Goal: Task Accomplishment & Management: Complete application form

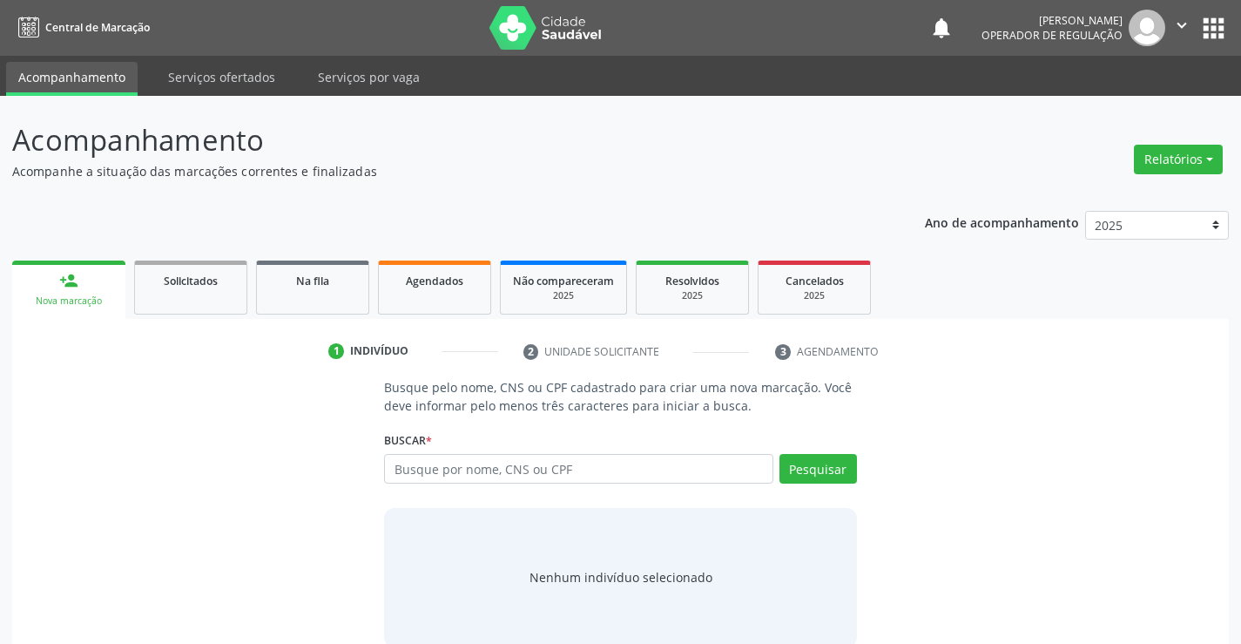
click at [585, 469] on input "text" at bounding box center [578, 469] width 388 height 30
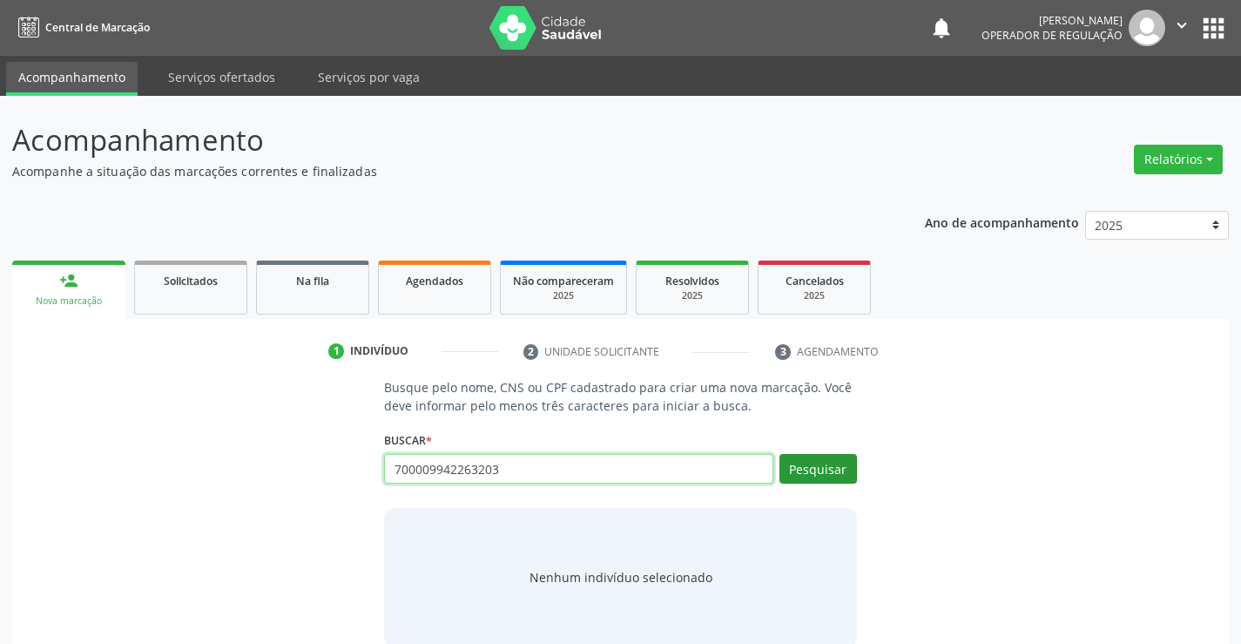
type input "700009942263203"
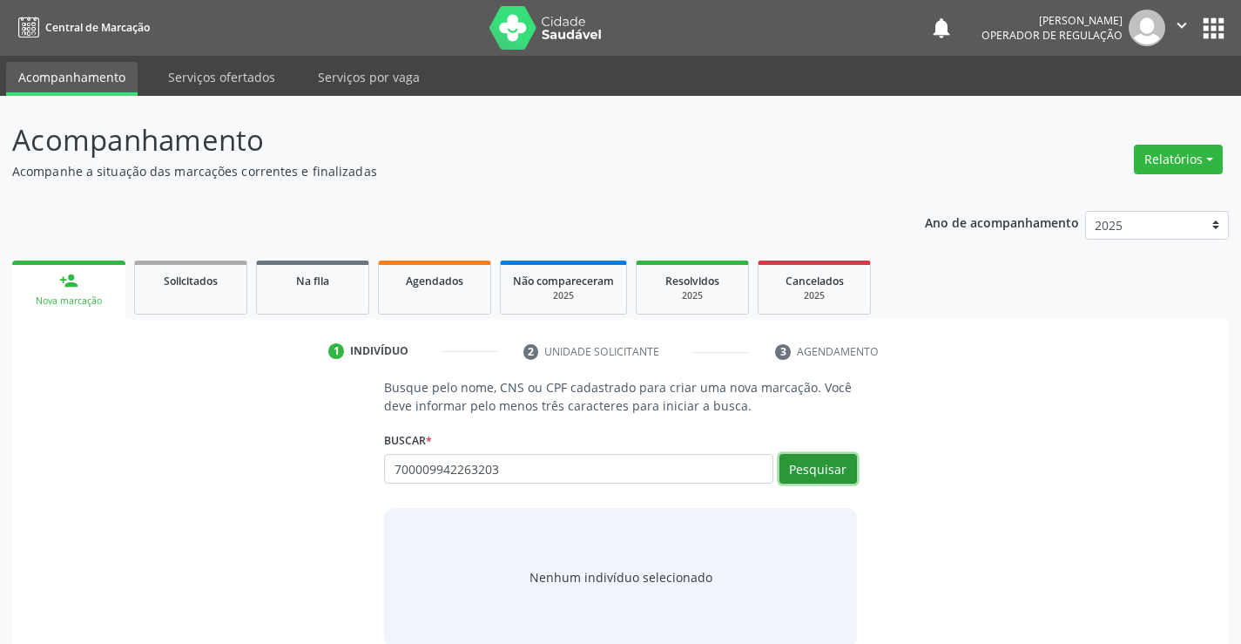
click at [822, 467] on button "Pesquisar" at bounding box center [818, 469] width 78 height 30
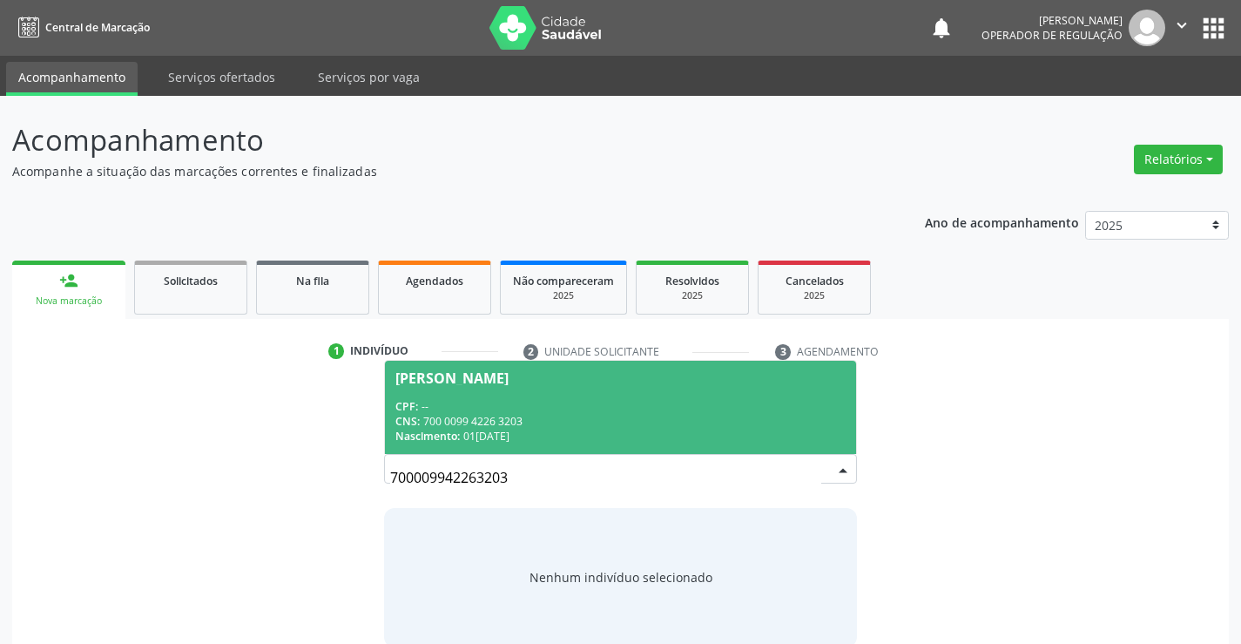
click at [534, 406] on div "CPF: --" at bounding box center [619, 406] width 449 height 15
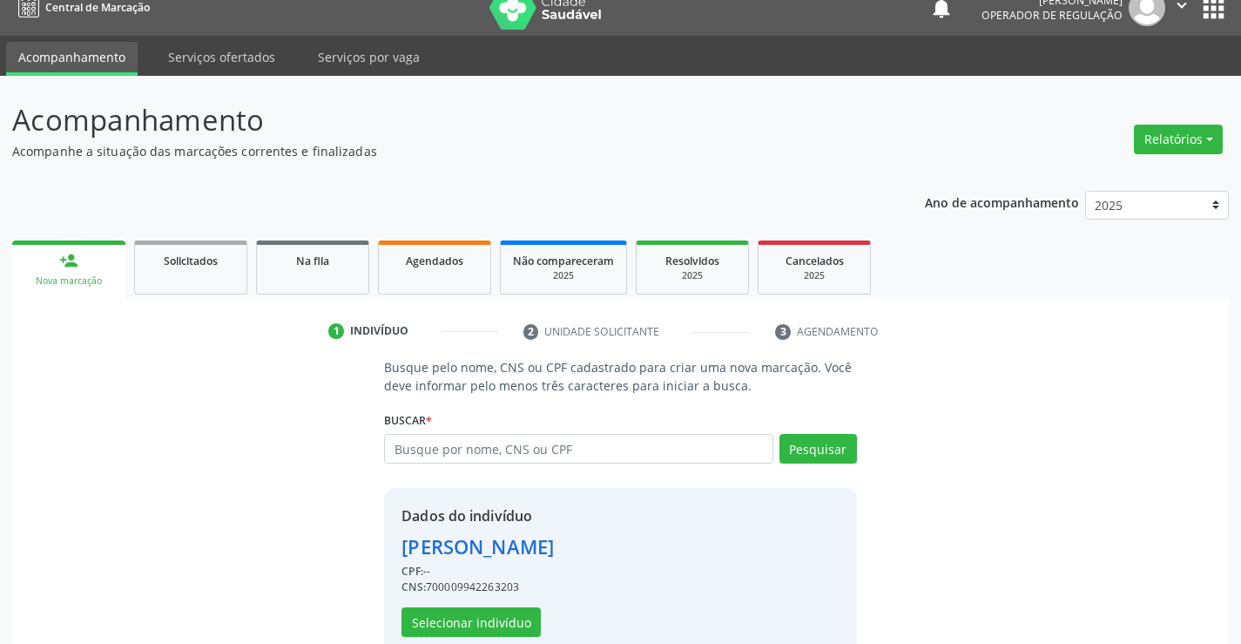
scroll to position [55, 0]
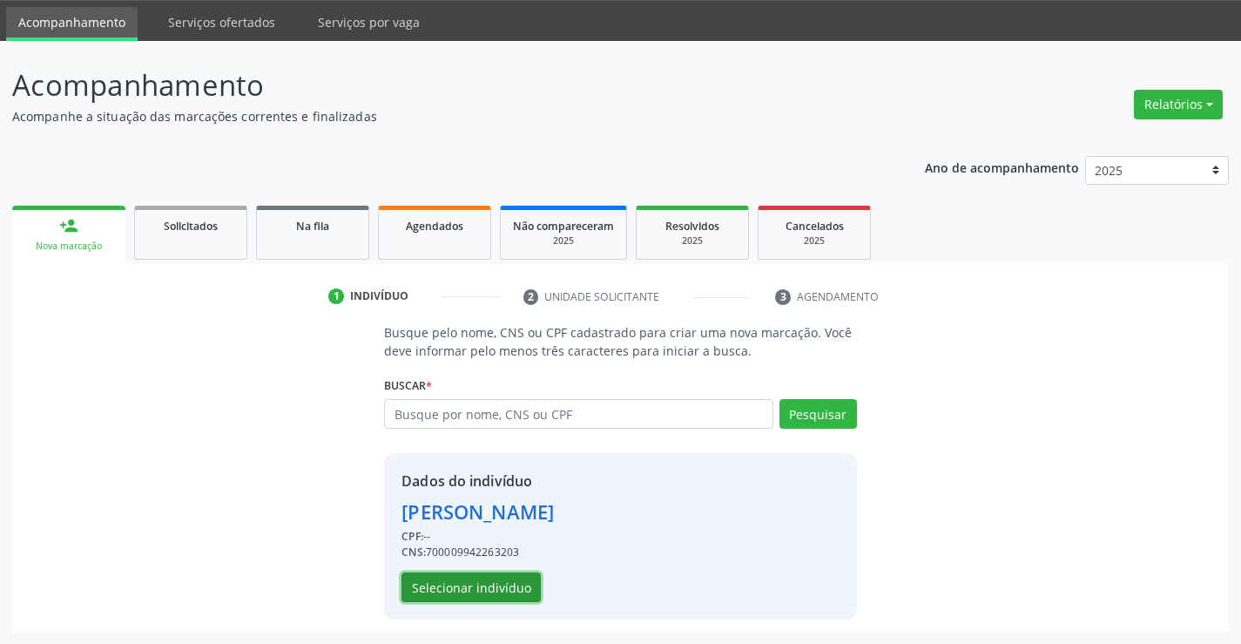
click at [435, 596] on button "Selecionar indivíduo" at bounding box center [470, 587] width 139 height 30
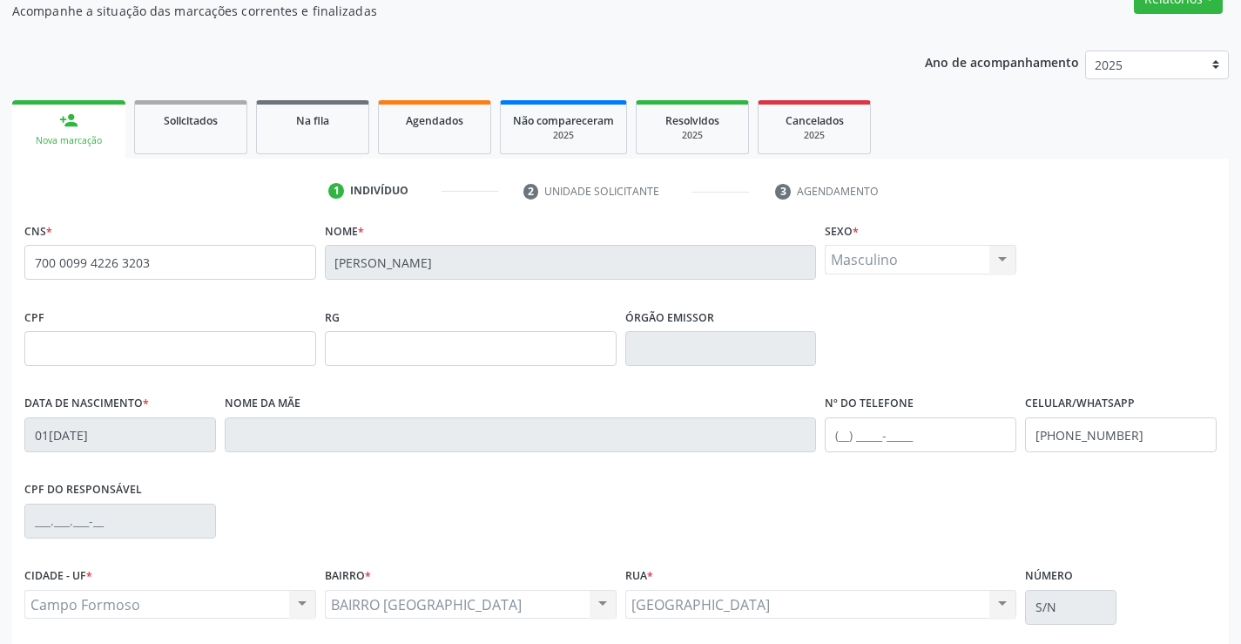
scroll to position [300, 0]
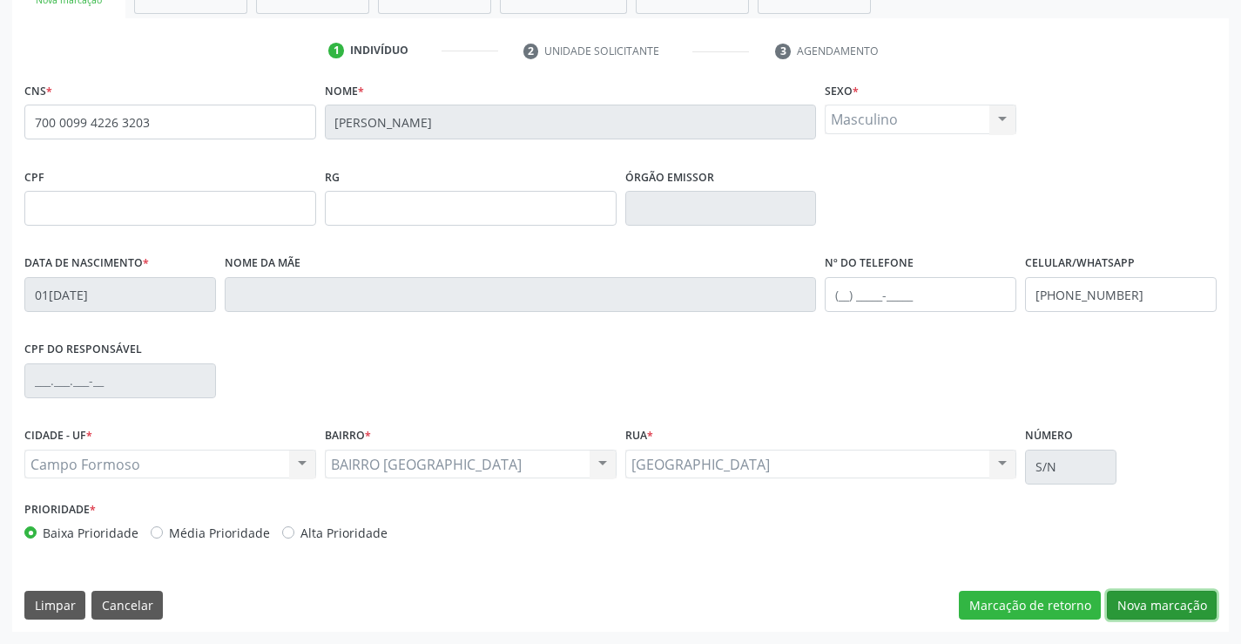
click at [1156, 603] on button "Nova marcação" at bounding box center [1162, 605] width 110 height 30
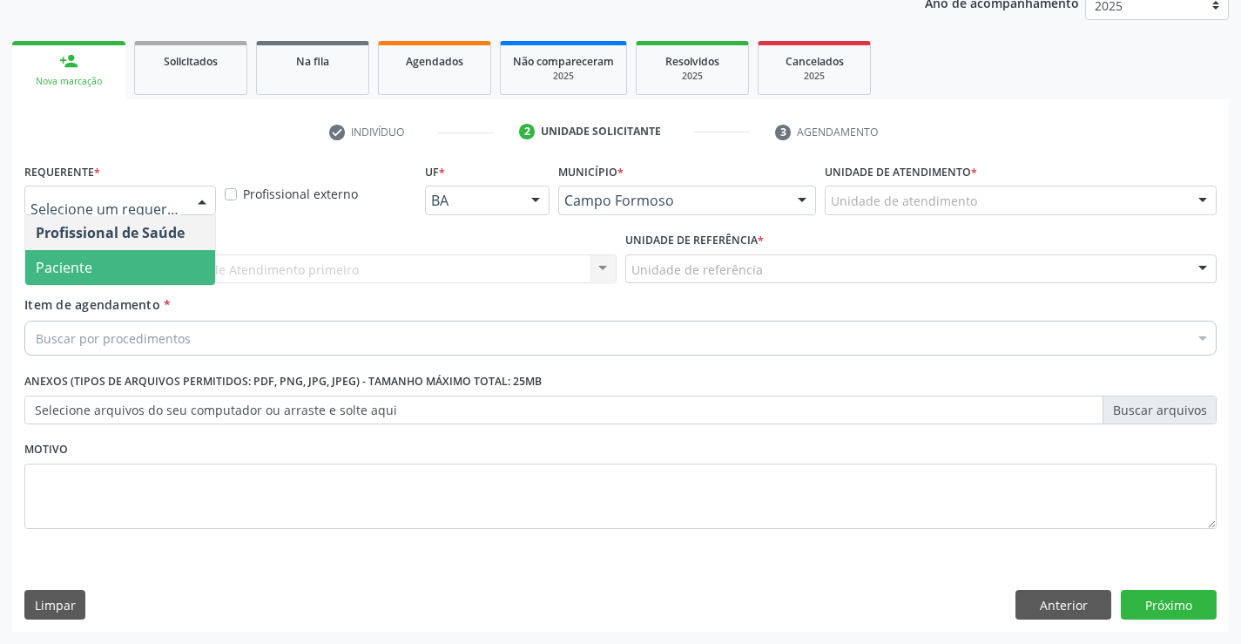
click at [90, 267] on span "Paciente" at bounding box center [64, 267] width 57 height 19
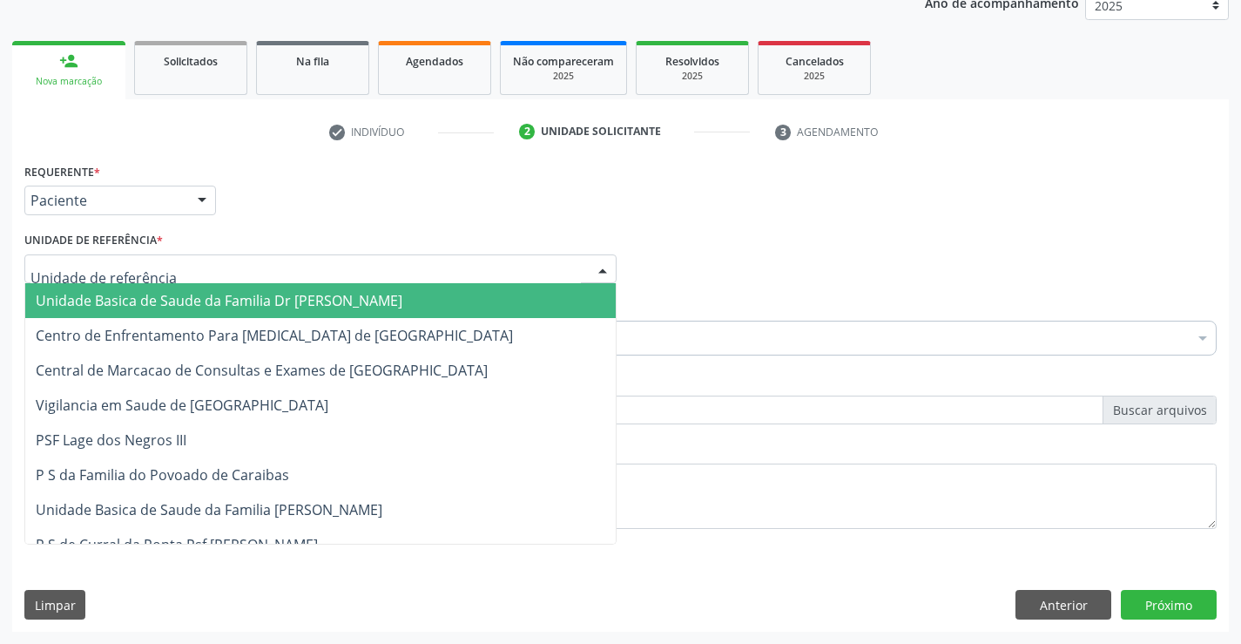
click at [118, 304] on span "Unidade Basica de Saude da Familia Dr [PERSON_NAME]" at bounding box center [219, 300] width 367 height 19
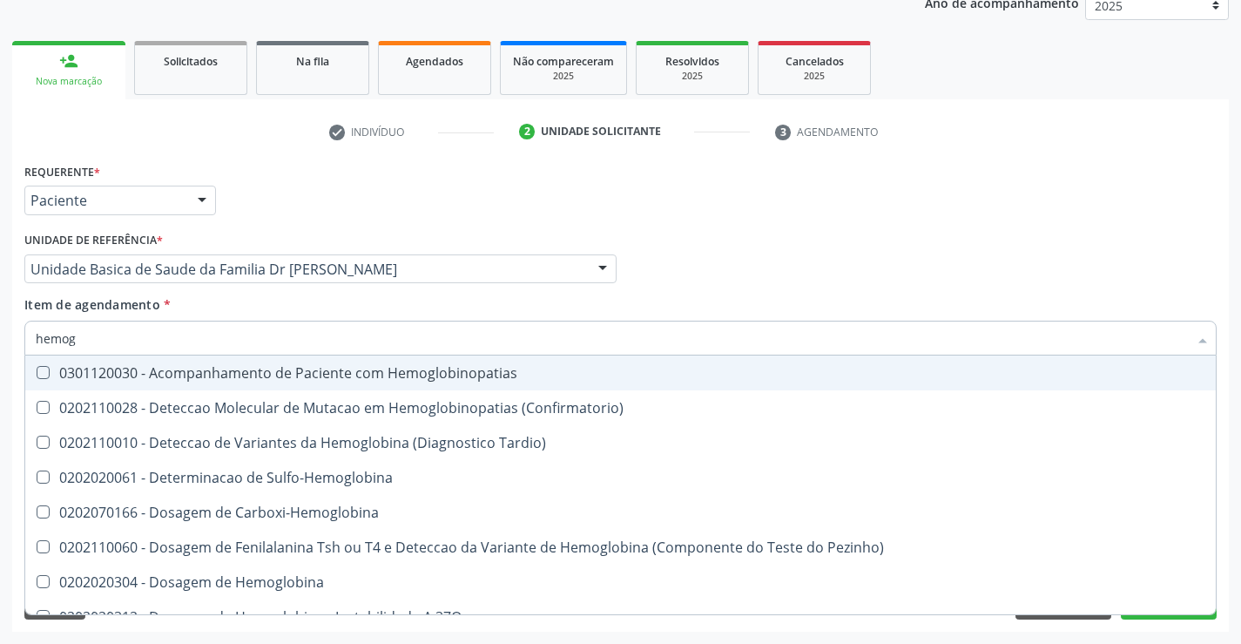
type input "hemogr"
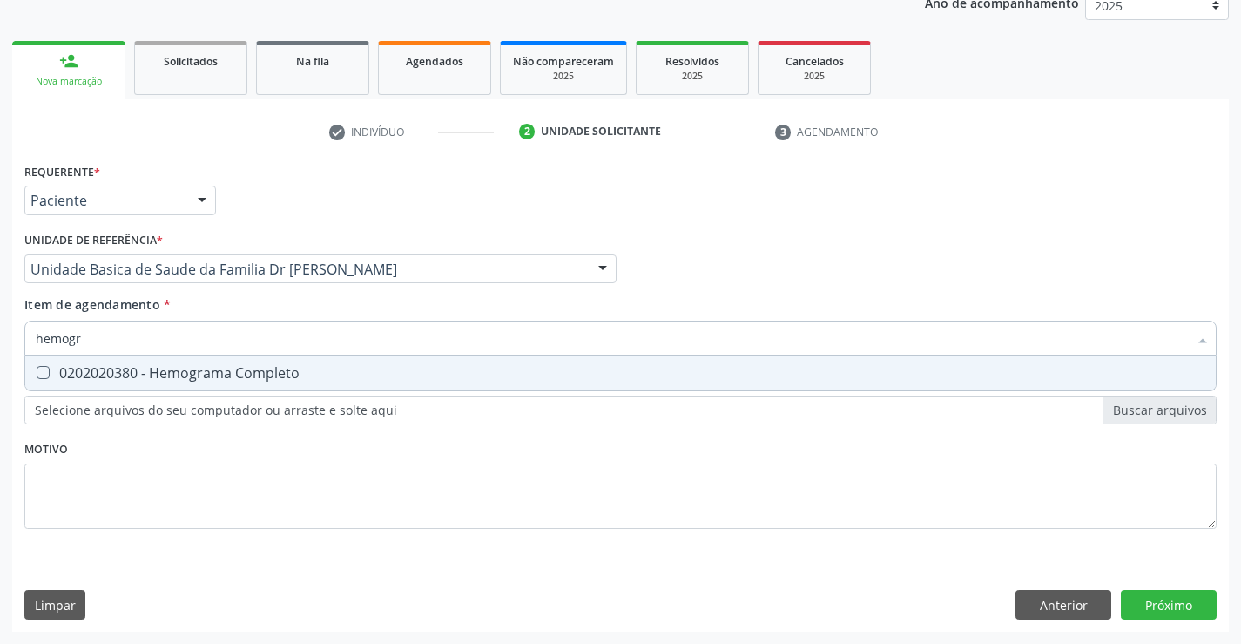
drag, startPoint x: 152, startPoint y: 371, endPoint x: 172, endPoint y: 465, distance: 96.2
click at [150, 382] on span "0202020380 - Hemograma Completo" at bounding box center [620, 372] width 1190 height 35
checkbox Completo "true"
type input "hemogr"
click at [168, 485] on div "Requerente * Paciente Profissional de Saúde Paciente Nenhum resultado encontrad…" at bounding box center [620, 355] width 1192 height 394
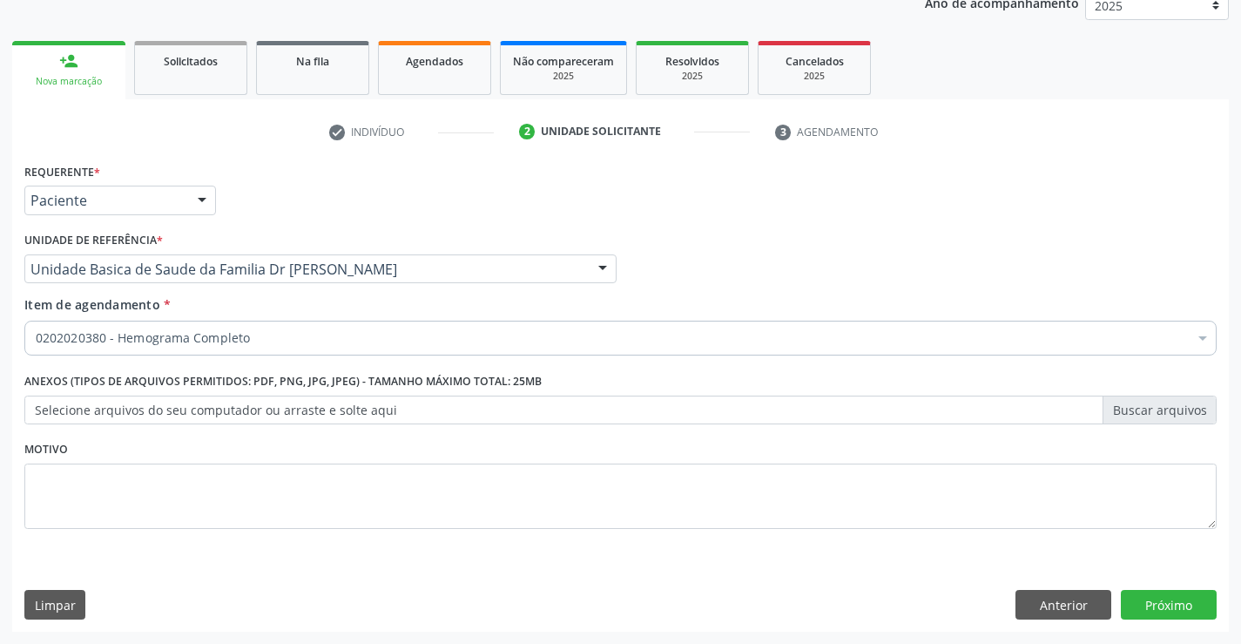
drag, startPoint x: 165, startPoint y: 384, endPoint x: 152, endPoint y: 391, distance: 14.0
click at [160, 384] on label "Anexos (Tipos de arquivos permitidos: PDF, PNG, JPG, JPEG) - Tamanho máximo tot…" at bounding box center [282, 381] width 517 height 27
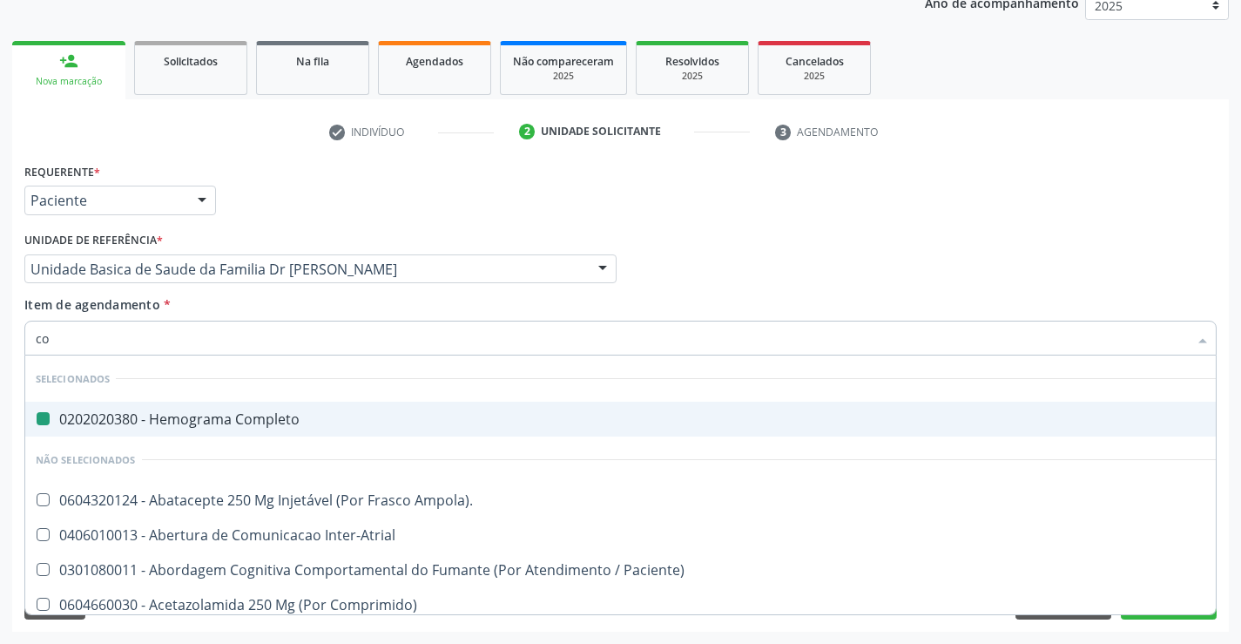
type input "col"
checkbox Completo "false"
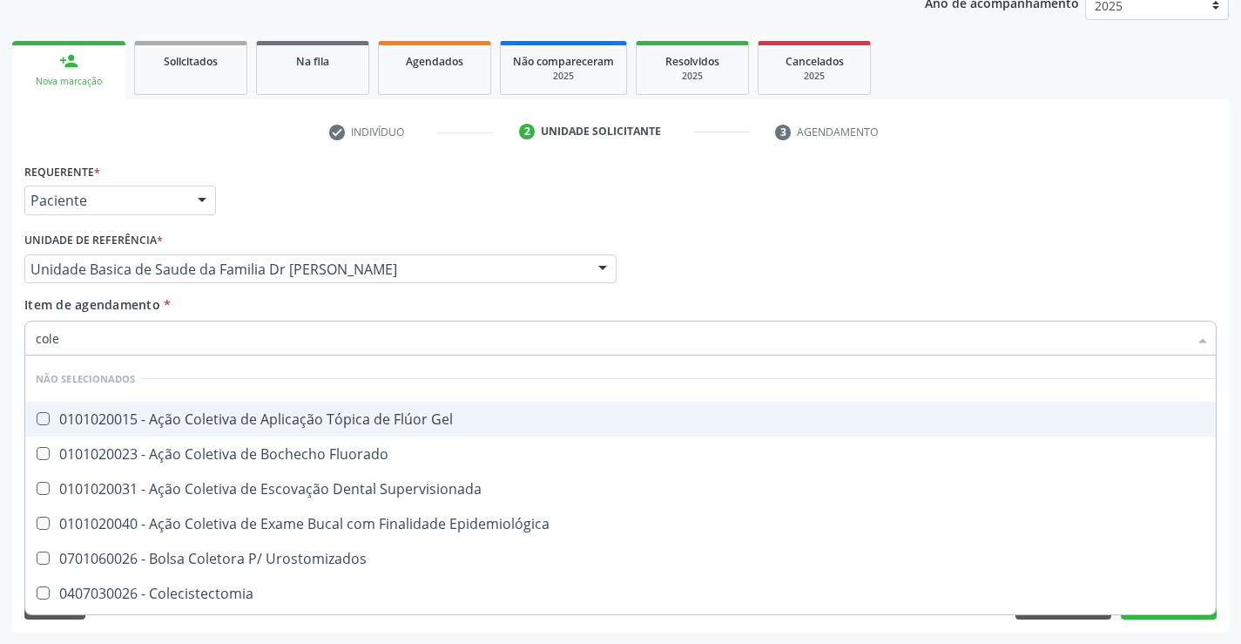
type input "coles"
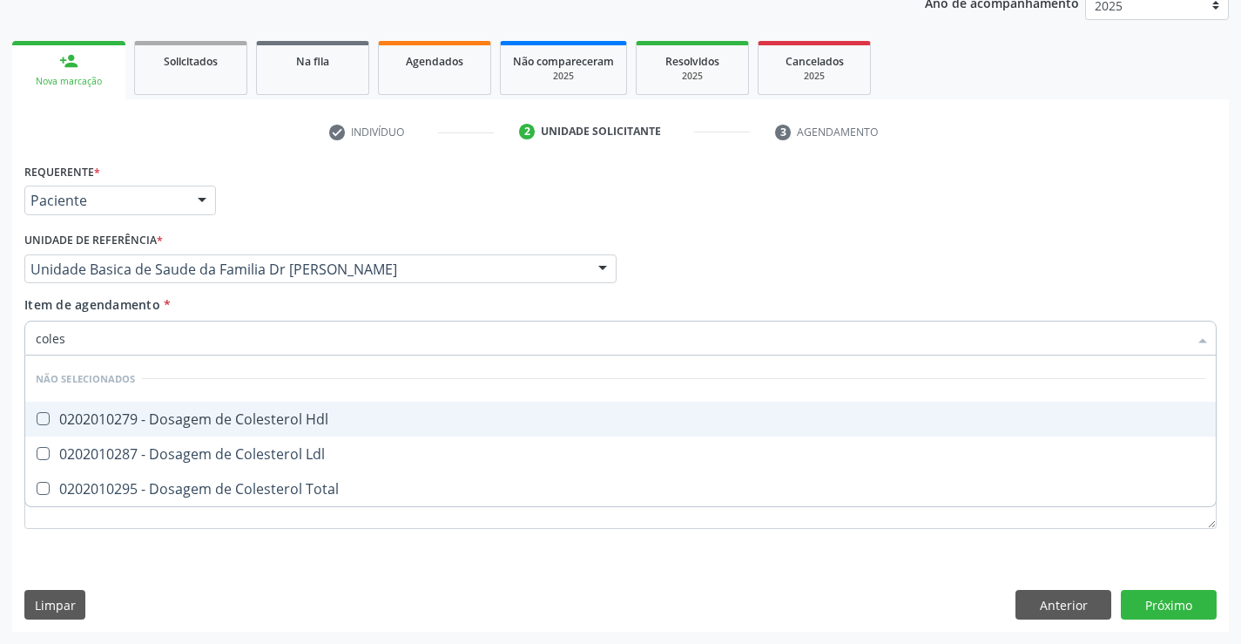
drag, startPoint x: 124, startPoint y: 417, endPoint x: 121, endPoint y: 432, distance: 15.0
click at [123, 421] on div "0202010279 - Dosagem de Colesterol Hdl" at bounding box center [621, 419] width 1170 height 14
checkbox Hdl "true"
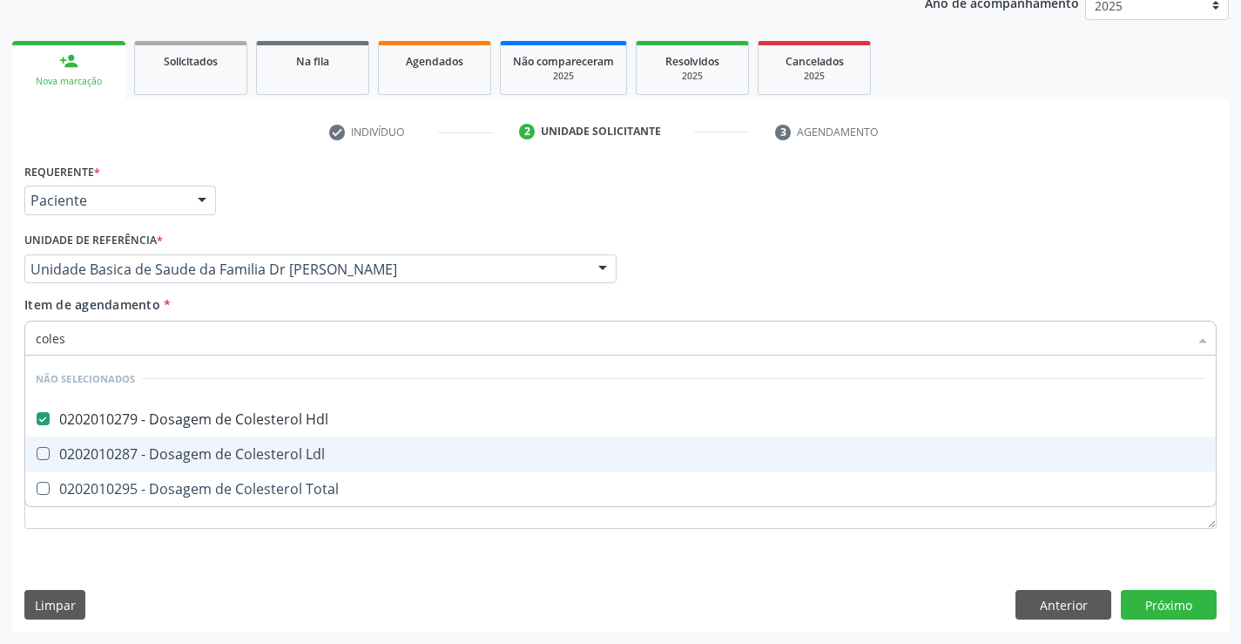
drag, startPoint x: 120, startPoint y: 448, endPoint x: 116, endPoint y: 493, distance: 45.5
click at [117, 457] on div "0202010287 - Dosagem de Colesterol Ldl" at bounding box center [621, 454] width 1170 height 14
checkbox Ldl "true"
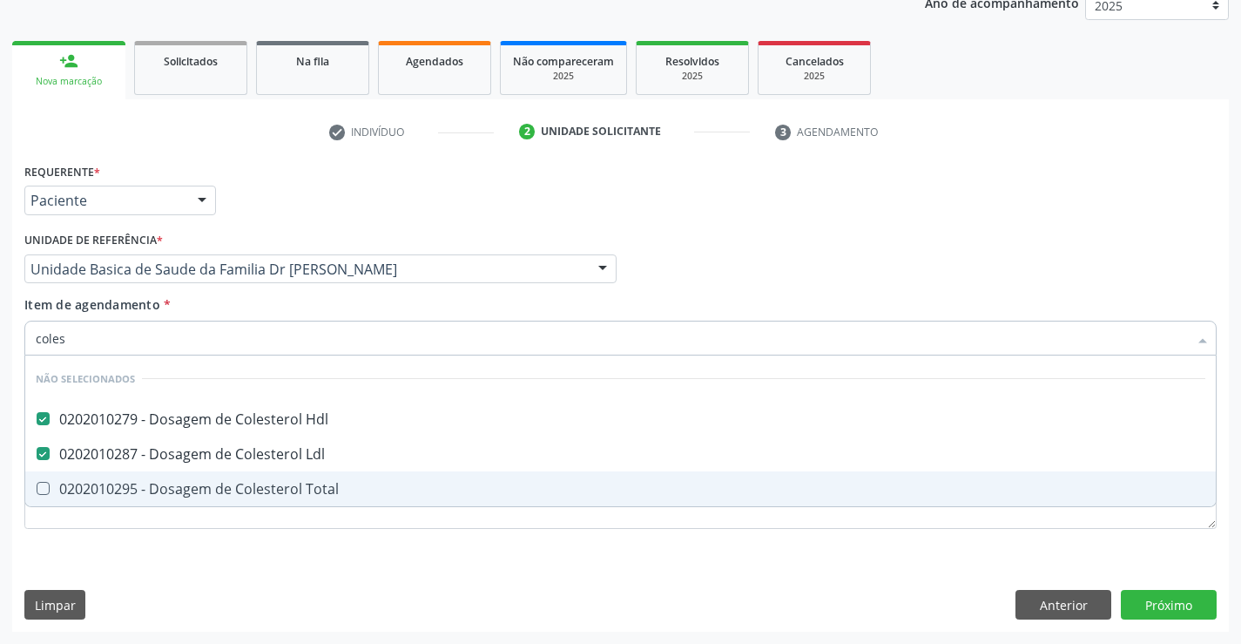
click at [116, 493] on div "0202010295 - Dosagem de Colesterol Total" at bounding box center [621, 489] width 1170 height 14
checkbox Total "true"
type input "coles"
click at [118, 572] on div "Requerente * Paciente Profissional de Saúde Paciente Nenhum resultado encontrad…" at bounding box center [620, 394] width 1217 height 473
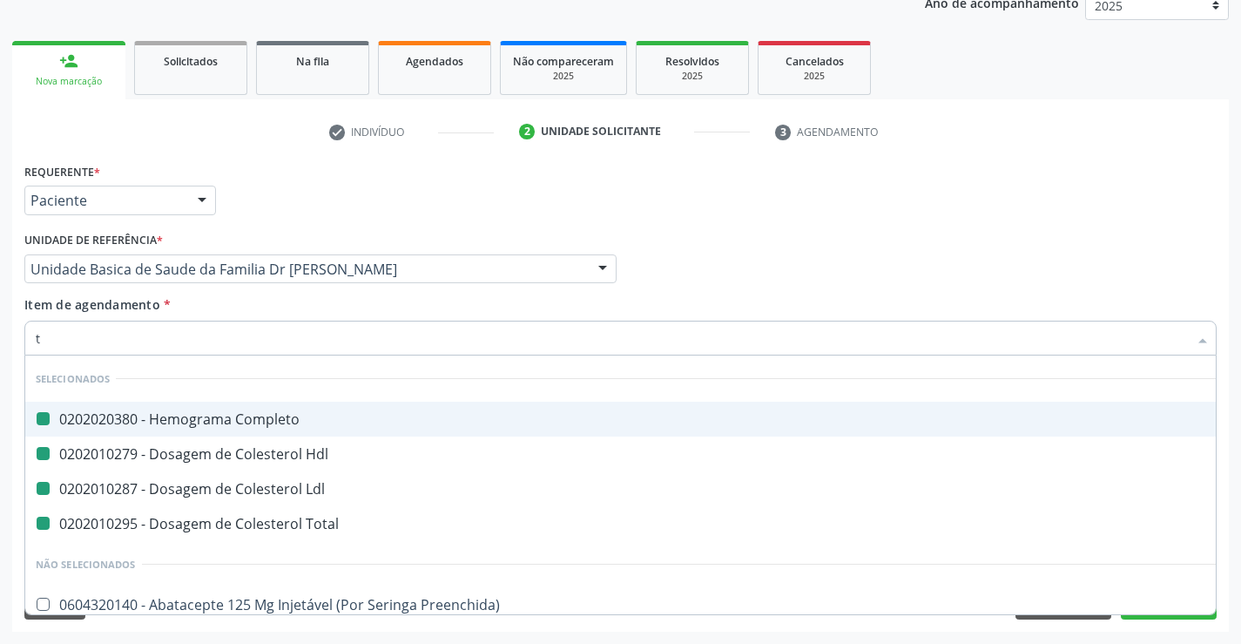
type input "tr"
checkbox Completo "false"
checkbox Ldl "false"
checkbox Hdl "false"
checkbox Total "false"
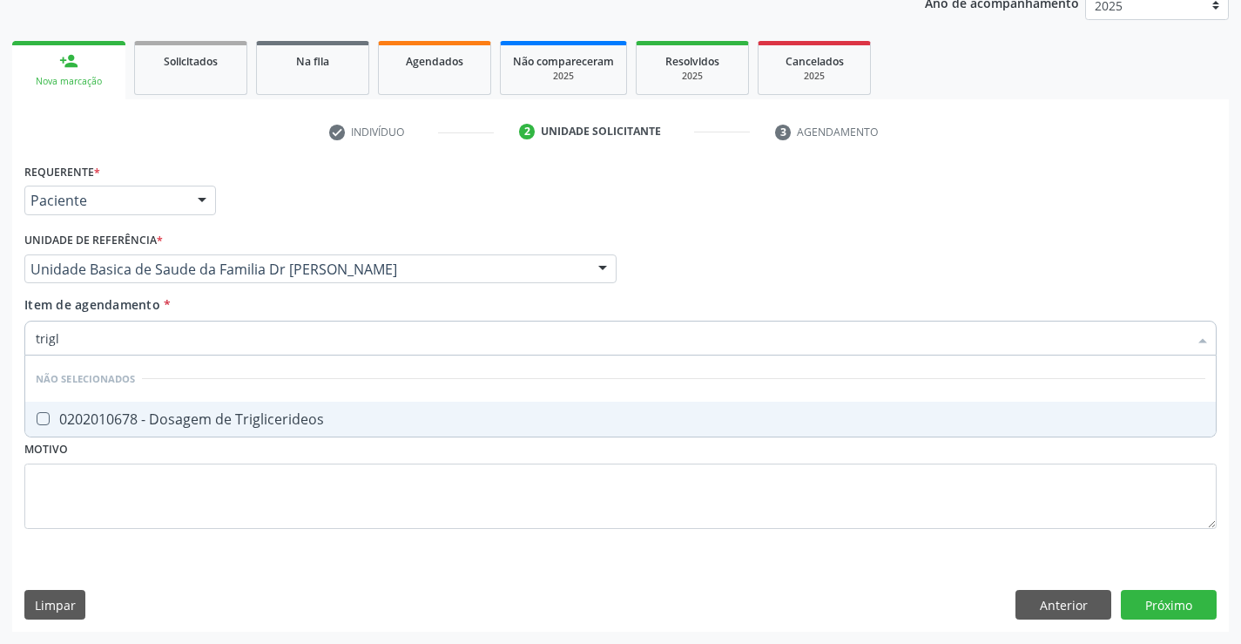
type input "trigli"
drag, startPoint x: 99, startPoint y: 409, endPoint x: 105, endPoint y: 490, distance: 81.2
click at [99, 413] on div "0202010678 - Dosagem de Triglicerideos" at bounding box center [621, 419] width 1170 height 14
checkbox Triglicerideos "true"
click at [103, 534] on div "Requerente * Paciente Profissional de Saúde Paciente Nenhum resultado encontrad…" at bounding box center [620, 355] width 1192 height 394
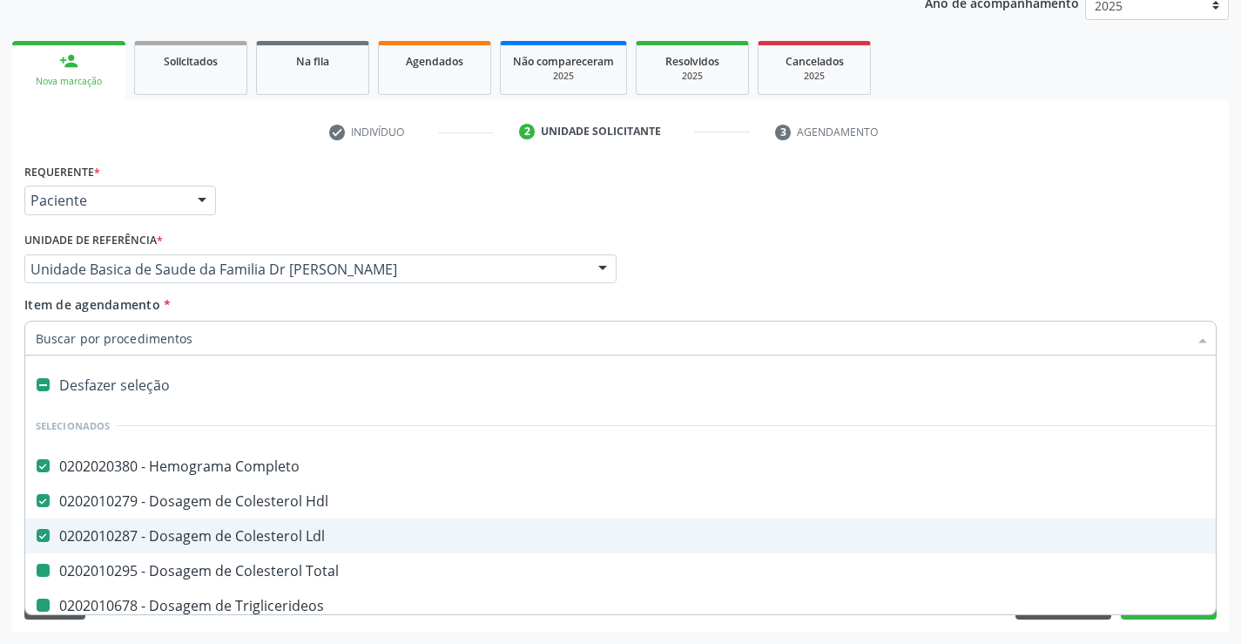
type input "h"
checkbox Total "false"
checkbox Triglicerideos "false"
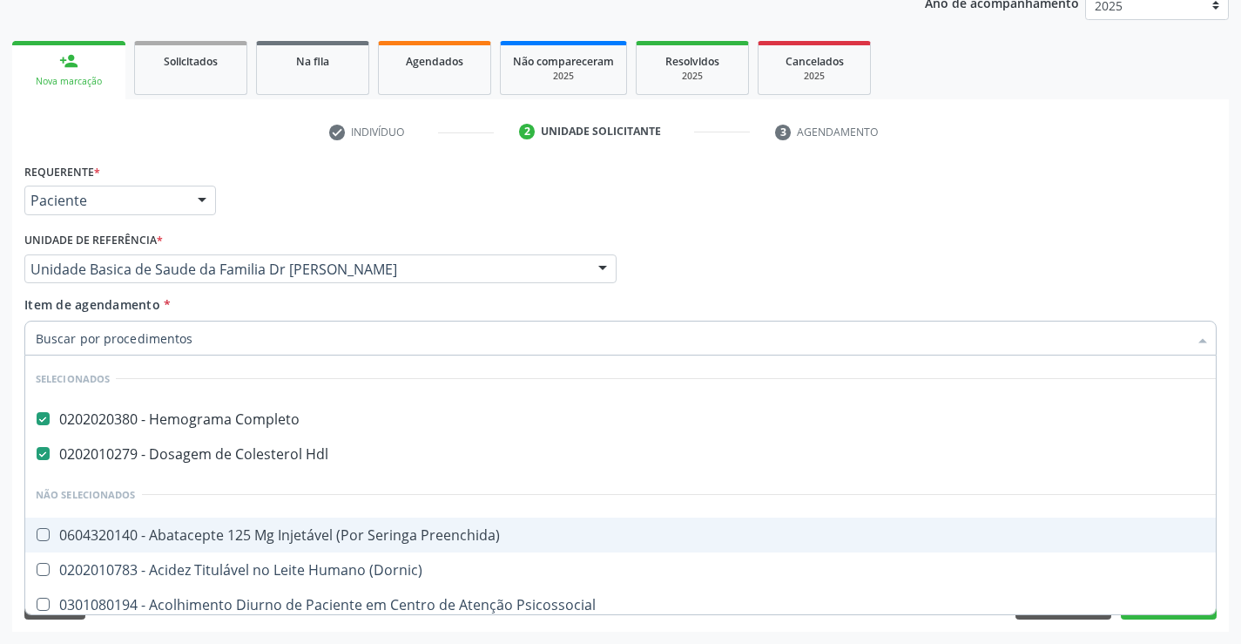
checkbox Preenchida\) "true"
checkbox \(Dornic\) "true"
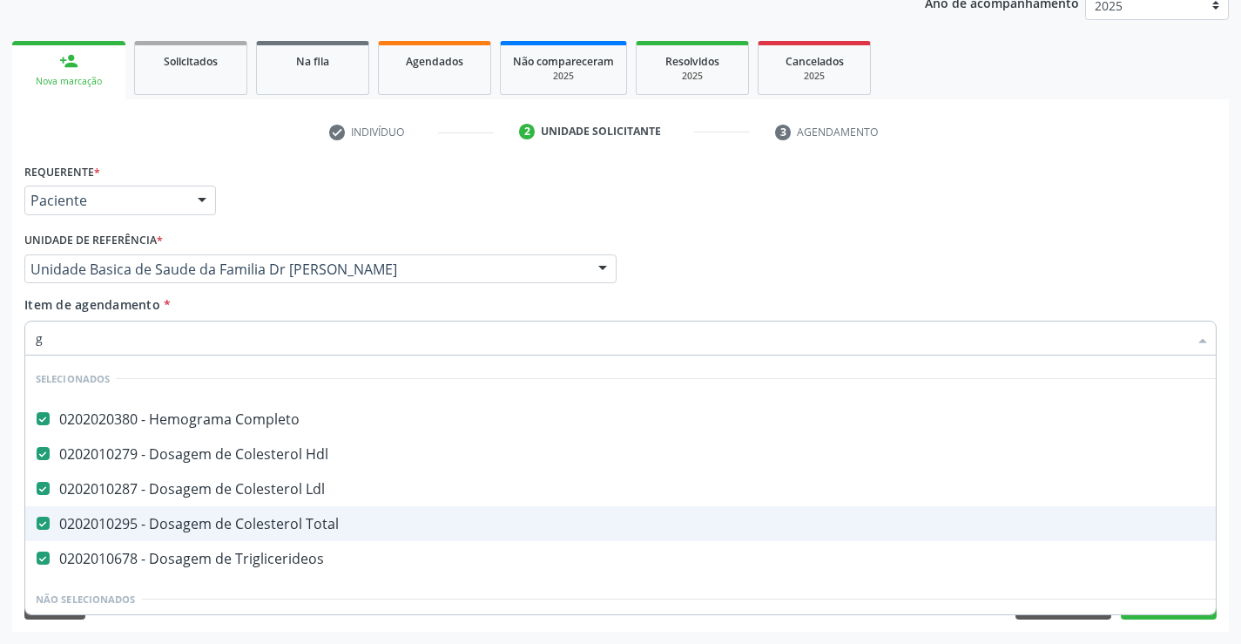
type input "gl"
checkbox Total "false"
checkbox Triglicerideos "false"
checkbox Ldl "false"
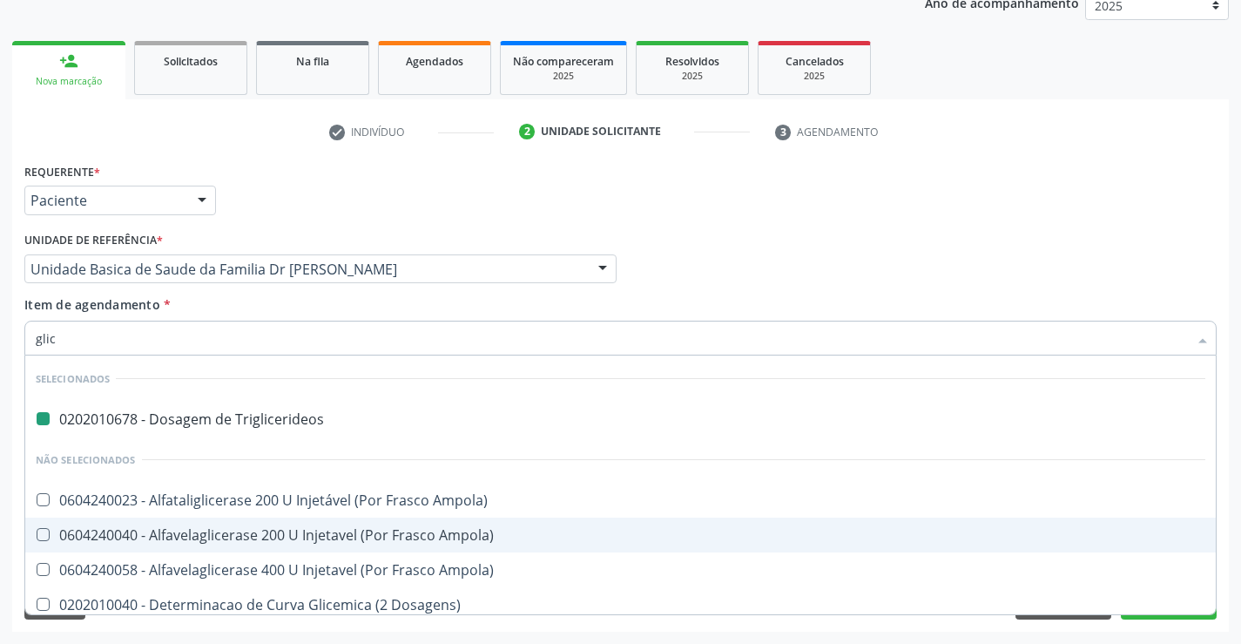
type input "glico"
checkbox Triglicerideos "false"
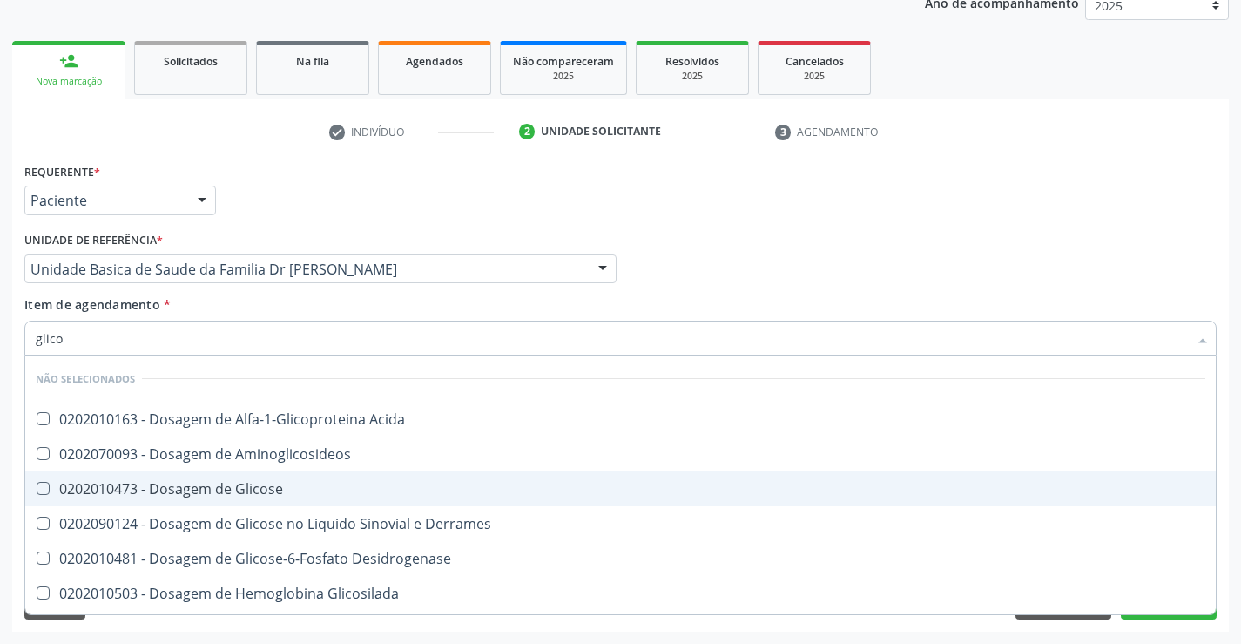
drag, startPoint x: 144, startPoint y: 479, endPoint x: 111, endPoint y: 555, distance: 82.3
click at [141, 482] on div "0202010473 - Dosagem de Glicose" at bounding box center [621, 489] width 1170 height 14
checkbox Glicose "true"
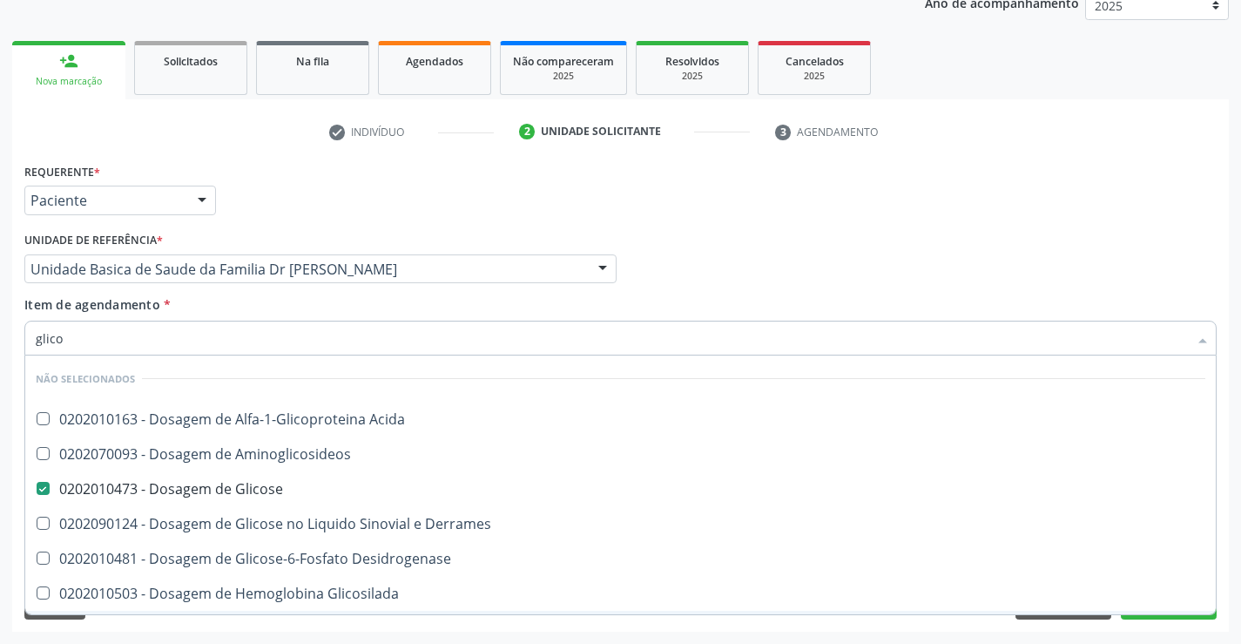
click at [114, 630] on div "Requerente * Paciente Profissional de Saúde Paciente Nenhum resultado encontrad…" at bounding box center [620, 394] width 1217 height 473
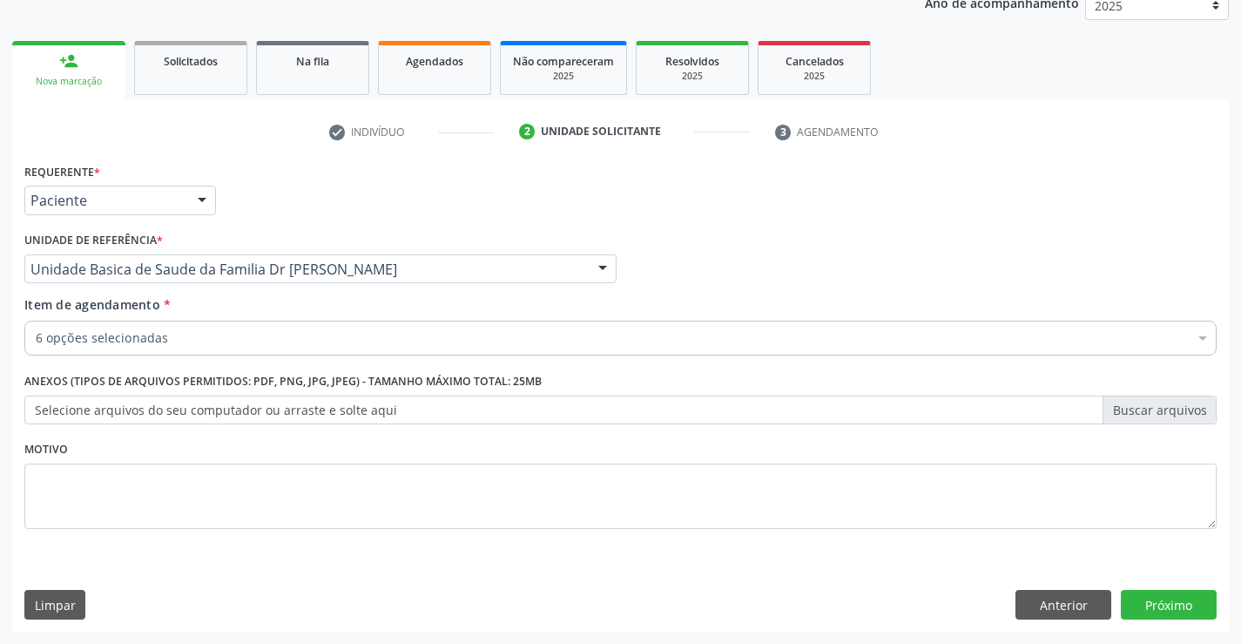
scroll to position [0, 0]
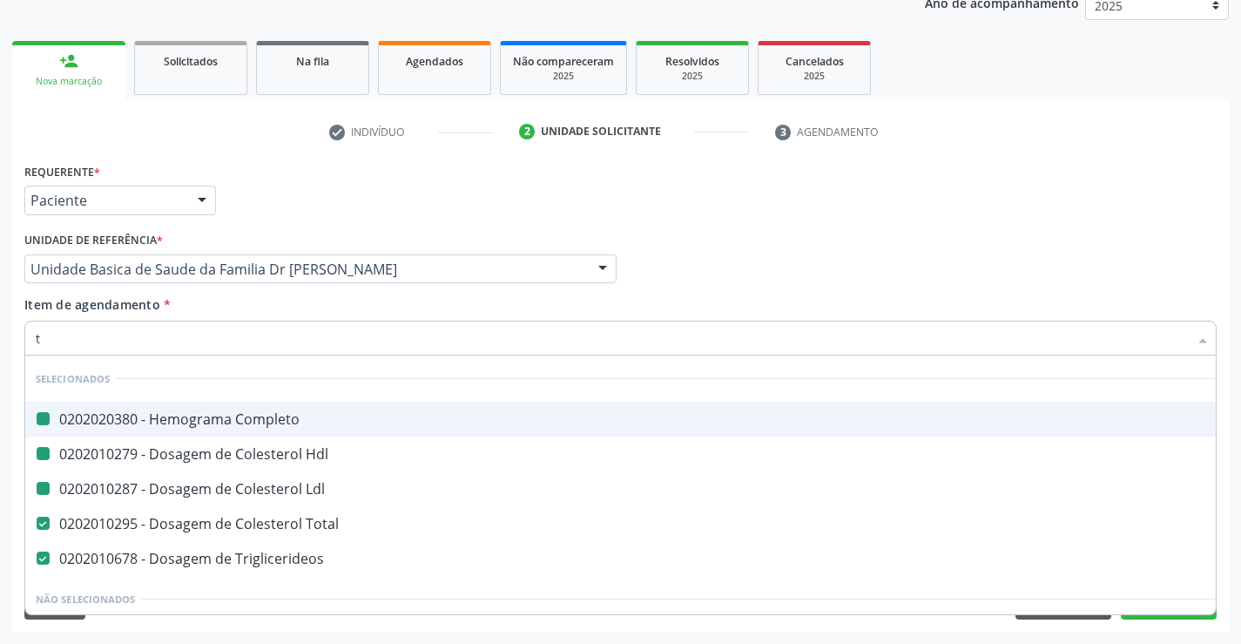
type input "tg"
checkbox Completo "false"
checkbox Ldl "false"
checkbox Hdl "false"
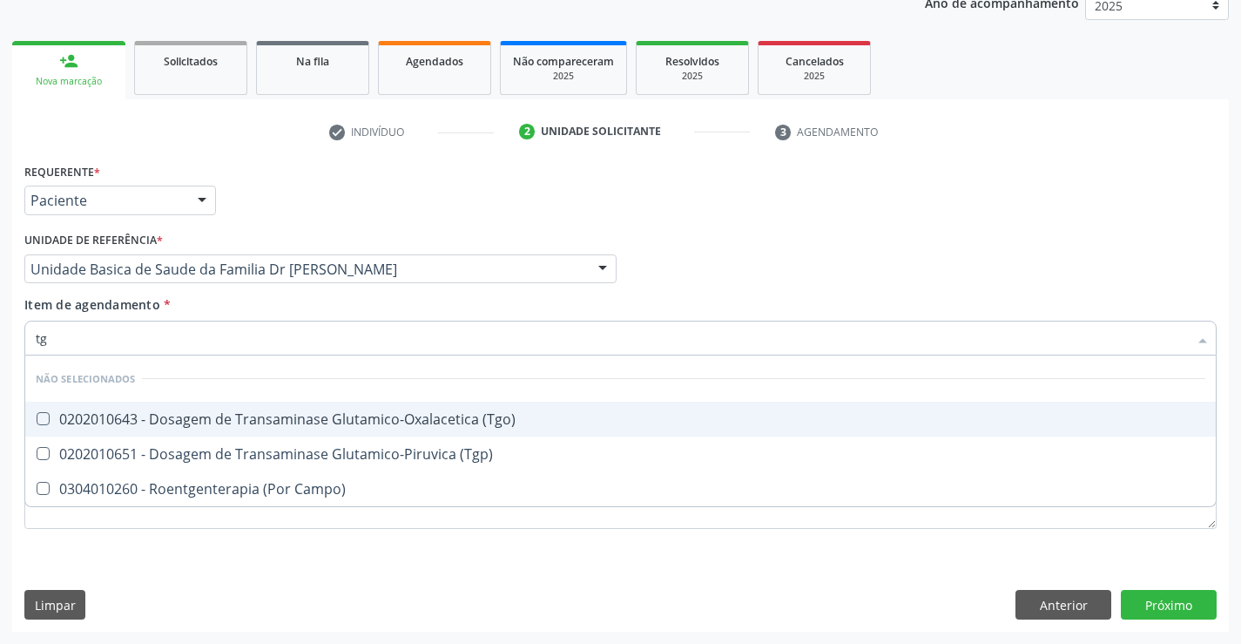
click at [205, 414] on div "0202010643 - Dosagem de Transaminase Glutamico-Oxalacetica (Tgo)" at bounding box center [621, 419] width 1170 height 14
checkbox \(Tgo\) "true"
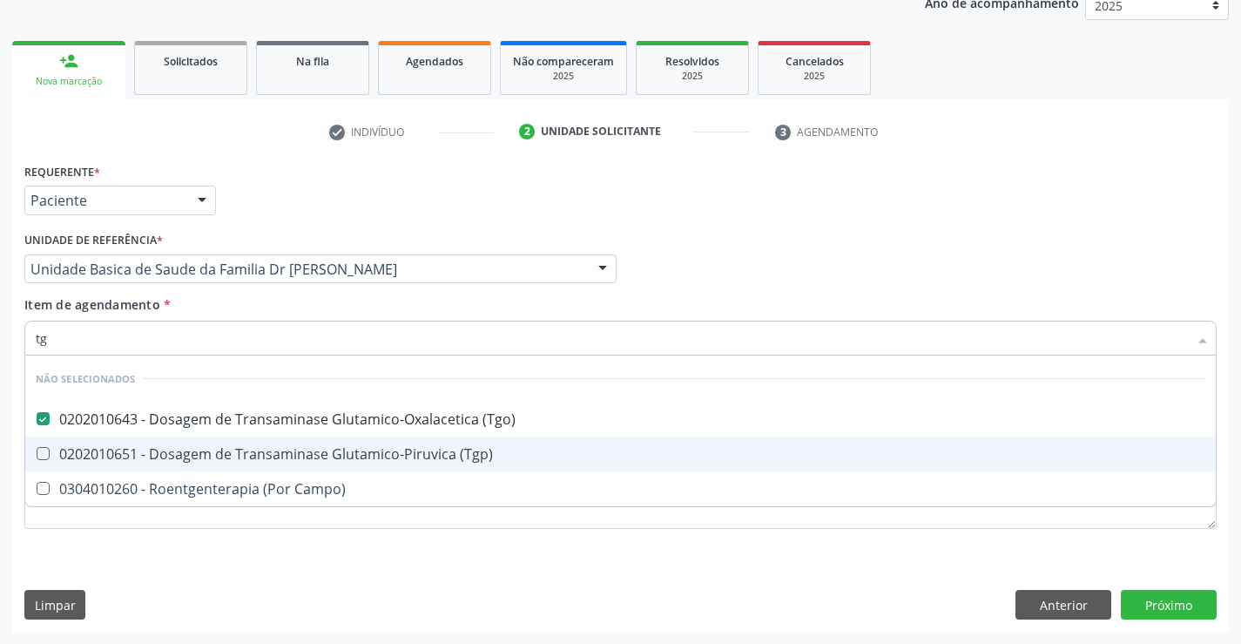
drag, startPoint x: 192, startPoint y: 442, endPoint x: 163, endPoint y: 536, distance: 97.5
click at [191, 443] on span "0202010651 - Dosagem de Transaminase Glutamico-Piruvica (Tgp)" at bounding box center [620, 453] width 1190 height 35
checkbox \(Tgp\) "true"
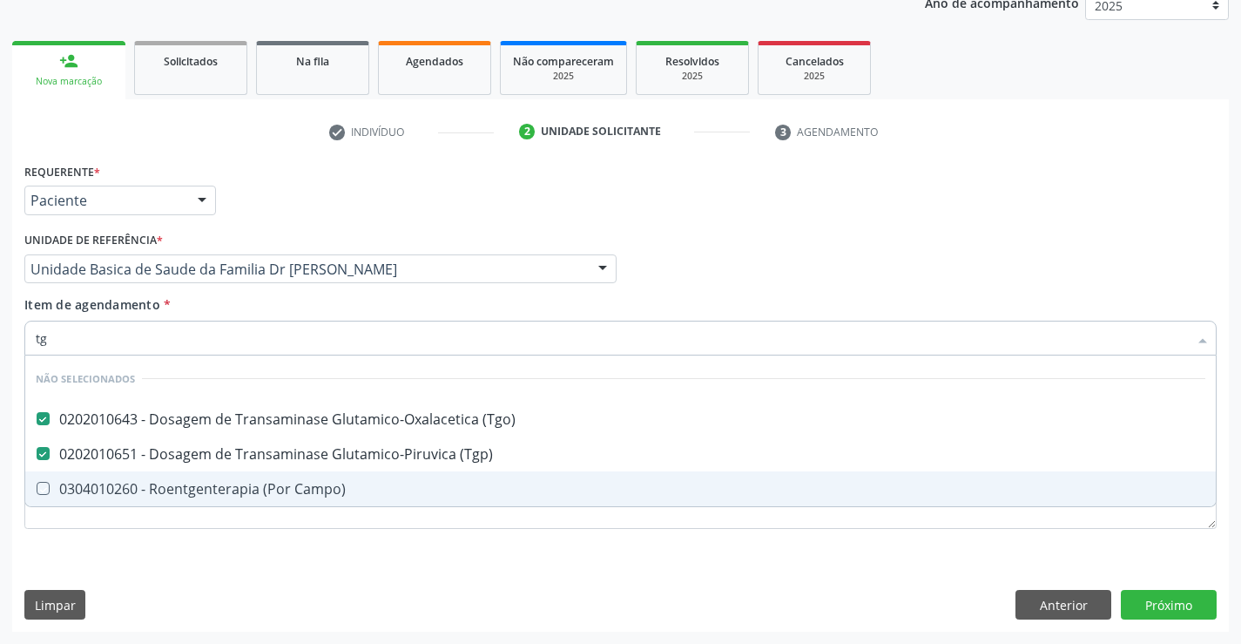
click at [158, 550] on div "Requerente * Paciente Profissional de Saúde Paciente Nenhum resultado encontrad…" at bounding box center [620, 355] width 1192 height 394
checkbox Campo\) "true"
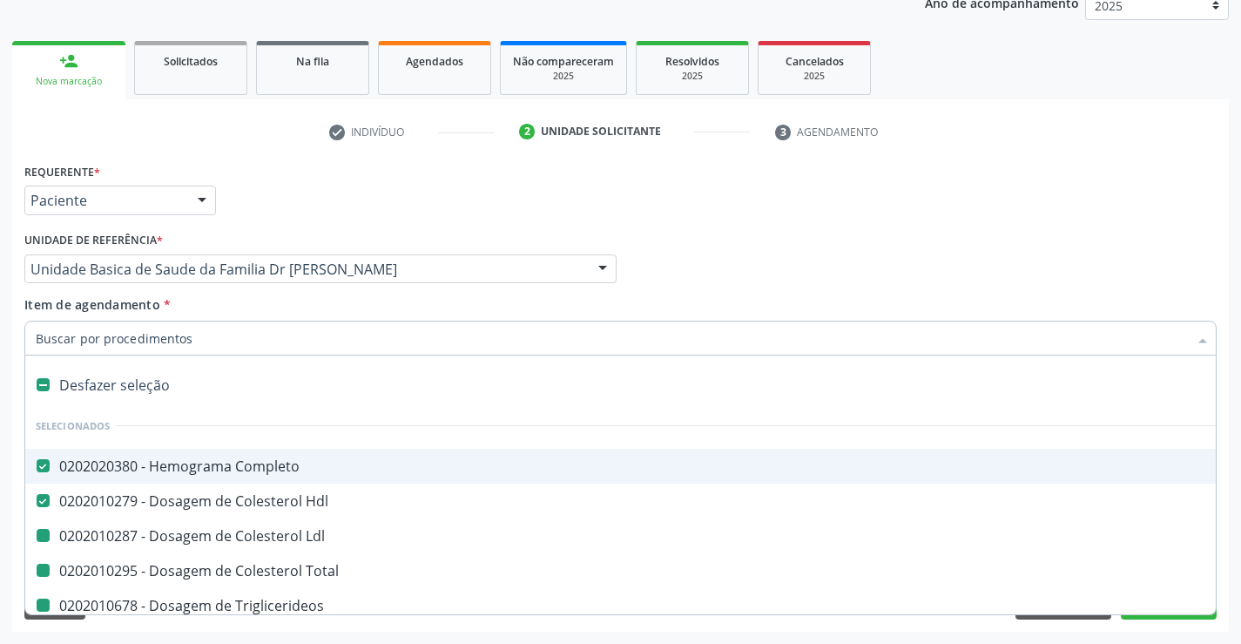
type input "v"
checkbox Ldl "false"
checkbox Total "false"
checkbox Triglicerideos "false"
checkbox Glicose "false"
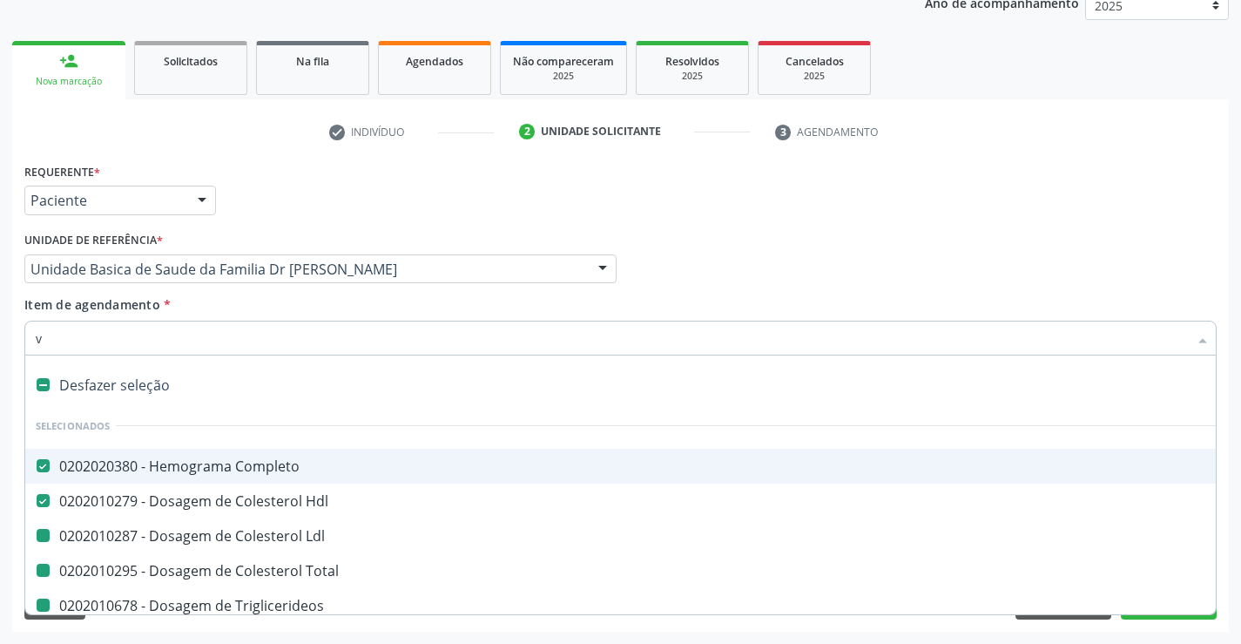
checkbox \(Tgo\) "false"
checkbox \(Tgp\) "false"
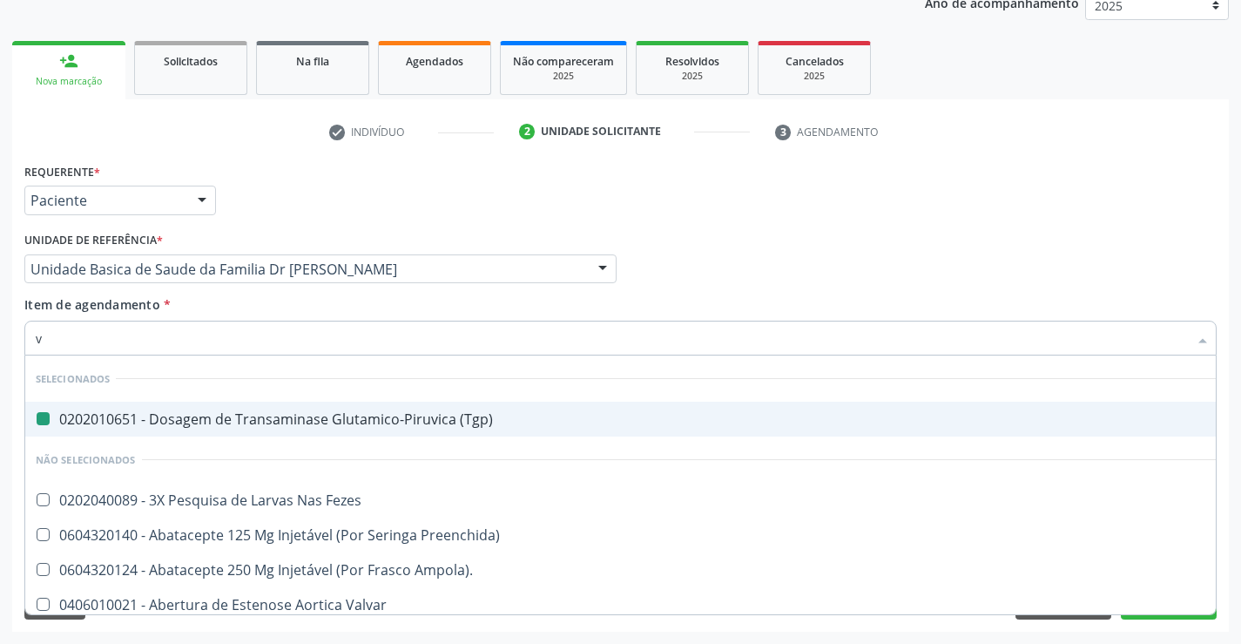
type input "vh"
checkbox \(Tgp\) "false"
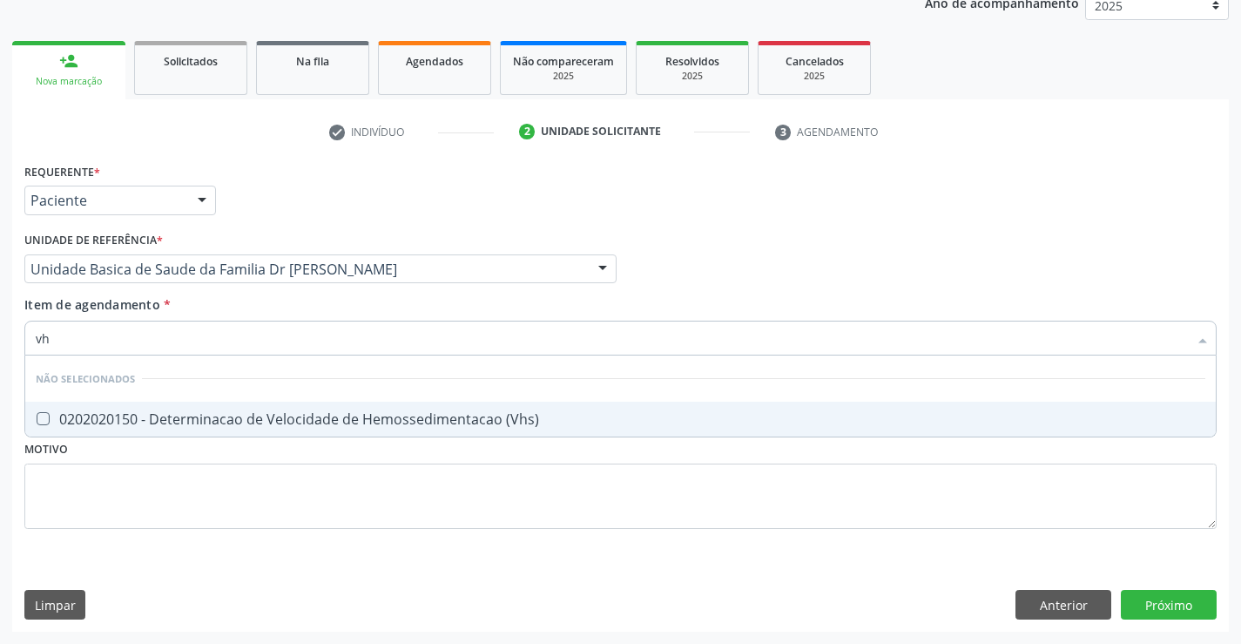
type input "vhs"
drag, startPoint x: 131, startPoint y: 428, endPoint x: 132, endPoint y: 479, distance: 51.4
click at [131, 428] on span "0202020150 - Determinacao de Velocidade de Hemossedimentacao (Vhs)" at bounding box center [620, 418] width 1190 height 35
checkbox \(Vhs\) "true"
click at [135, 519] on div "Requerente * Paciente Profissional de Saúde Paciente Nenhum resultado encontrad…" at bounding box center [620, 355] width 1192 height 394
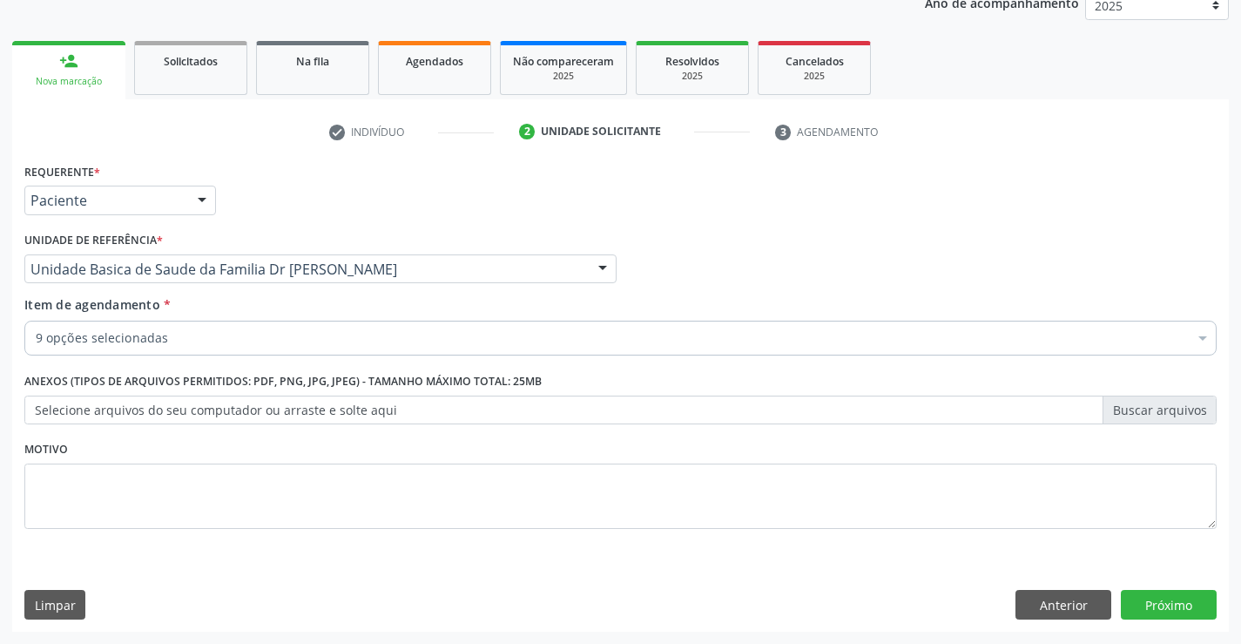
click at [152, 327] on div "9 opções selecionadas" at bounding box center [620, 337] width 1192 height 35
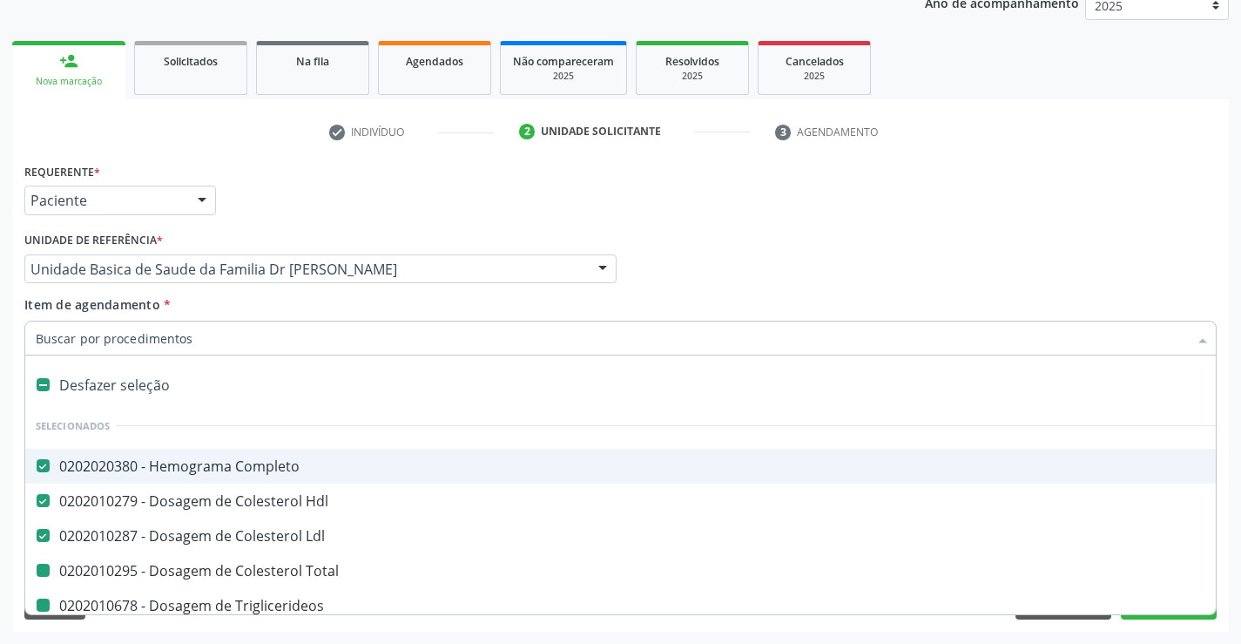
type input "p"
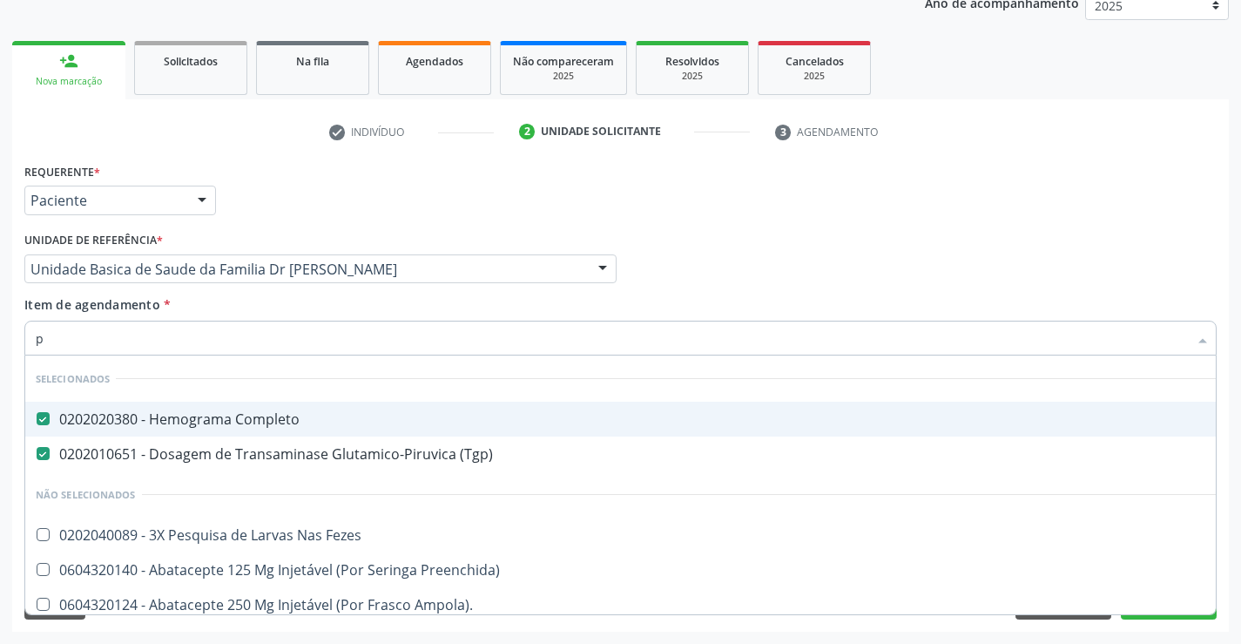
checkbox Fezes "false"
checkbox Preenchida\) "false"
checkbox Ampola\)\ "false"
checkbox Valvar "false"
checkbox Adolescente\) "false"
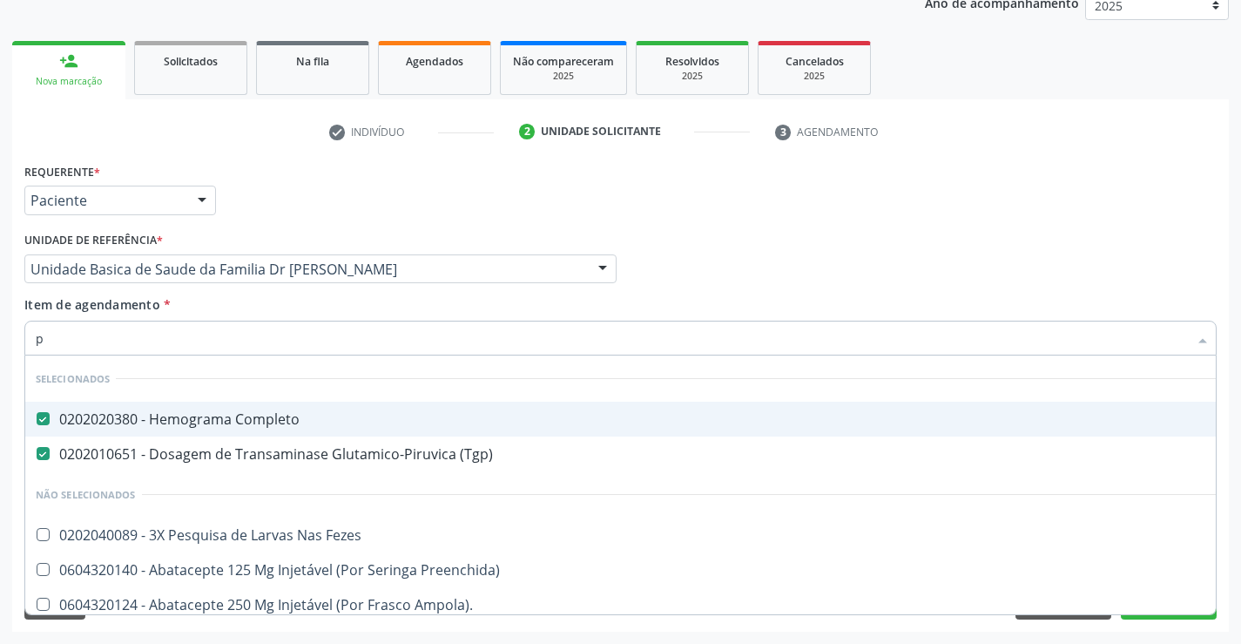
checkbox Paciente\) "false"
type input "pr"
checkbox Completo "false"
checkbox \(Tgp\) "false"
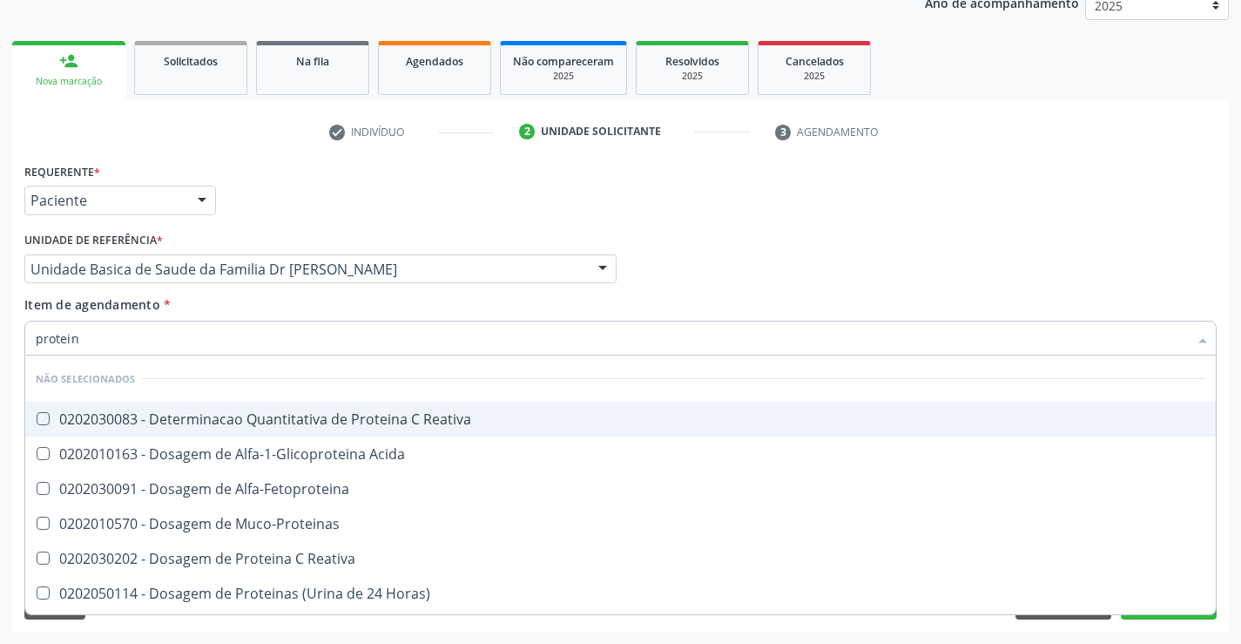
type input "proteina"
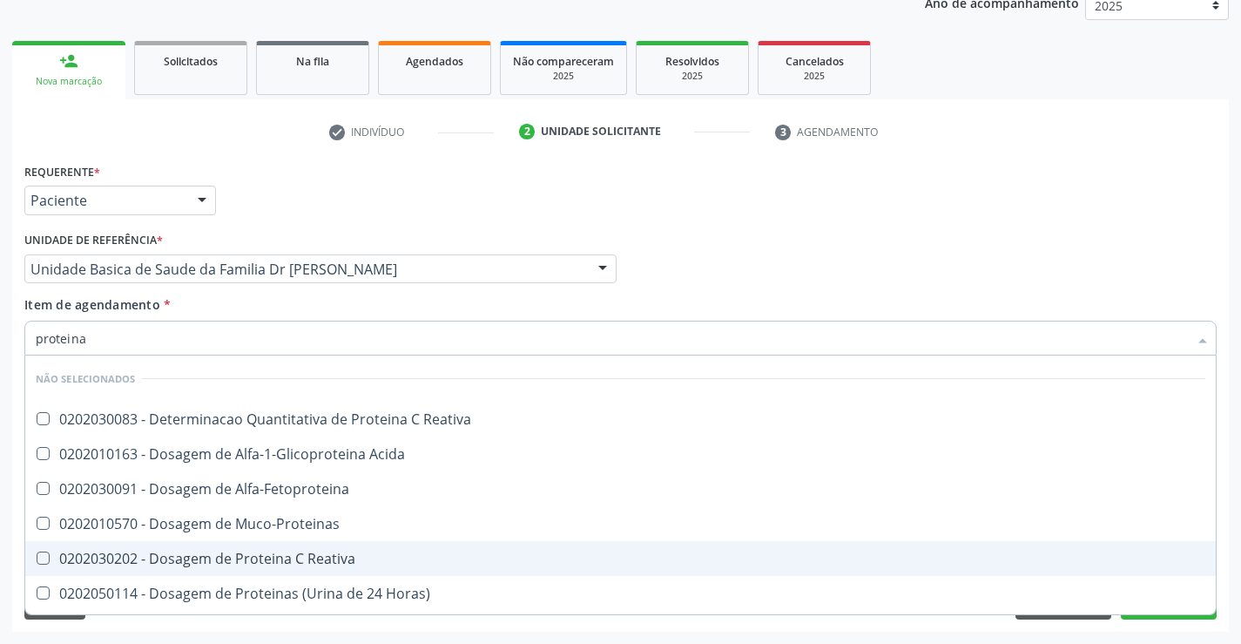
click at [392, 557] on div "0202030202 - Dosagem de Proteina C Reativa" at bounding box center [621, 558] width 1170 height 14
checkbox Reativa "true"
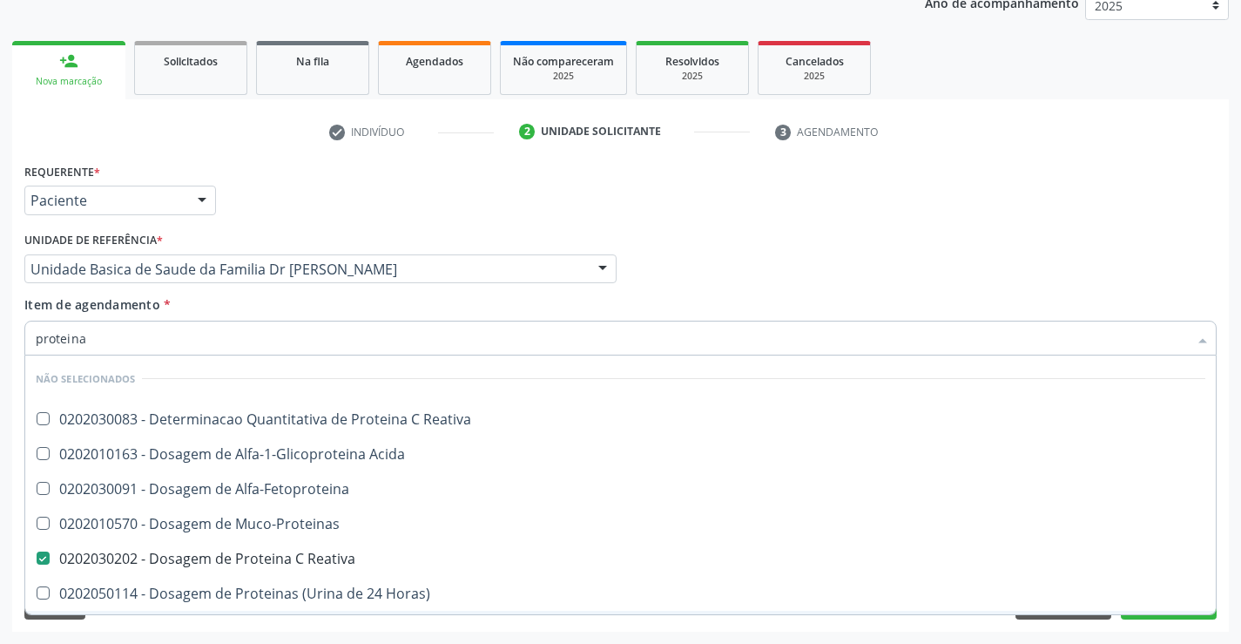
click at [333, 635] on div "Acompanhamento Acompanhe a situação das marcações correntes e finalizadas Relat…" at bounding box center [620, 259] width 1241 height 767
checkbox Reativa "true"
checkbox Acida "true"
checkbox Muco-Proteinas "true"
checkbox Horas\) "true"
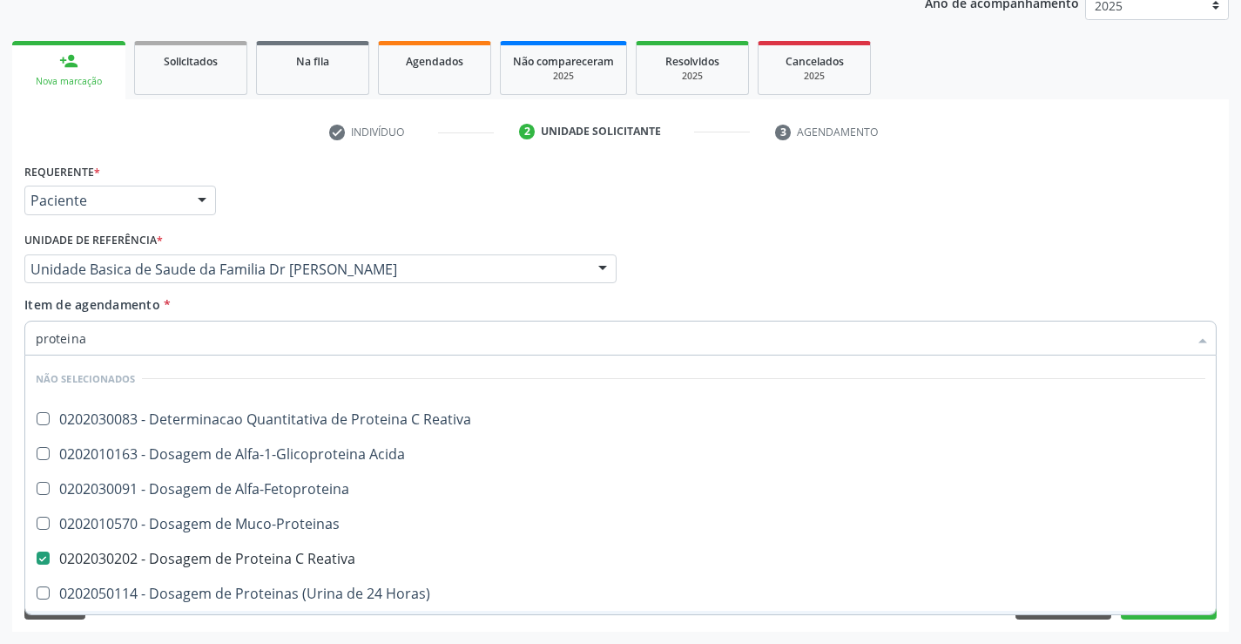
checkbox Totais "true"
checkbox Fracoes "true"
checkbox Derrames "true"
checkbox Lipoproteinas "true"
checkbox Alfa-Fetoproteina "true"
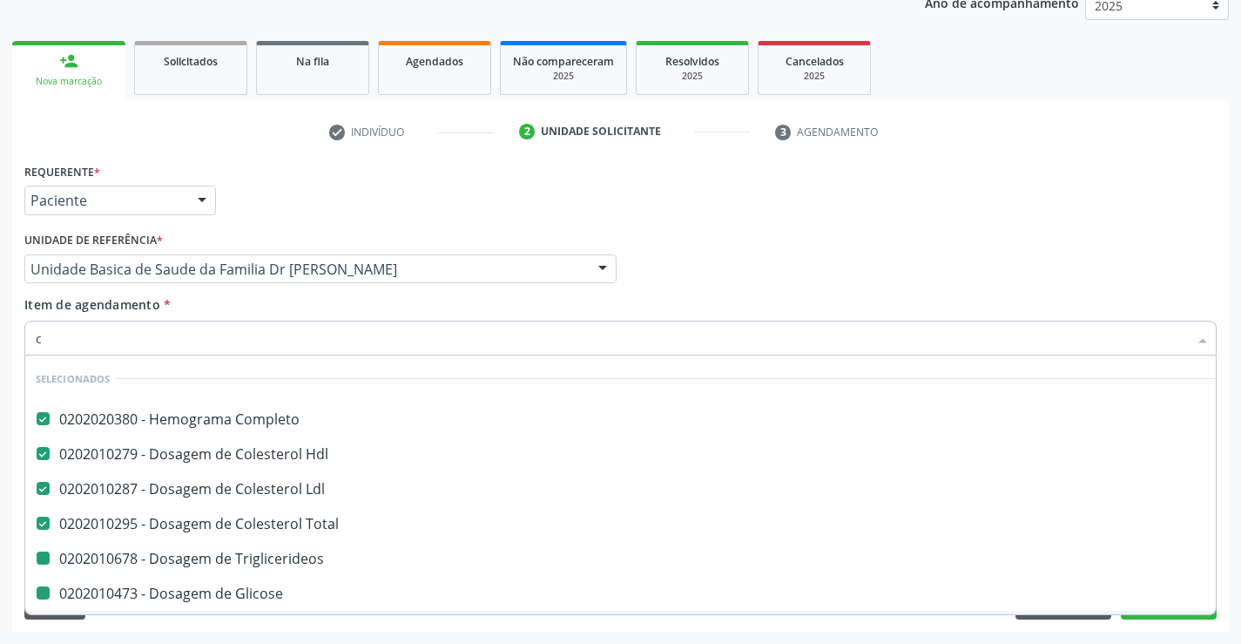
type input "ca"
checkbox Triglicerideos "false"
checkbox Glicose "false"
checkbox \(Tgo\) "false"
checkbox \(Tgp\) "false"
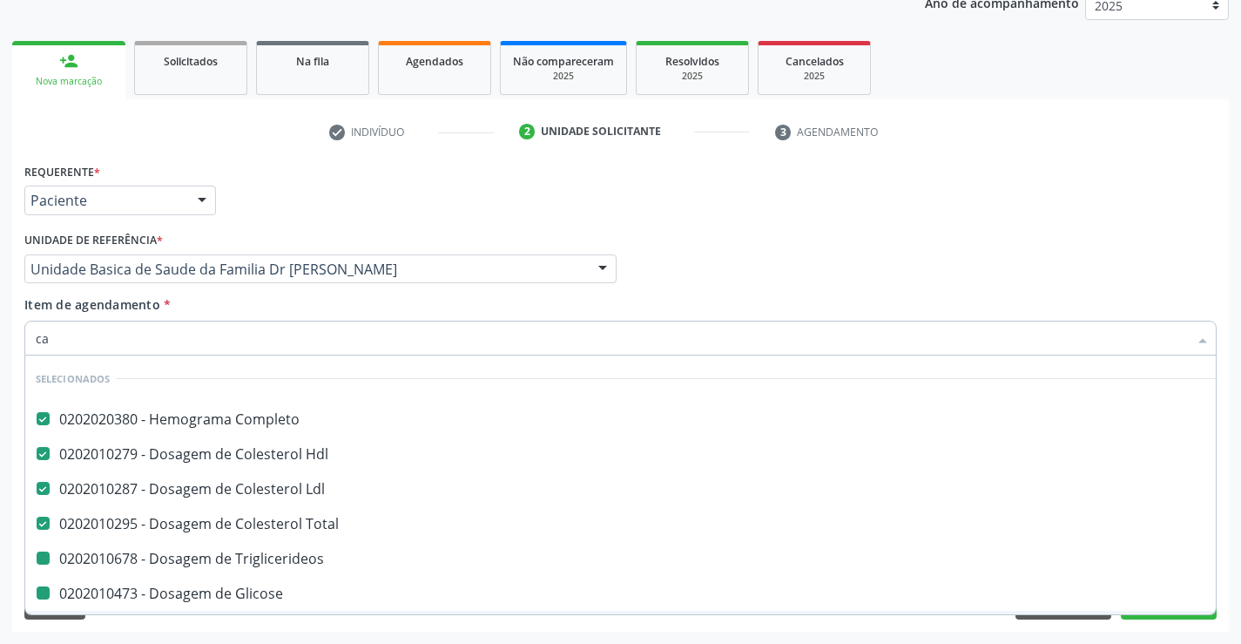
checkbox \(Vhs\) "false"
checkbox Reativa "false"
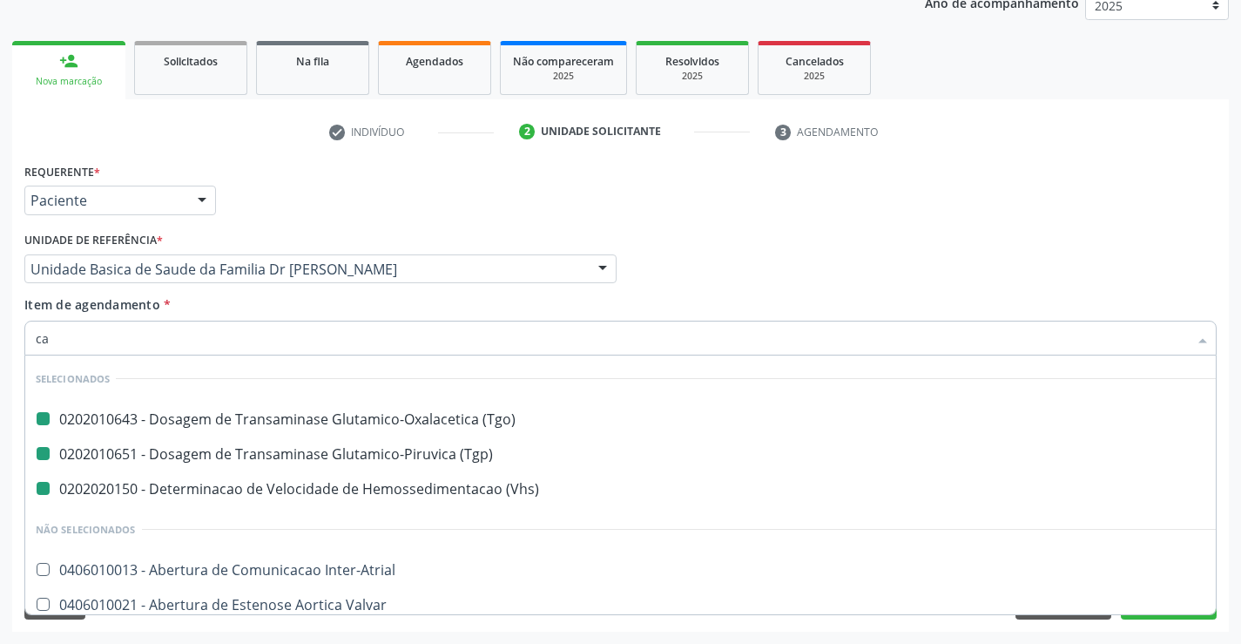
type input "cal"
checkbox \(Tgo\) "false"
checkbox \(Tgp\) "false"
checkbox \(Vhs\) "false"
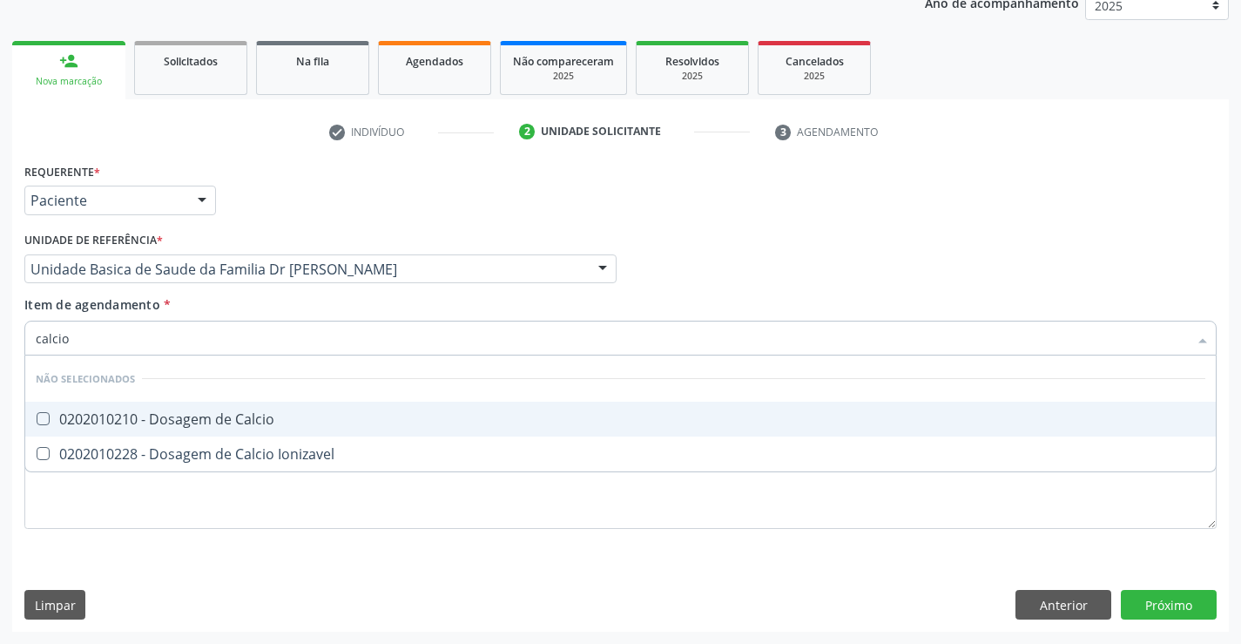
drag, startPoint x: 219, startPoint y: 424, endPoint x: 190, endPoint y: 523, distance: 102.5
click at [213, 438] on ul "Desfazer seleção Não selecionados 0202010210 - Dosagem de Calcio 0202010228 - D…" at bounding box center [620, 413] width 1190 height 116
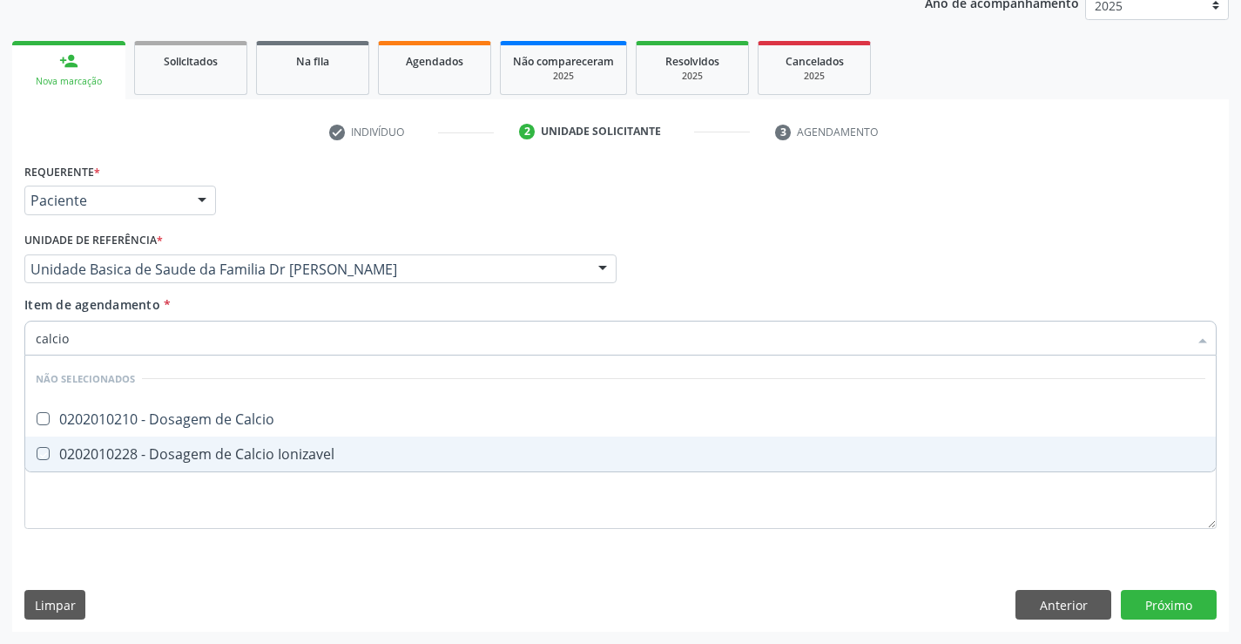
click at [180, 560] on div "Requerente * Paciente Profissional de Saúde Paciente Nenhum resultado encontrad…" at bounding box center [620, 394] width 1217 height 473
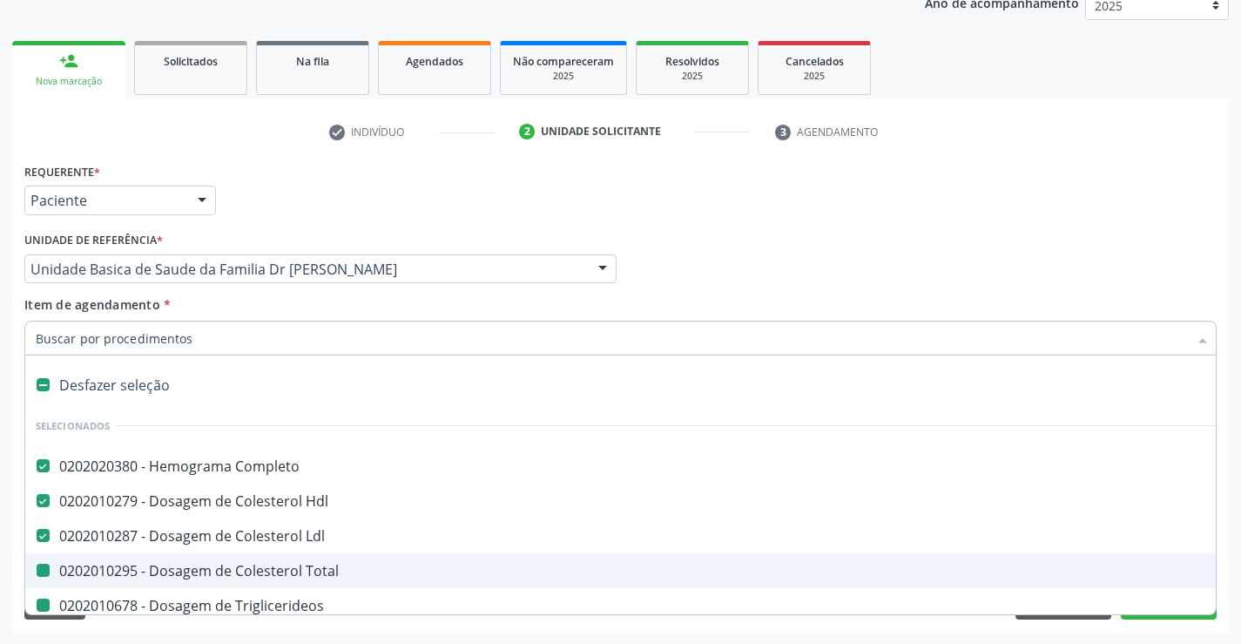
type input "u"
checkbox Total "false"
checkbox Triglicerideos "false"
checkbox Glicose "false"
checkbox \(Tgo\) "false"
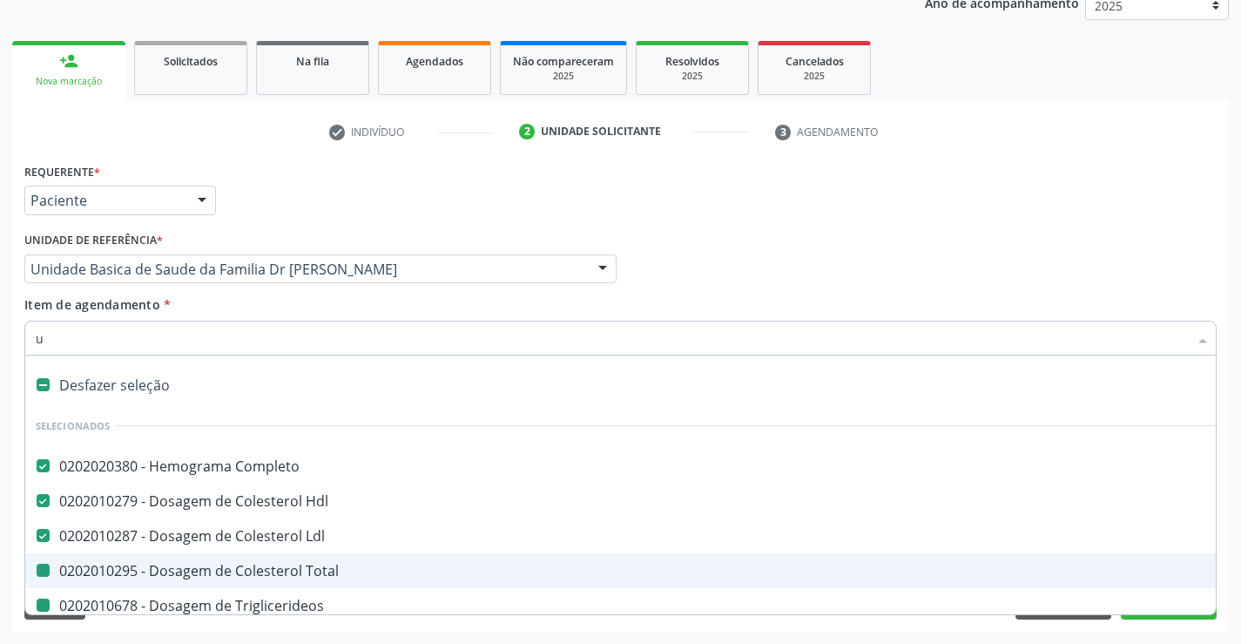
checkbox \(Tgp\) "false"
checkbox \(Vhs\) "false"
checkbox Reativa "false"
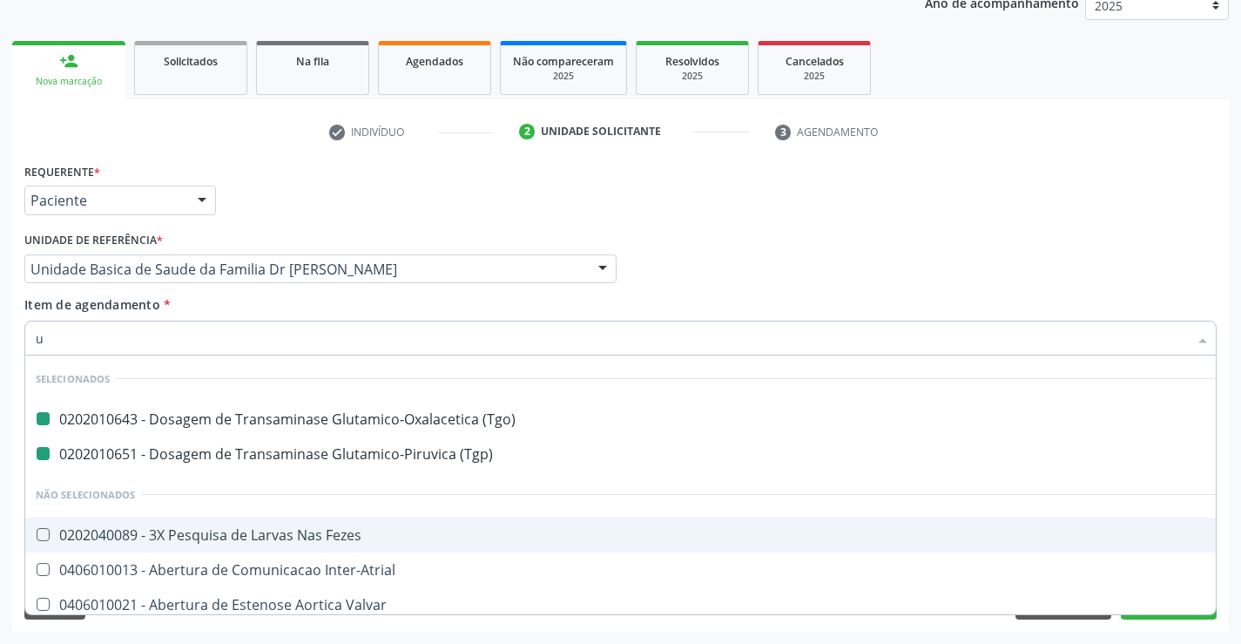
type input "ur"
checkbox \(Tgo\) "false"
checkbox \(Tgp\) "false"
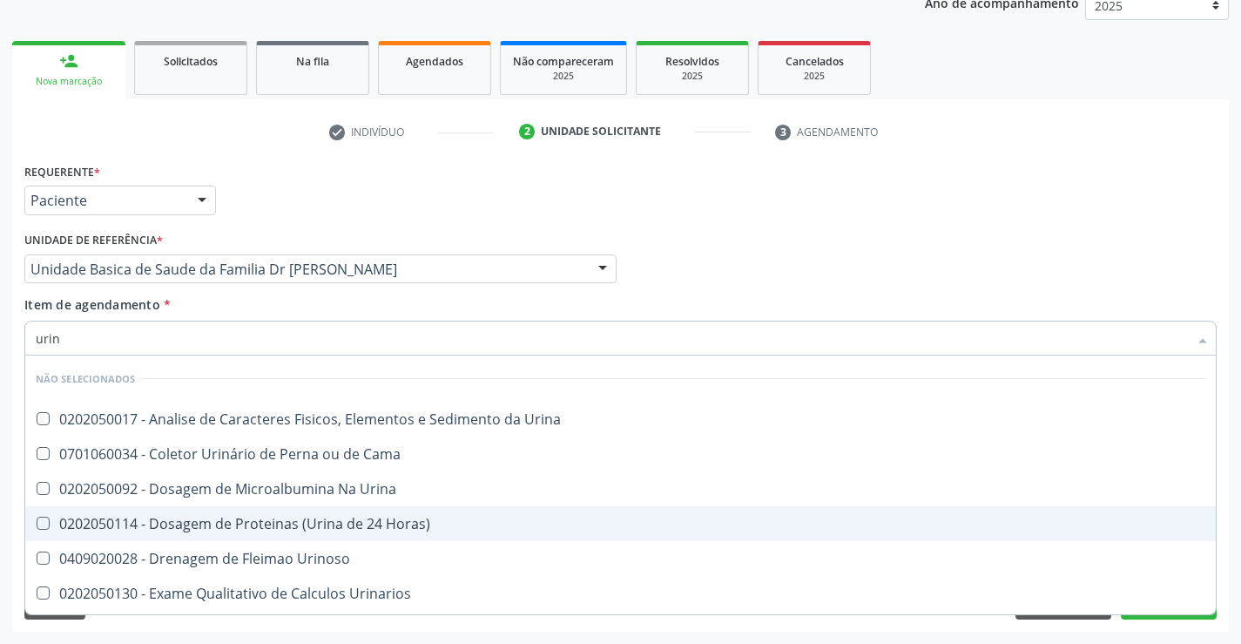
type input "urina"
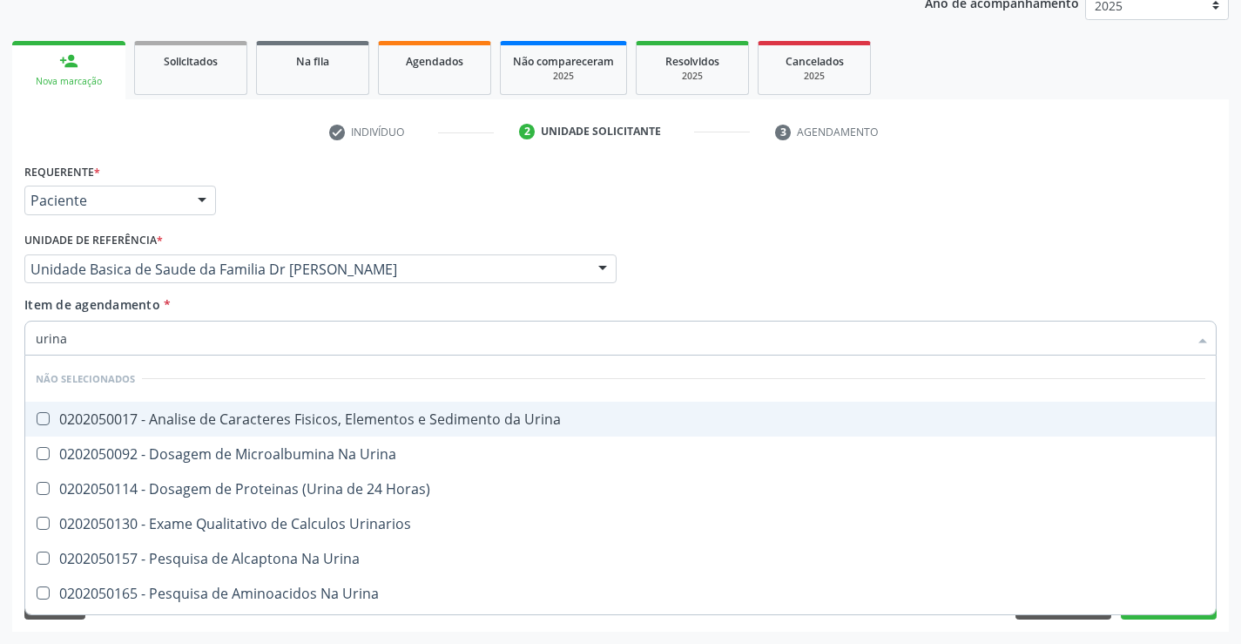
drag, startPoint x: 148, startPoint y: 418, endPoint x: 127, endPoint y: 571, distance: 154.7
click at [145, 423] on div "0202050017 - Analise de Caracteres Fisicos, Elementos e Sedimento da Urina" at bounding box center [621, 419] width 1170 height 14
checkbox Urina "true"
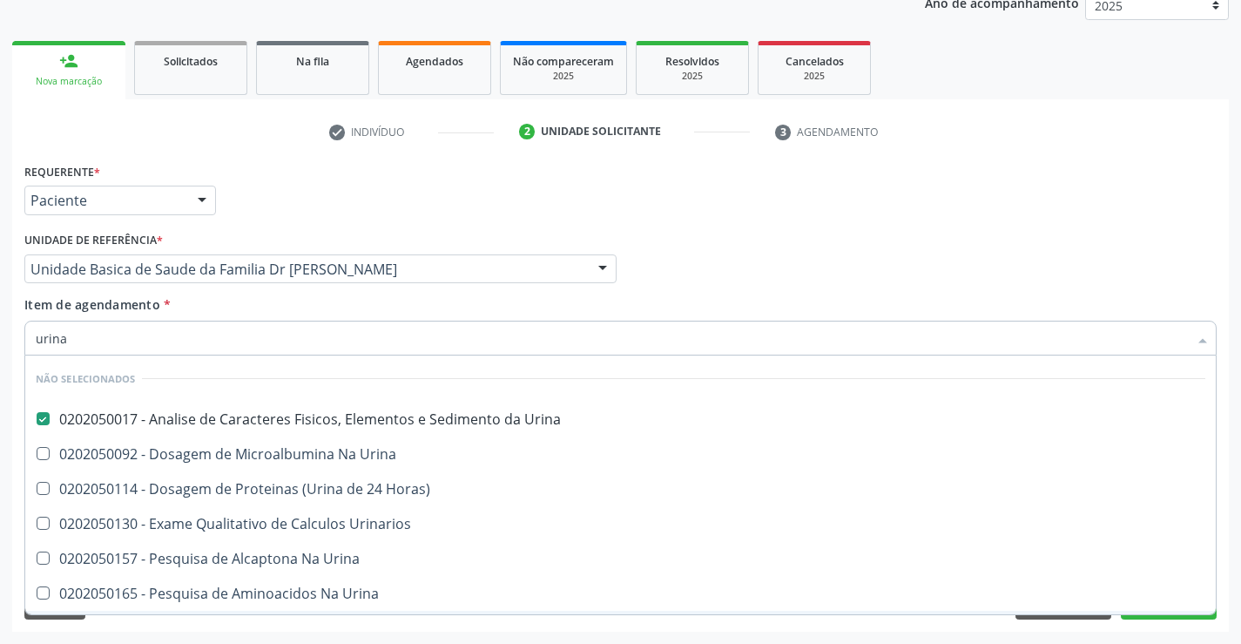
click at [123, 635] on div "Acompanhamento Acompanhe a situação das marcações correntes e finalizadas Relat…" at bounding box center [620, 259] width 1241 height 767
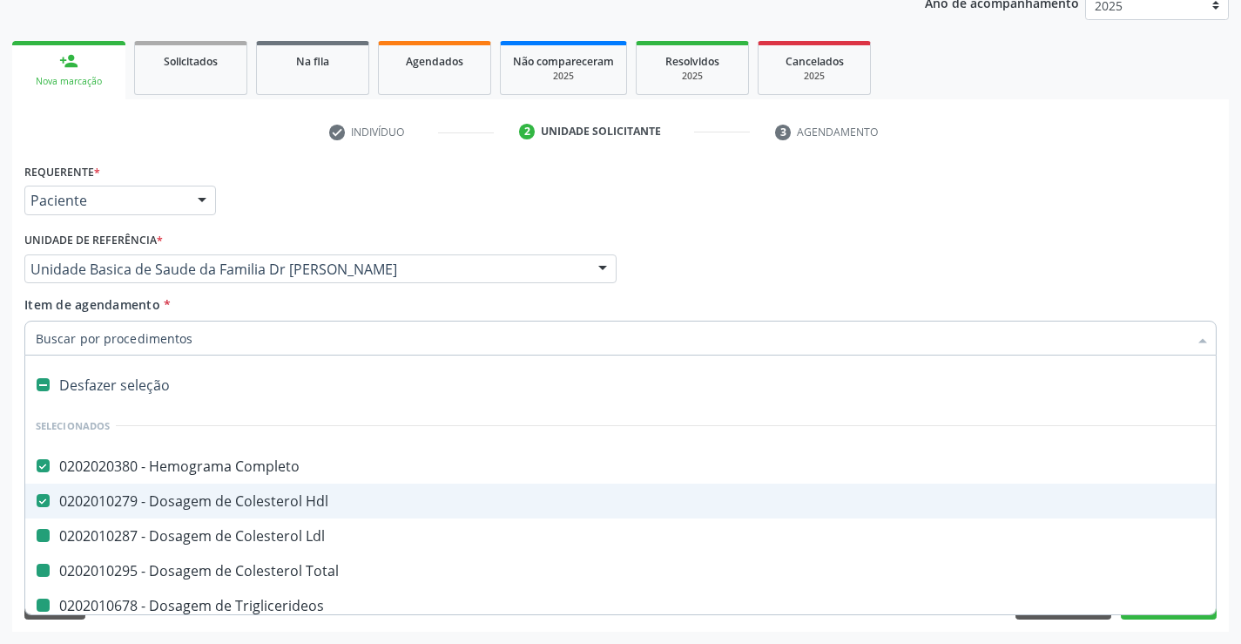
type input "f"
checkbox Total "false"
checkbox Triglicerideos "false"
checkbox Glicose "false"
checkbox \(Tgo\) "false"
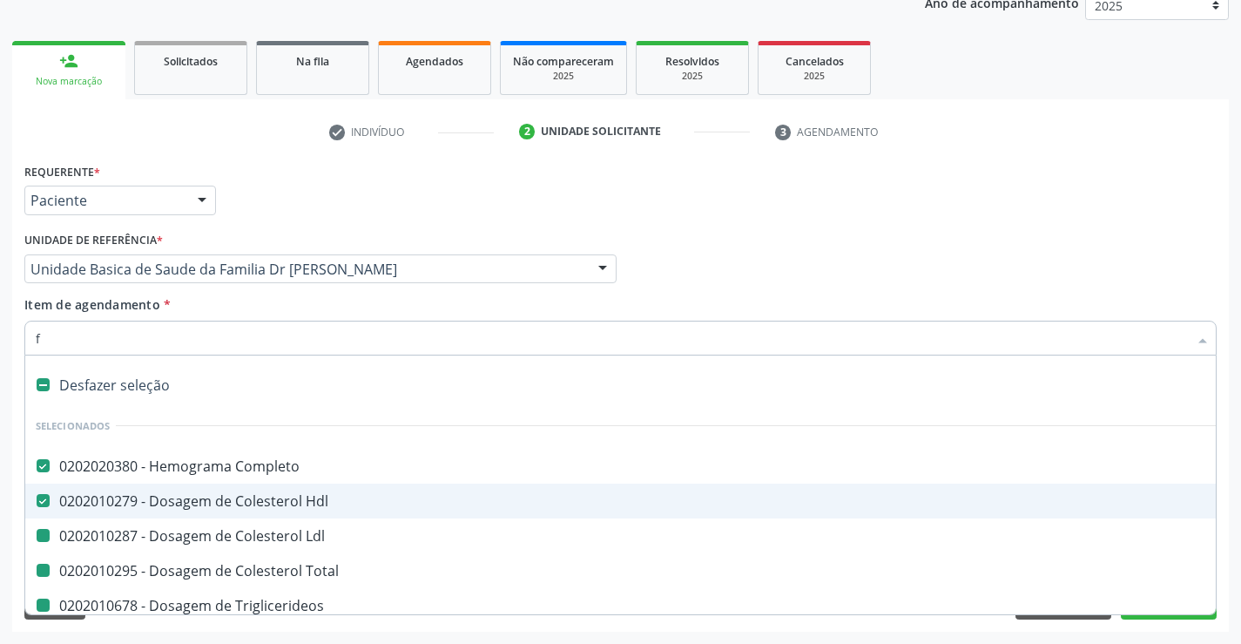
checkbox \(Tgp\) "false"
checkbox \(Vhs\) "false"
checkbox Reativa "false"
checkbox Urina "false"
checkbox Ldl "false"
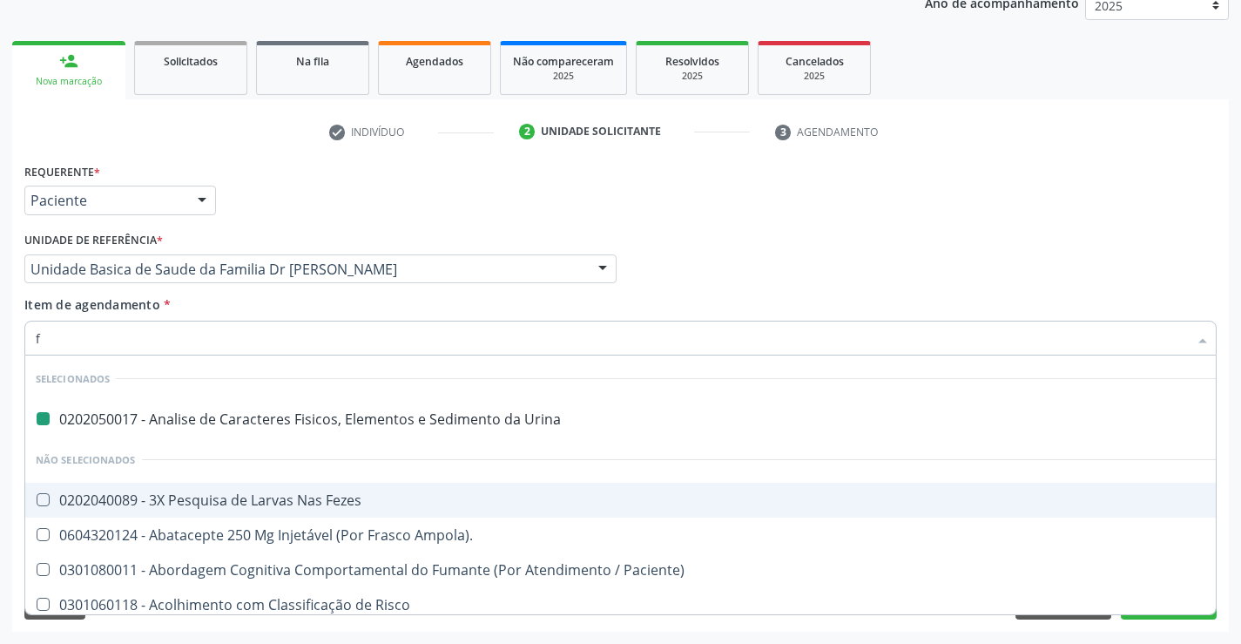
type input "fe"
checkbox Urina "false"
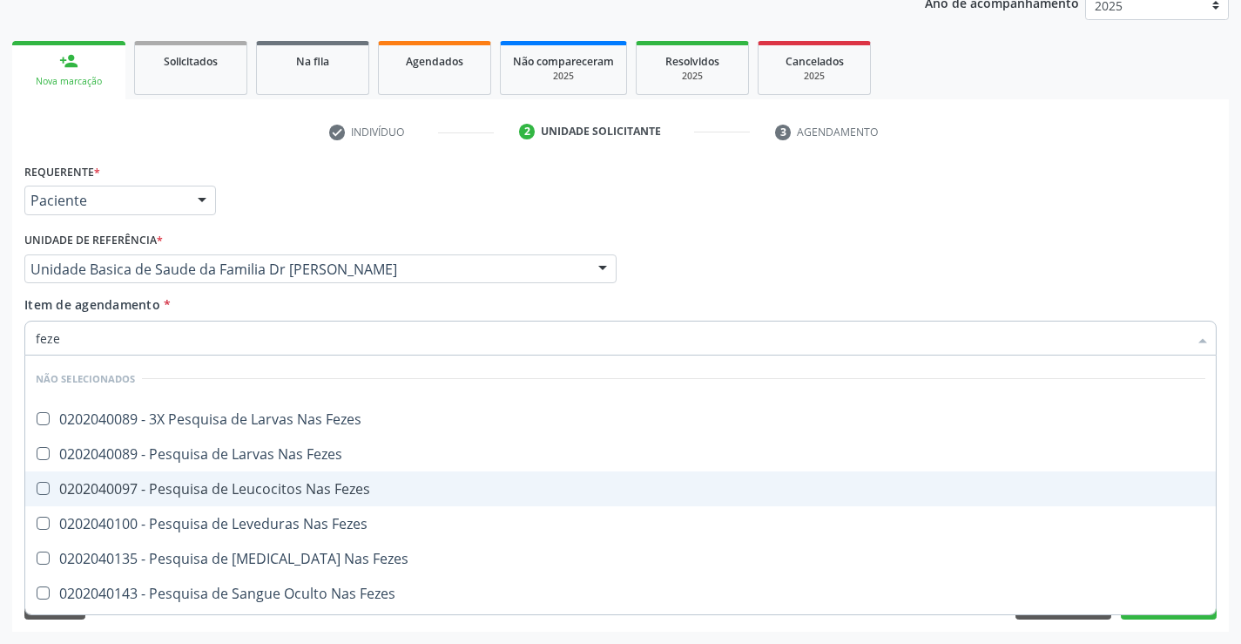
type input "fezes"
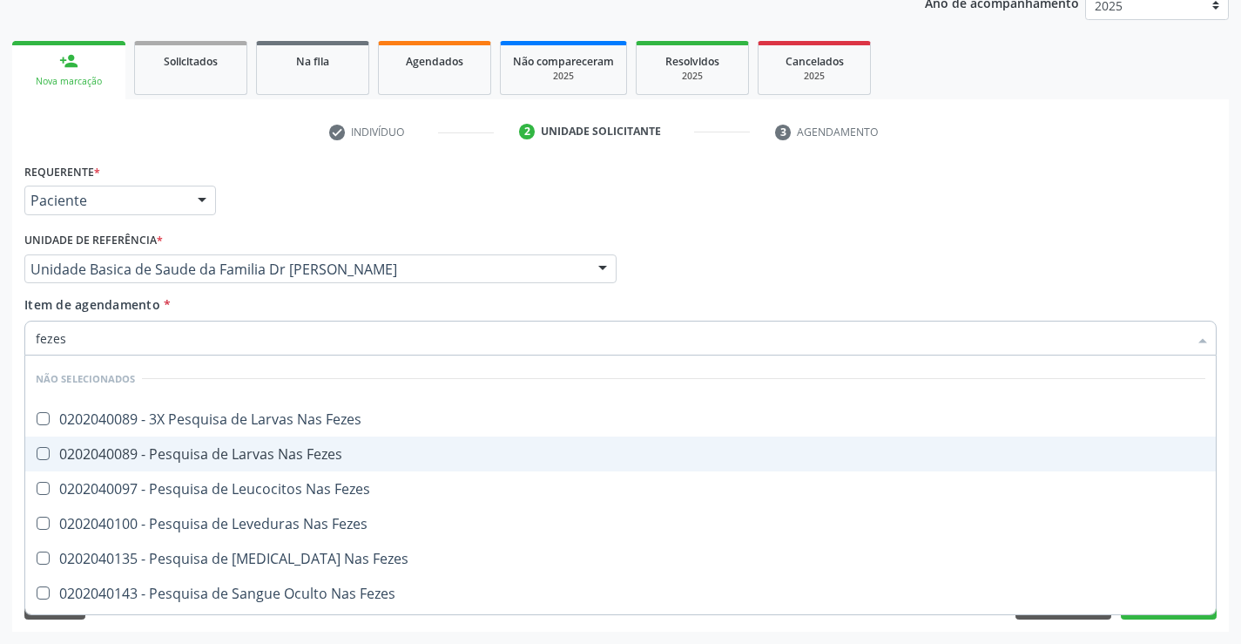
drag, startPoint x: 218, startPoint y: 454, endPoint x: 208, endPoint y: 476, distance: 24.6
click at [217, 454] on div "0202040089 - Pesquisa de Larvas Nas Fezes" at bounding box center [621, 454] width 1170 height 14
checkbox Fezes "true"
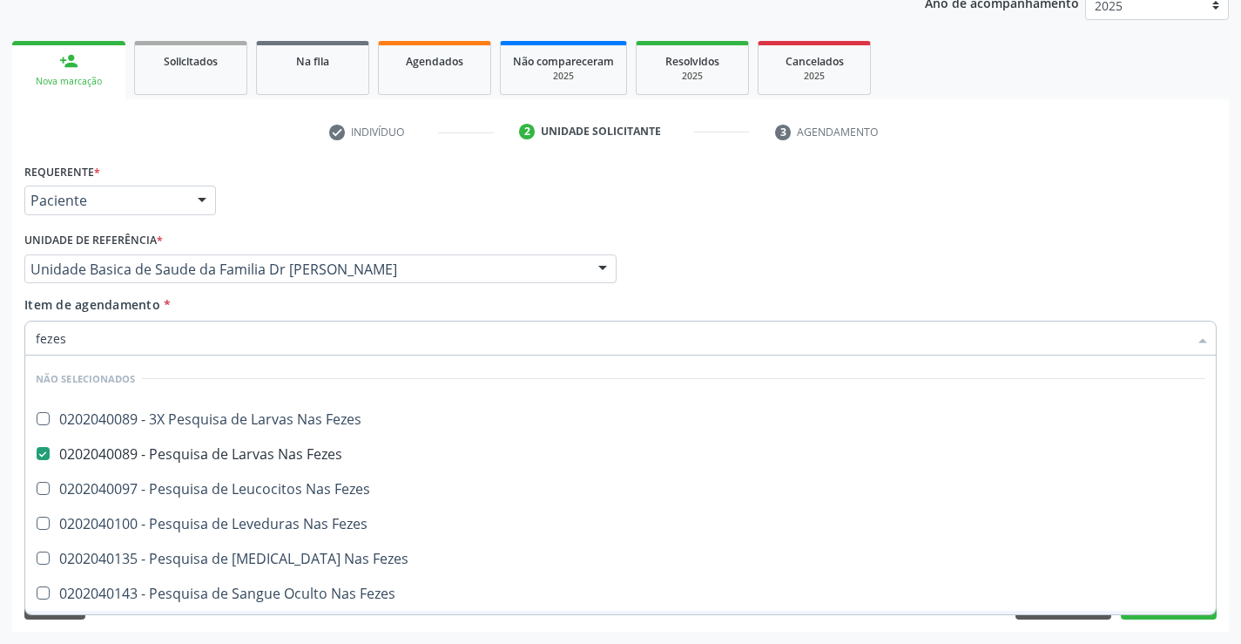
click at [228, 631] on div "Acompanhamento Acompanhe a situação das marcações correntes e finalizadas Relat…" at bounding box center [620, 259] width 1241 height 767
checkbox Fezes "true"
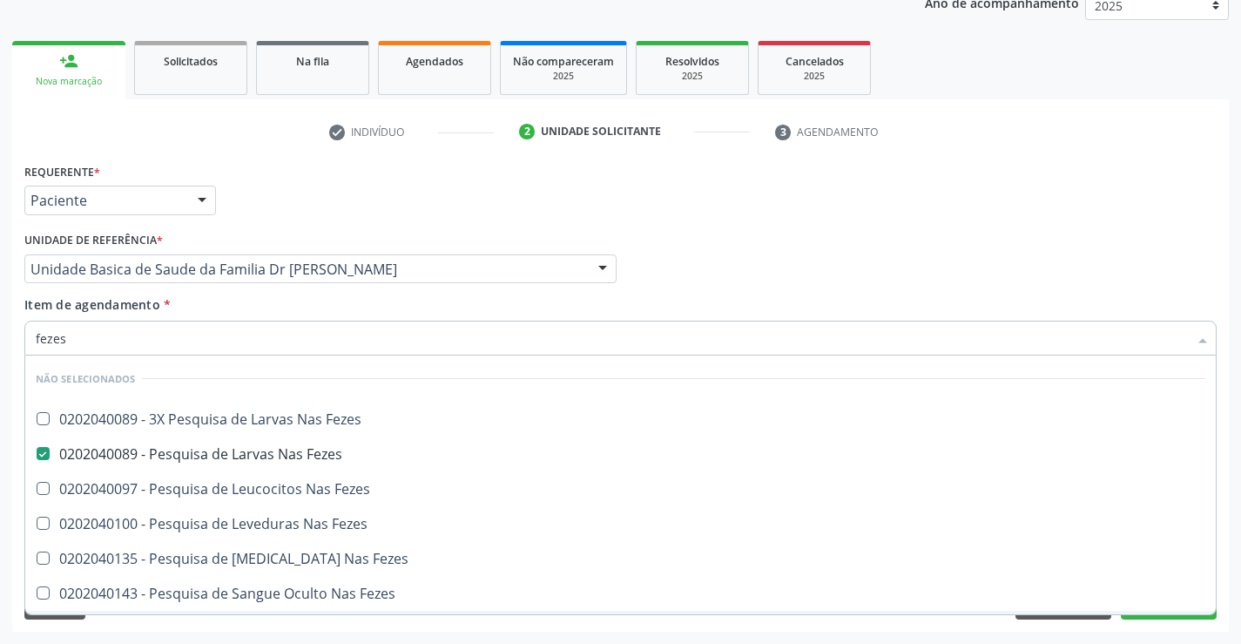
checkbox Fezes "true"
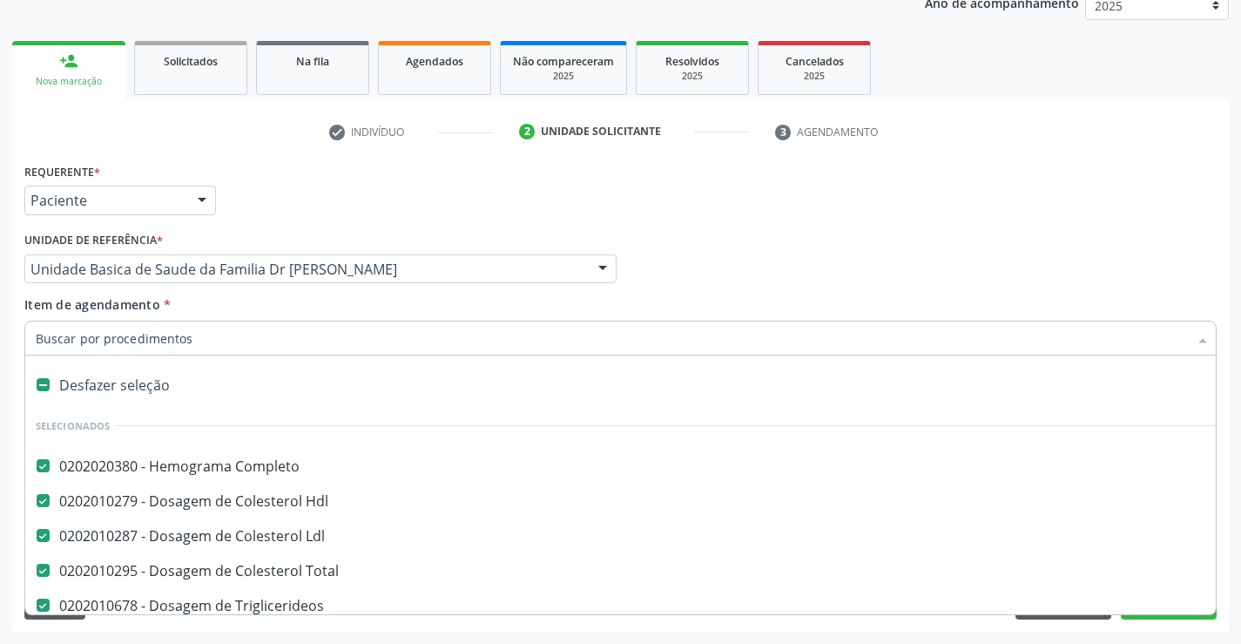
type input "t"
checkbox Fezes "false"
type input "tg"
checkbox Total "false"
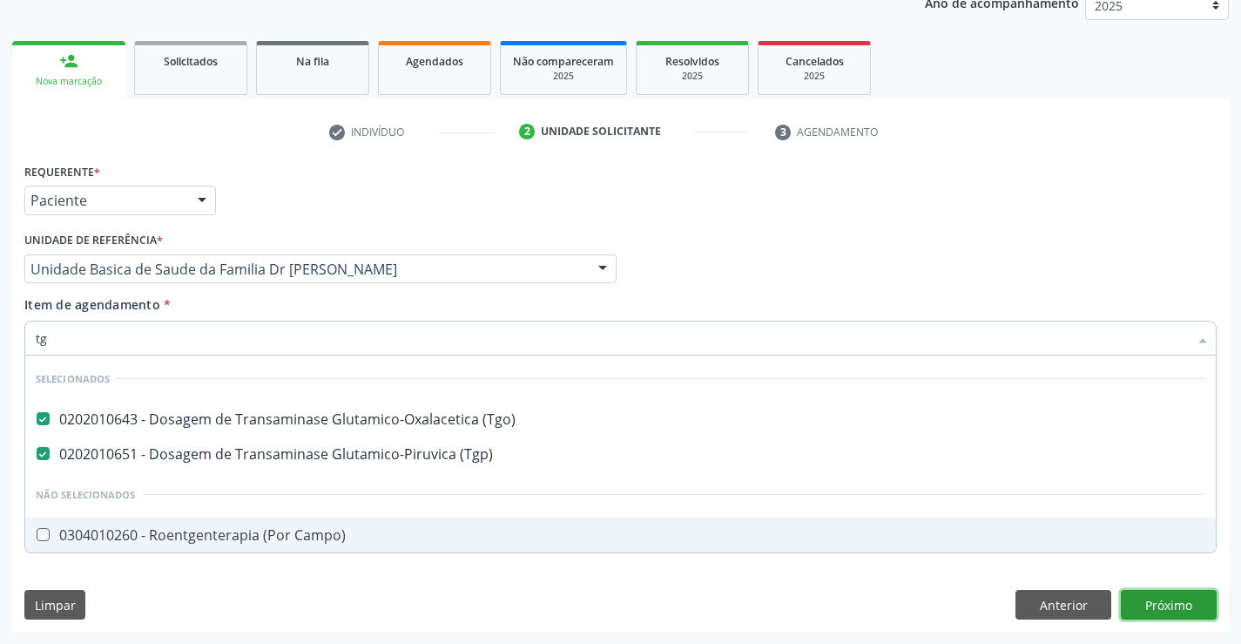
click at [1163, 608] on div "Requerente * Paciente Profissional de Saúde Paciente Nenhum resultado encontrad…" at bounding box center [620, 394] width 1217 height 473
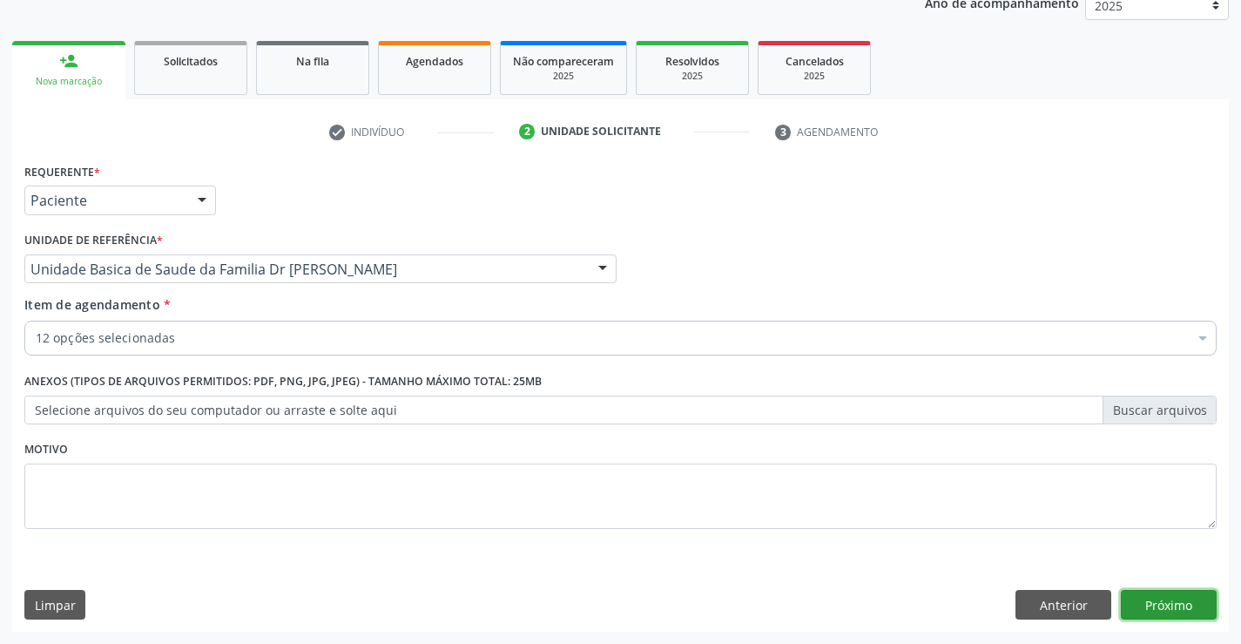
click at [1163, 609] on button "Próximo" at bounding box center [1169, 605] width 96 height 30
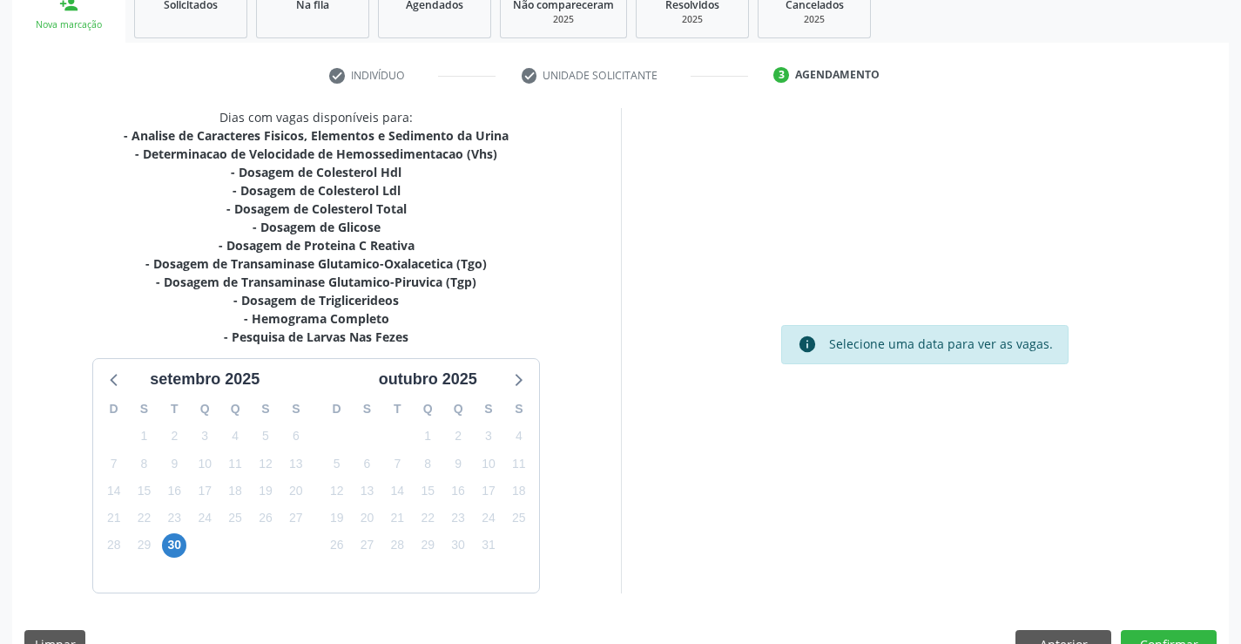
scroll to position [307, 0]
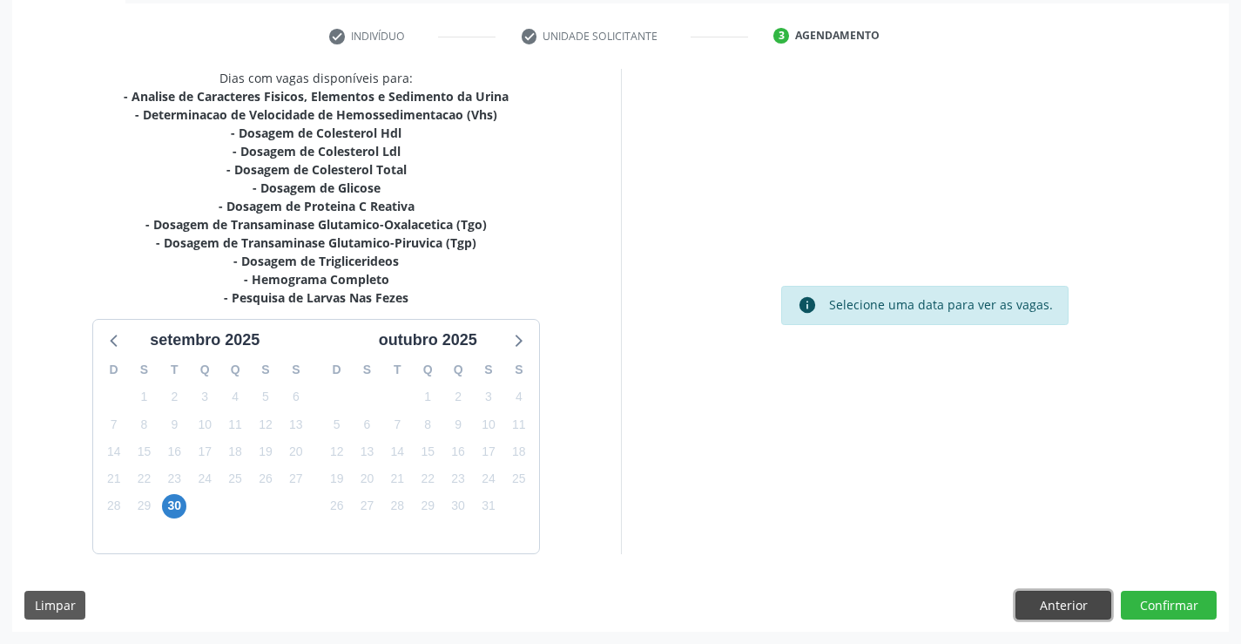
drag, startPoint x: 1060, startPoint y: 598, endPoint x: 927, endPoint y: 551, distance: 141.3
click at [1055, 594] on button "Anterior" at bounding box center [1063, 605] width 96 height 30
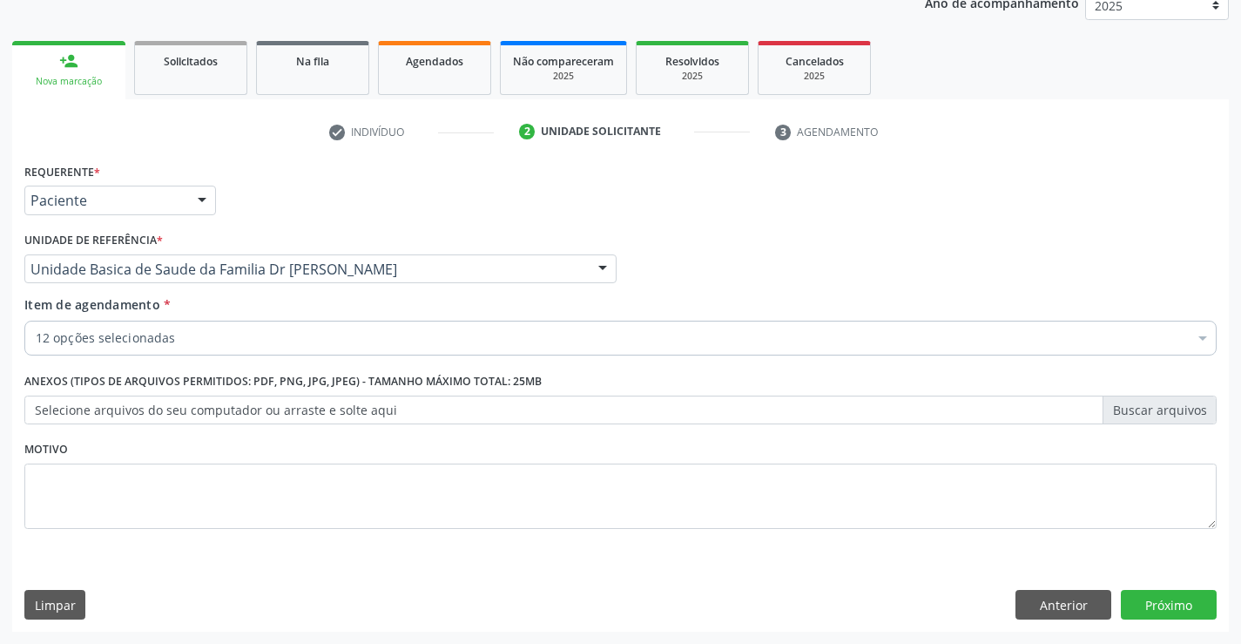
scroll to position [219, 0]
click at [145, 325] on div "12 opções selecionadas" at bounding box center [620, 337] width 1192 height 35
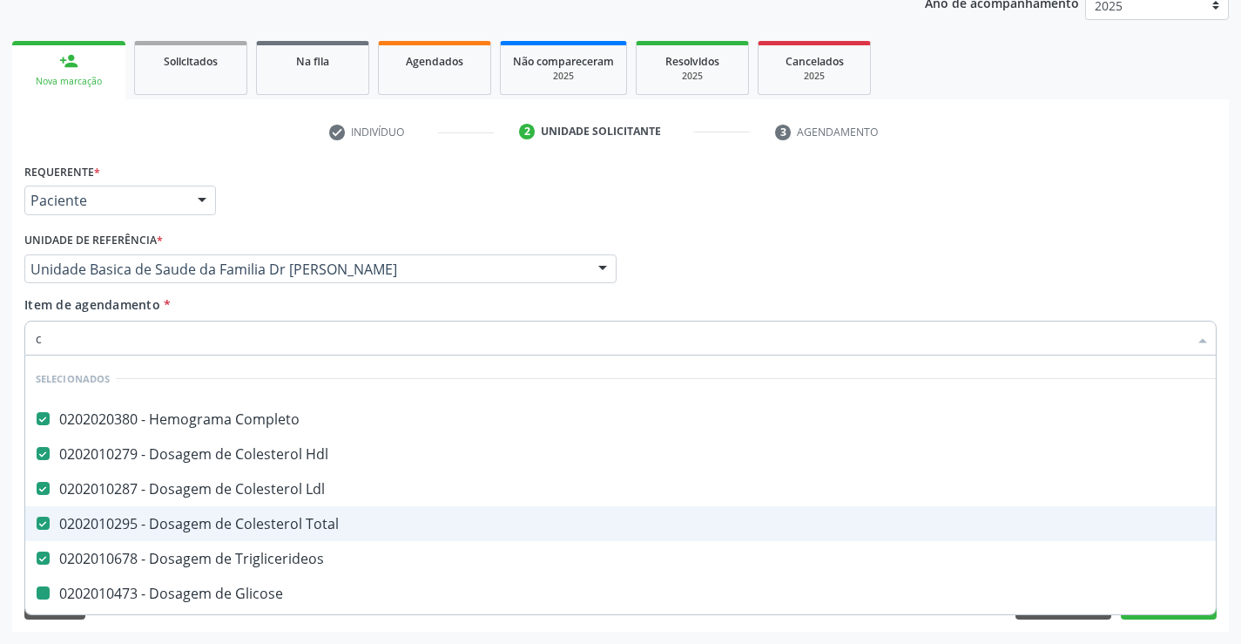
type input "ca"
checkbox Glicose "false"
checkbox \(Tgo\) "false"
checkbox \(Tgp\) "false"
checkbox \(Vhs\) "false"
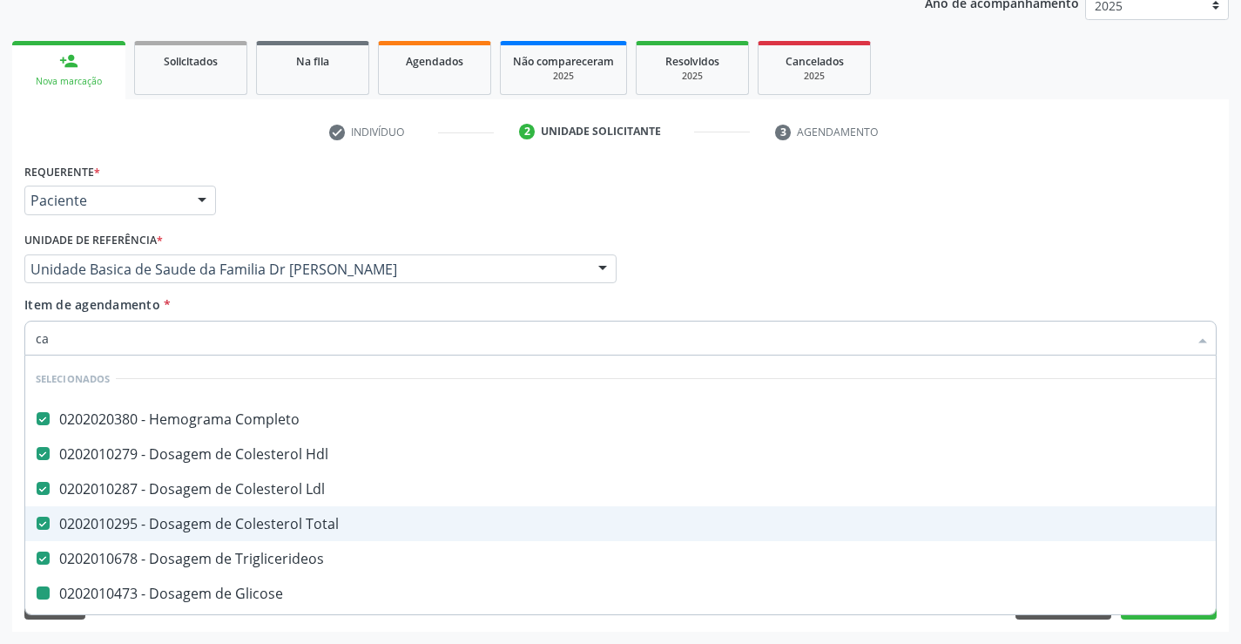
checkbox Reativa "false"
checkbox Urina "false"
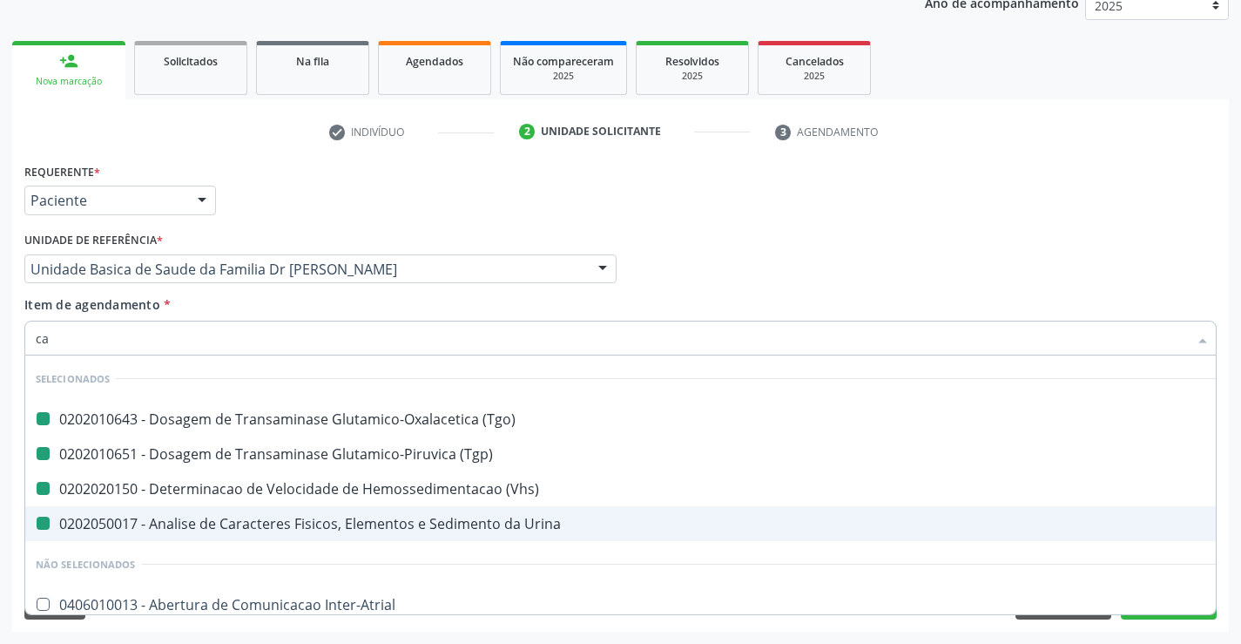
type input "cal"
checkbox \(Tgo\) "false"
checkbox Urina "false"
checkbox \(Tgp\) "false"
checkbox \(Vhs\) "false"
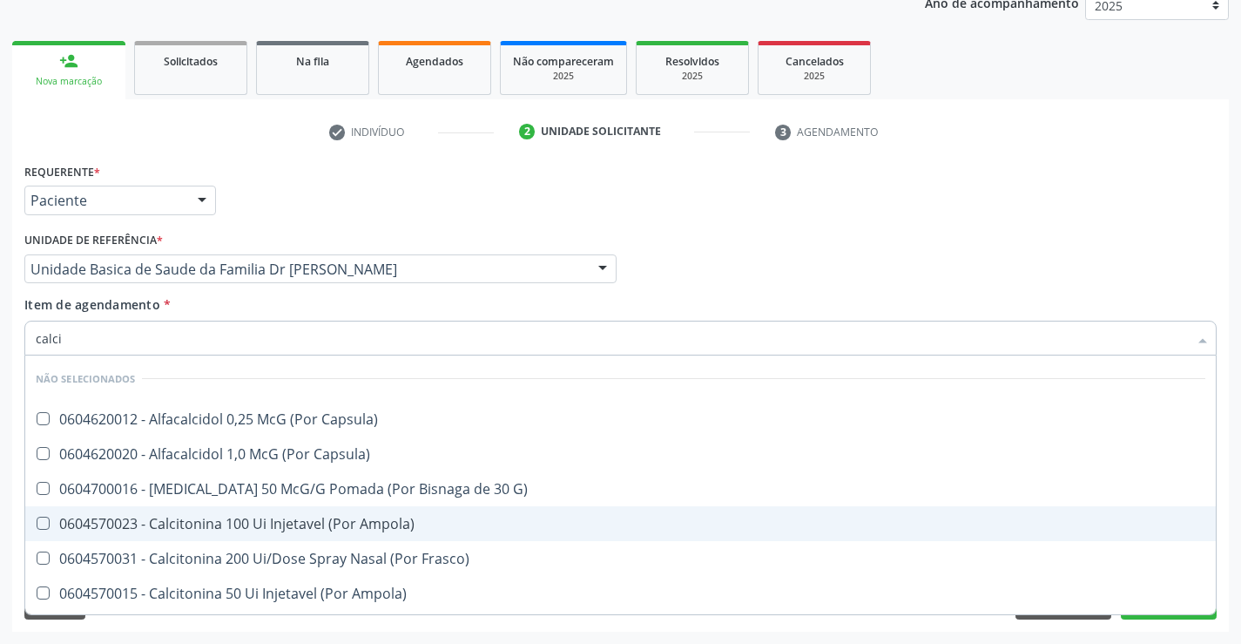
type input "calcio"
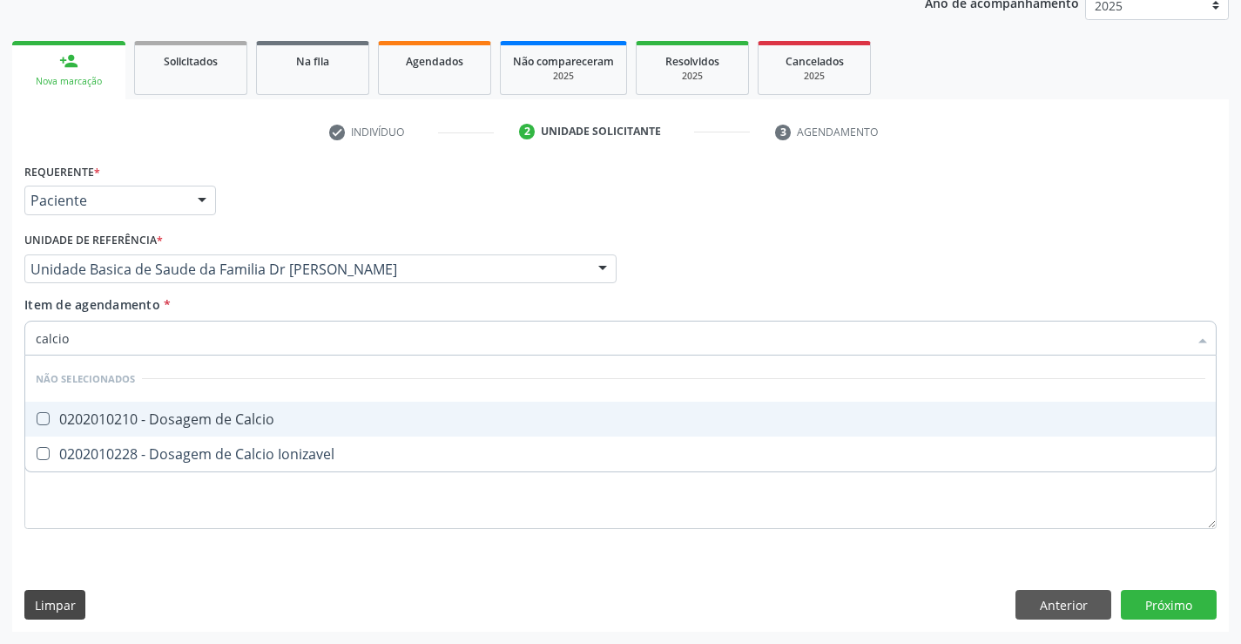
drag, startPoint x: 134, startPoint y: 420, endPoint x: 54, endPoint y: 602, distance: 198.9
click at [128, 426] on div "0202010210 - Dosagem de Calcio" at bounding box center [621, 419] width 1170 height 14
checkbox Calcio "true"
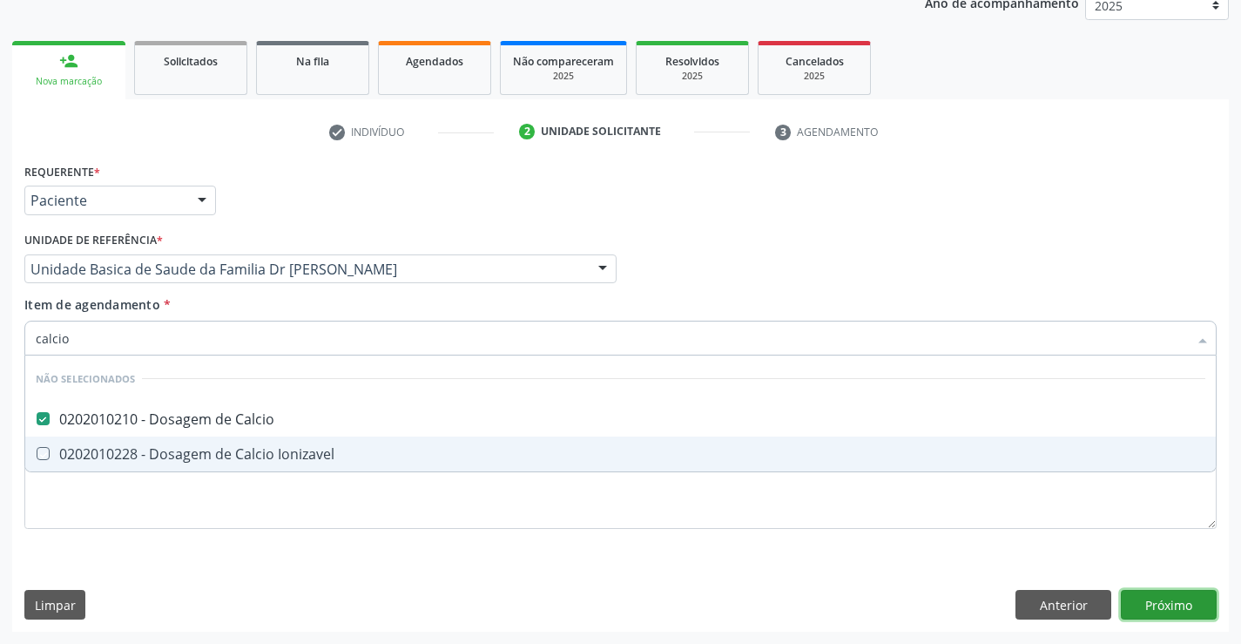
click at [1166, 611] on div "Requerente * Paciente Profissional de Saúde Paciente Nenhum resultado encontrad…" at bounding box center [620, 394] width 1217 height 473
checkbox Ionizavel "true"
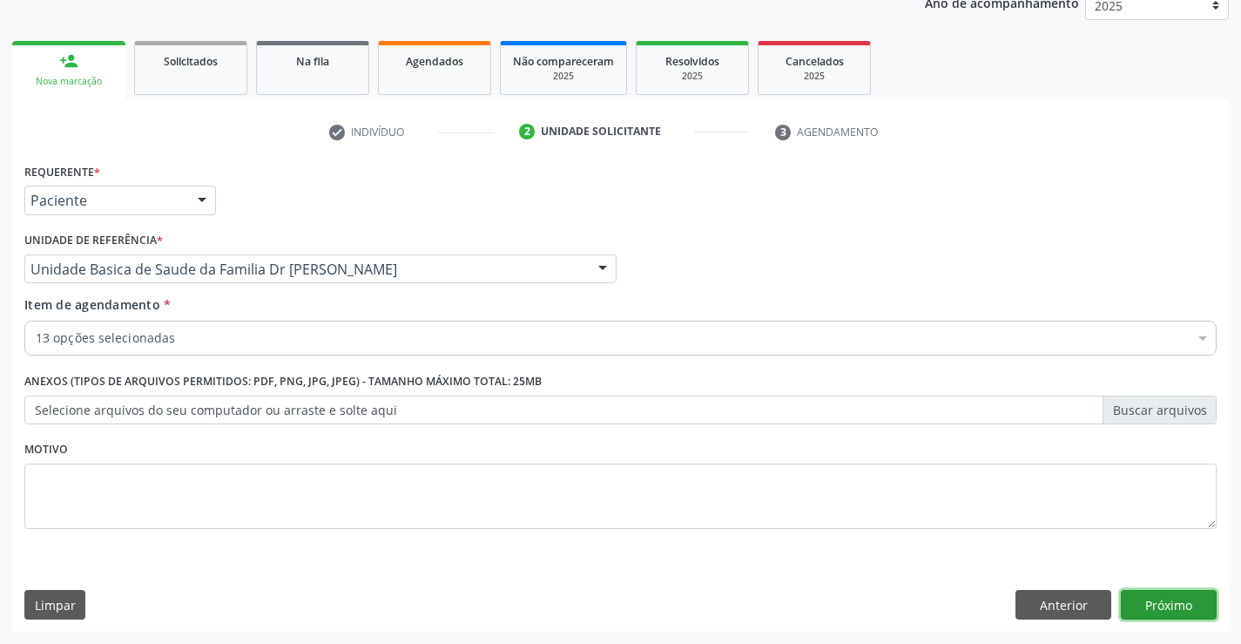
click at [1167, 609] on button "Próximo" at bounding box center [1169, 605] width 96 height 30
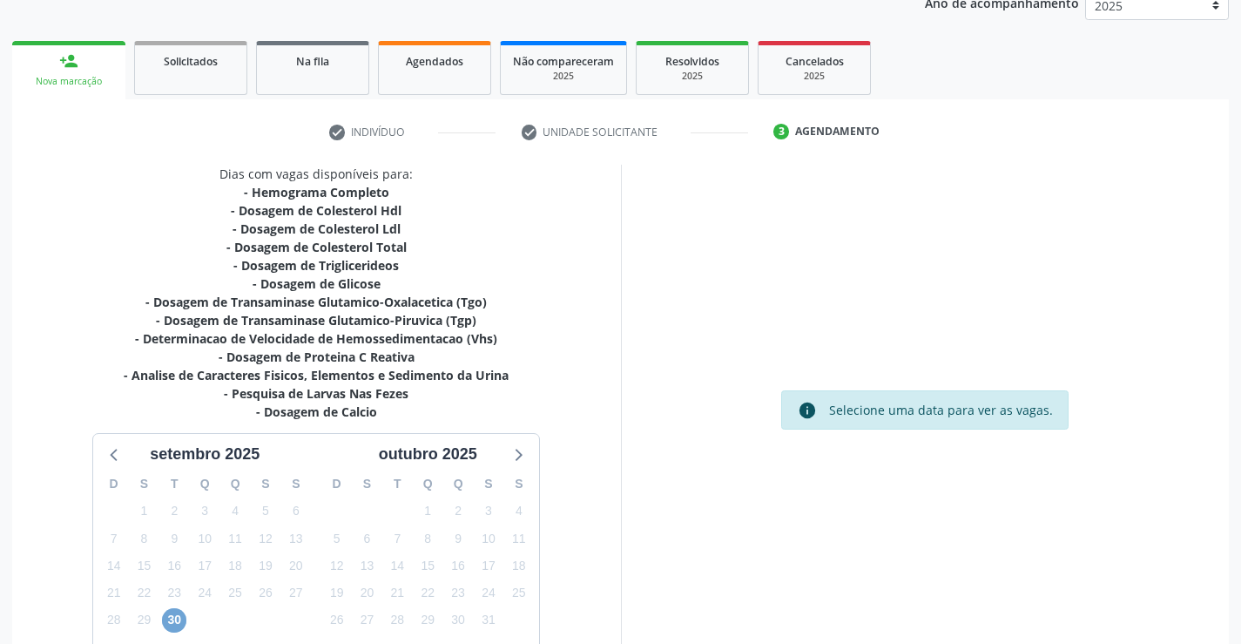
click at [179, 621] on span "30" at bounding box center [174, 620] width 24 height 24
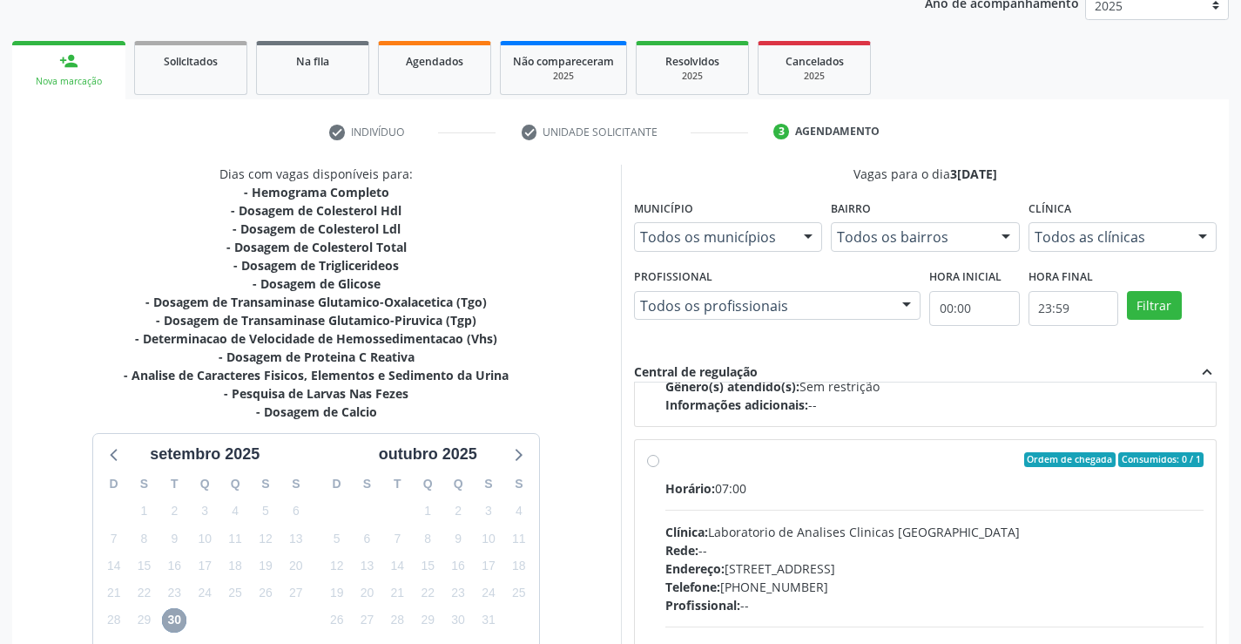
scroll to position [274, 0]
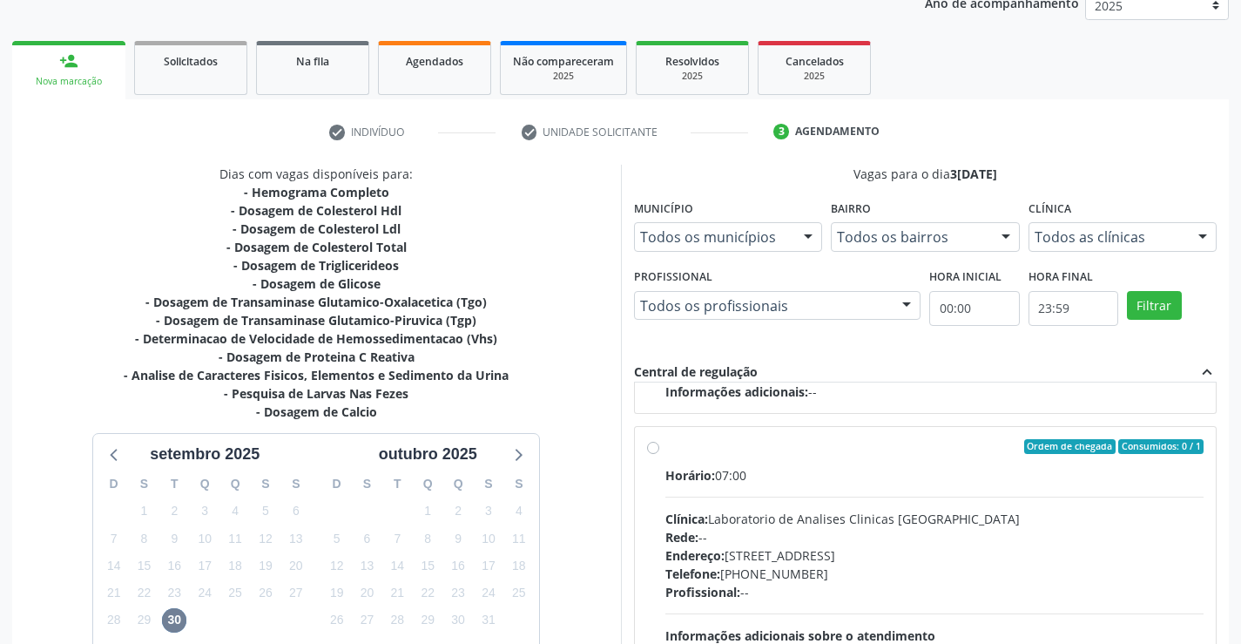
click at [665, 448] on label "Ordem de chegada Consumidos: 0 / 1 Horário: 07:00 Clínica: Laboratorio de Anali…" at bounding box center [934, 572] width 539 height 267
click at [651, 448] on input "Ordem de chegada Consumidos: 0 / 1 Horário: 07:00 Clínica: Laboratorio de Anali…" at bounding box center [653, 447] width 12 height 16
radio input "true"
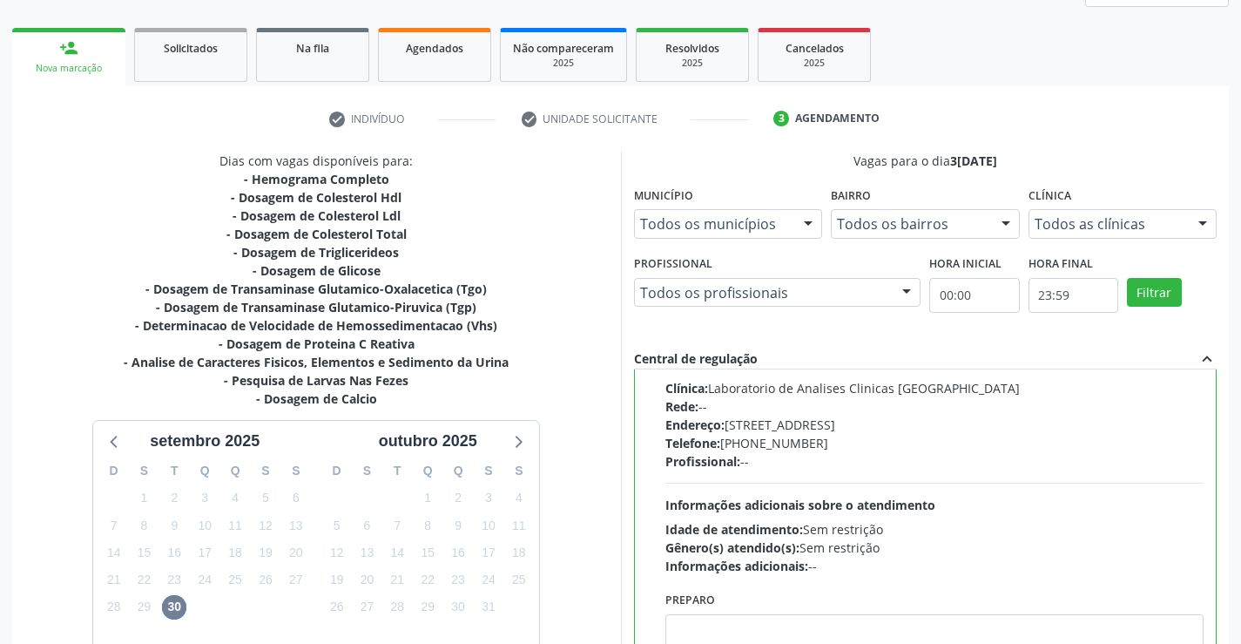
scroll to position [397, 0]
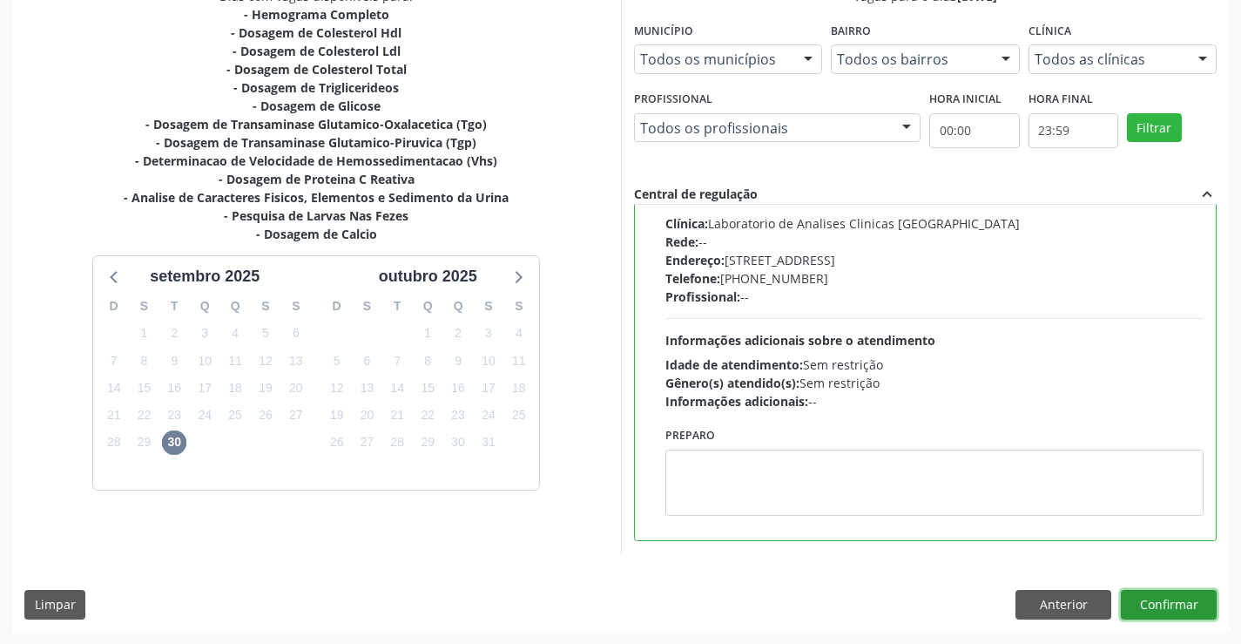
click at [1158, 602] on button "Confirmar" at bounding box center [1169, 605] width 96 height 30
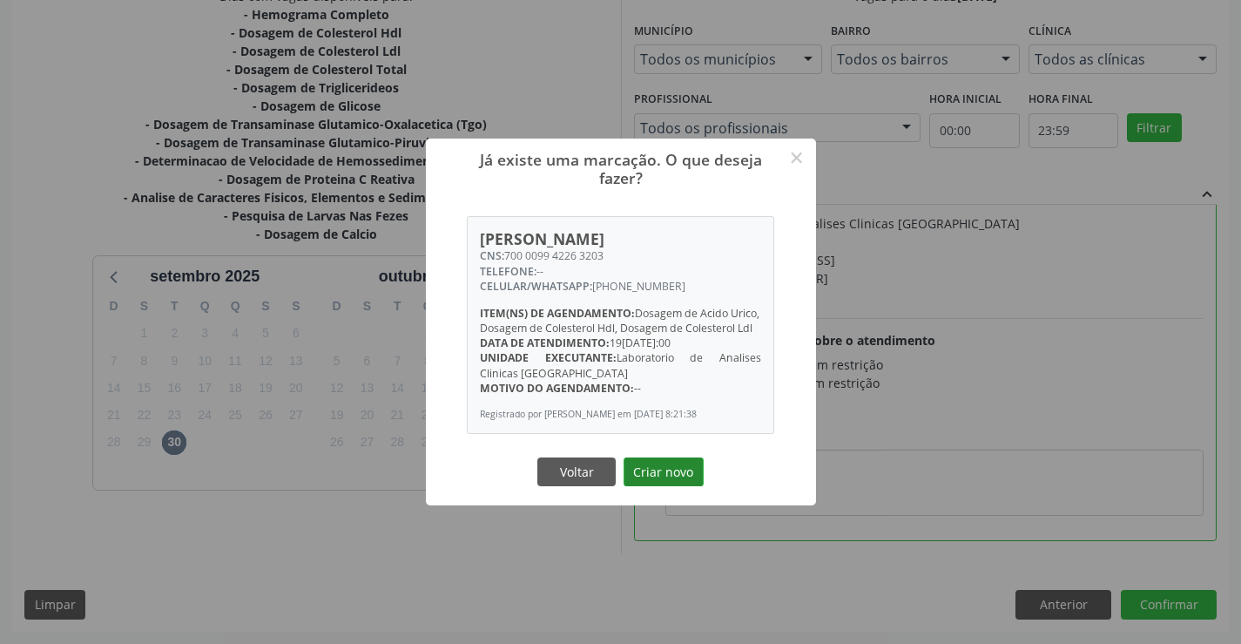
click at [668, 483] on button "Criar novo" at bounding box center [664, 472] width 80 height 30
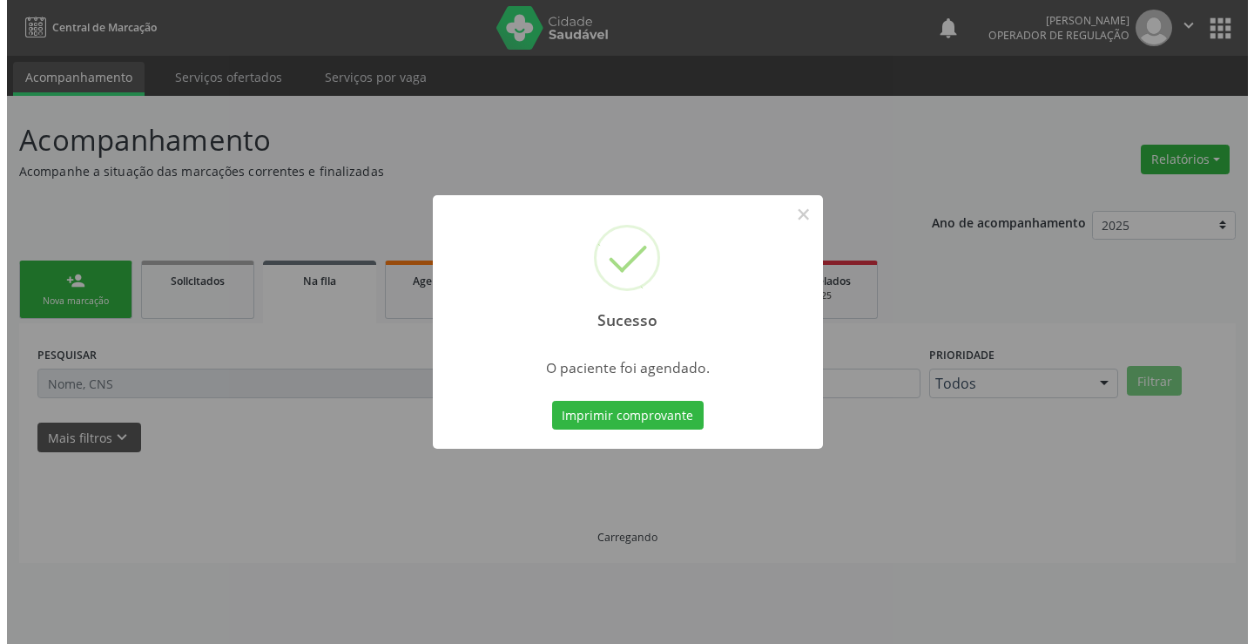
scroll to position [0, 0]
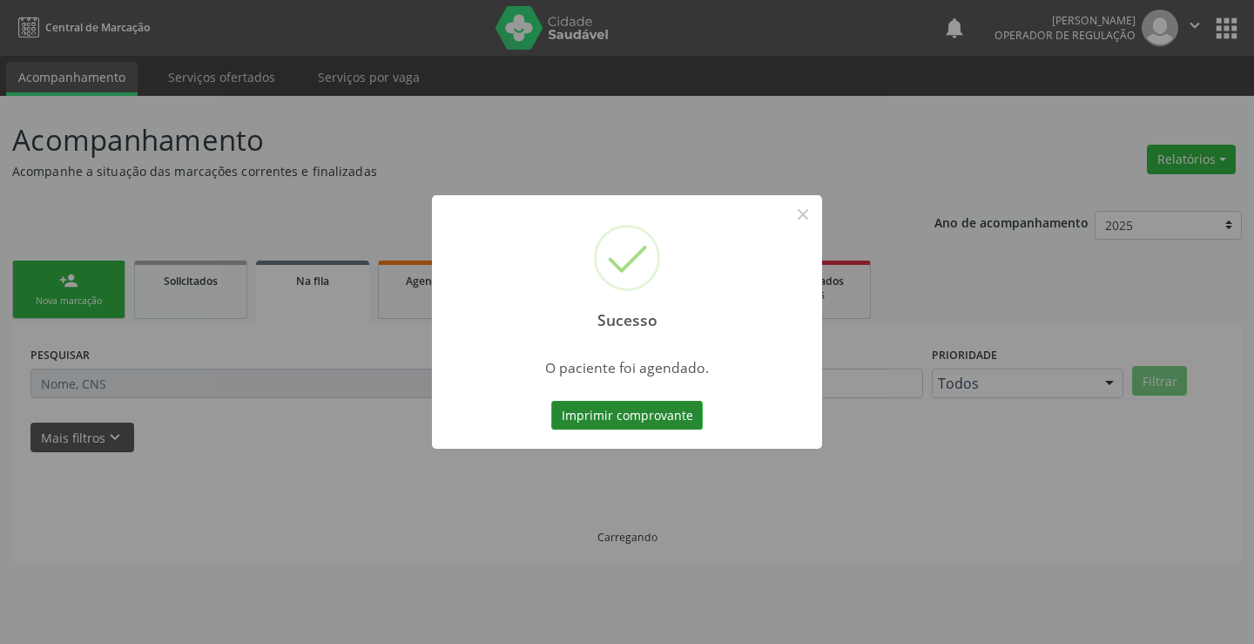
click at [635, 415] on button "Imprimir comprovante" at bounding box center [627, 416] width 152 height 30
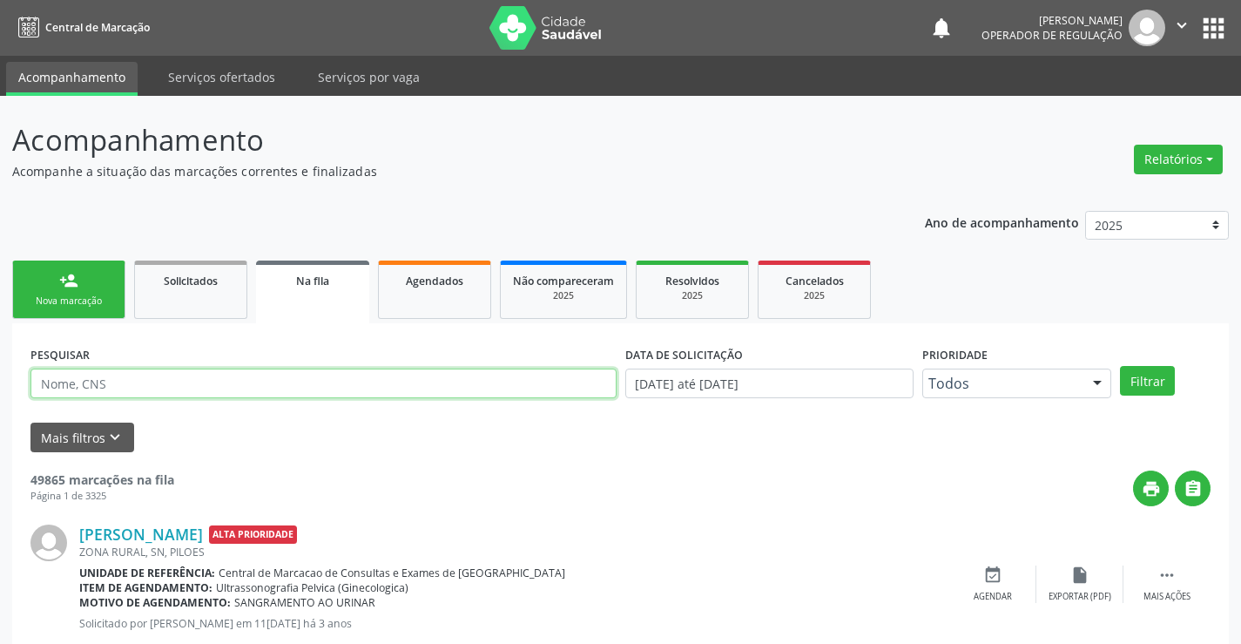
click at [249, 382] on input "text" at bounding box center [323, 383] width 586 height 30
type input "702105734932299"
click at [1154, 375] on button "Filtrar" at bounding box center [1147, 381] width 55 height 30
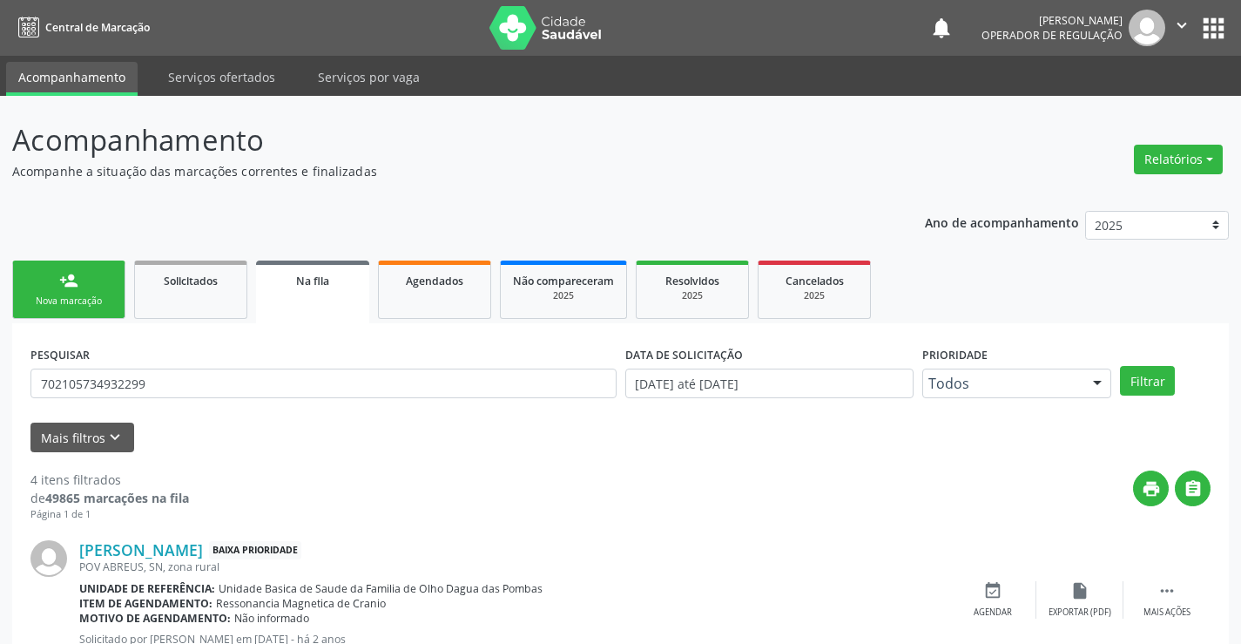
click at [71, 287] on div "person_add" at bounding box center [68, 280] width 19 height 19
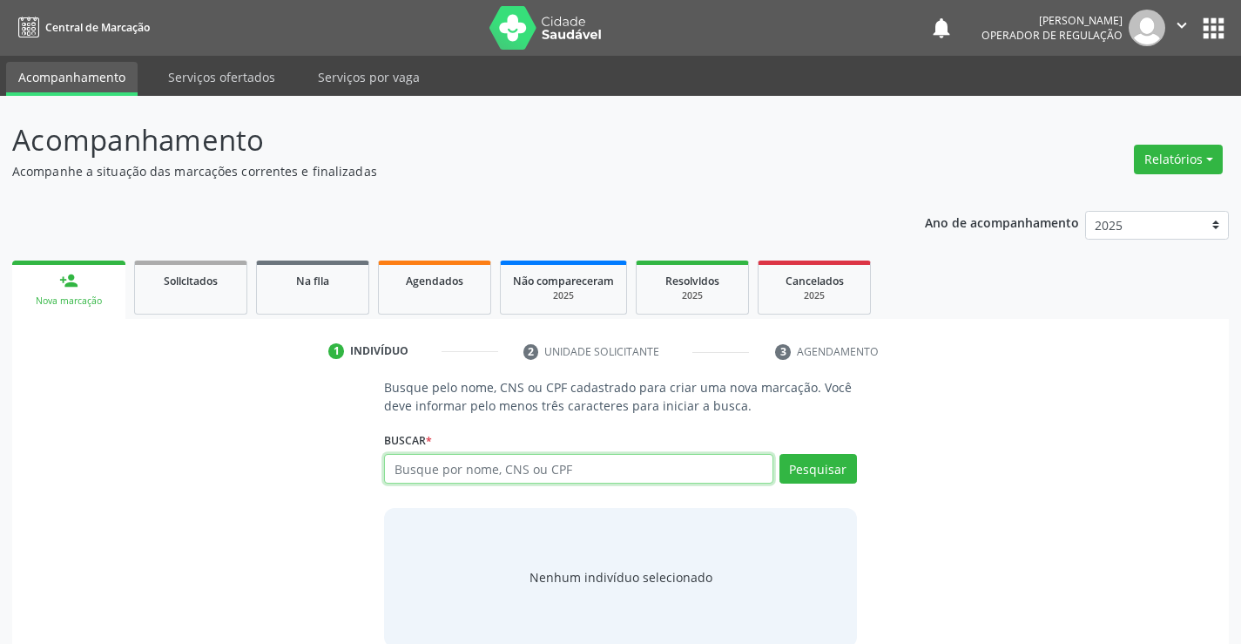
click at [539, 475] on input "text" at bounding box center [578, 469] width 388 height 30
type input "702405575155827"
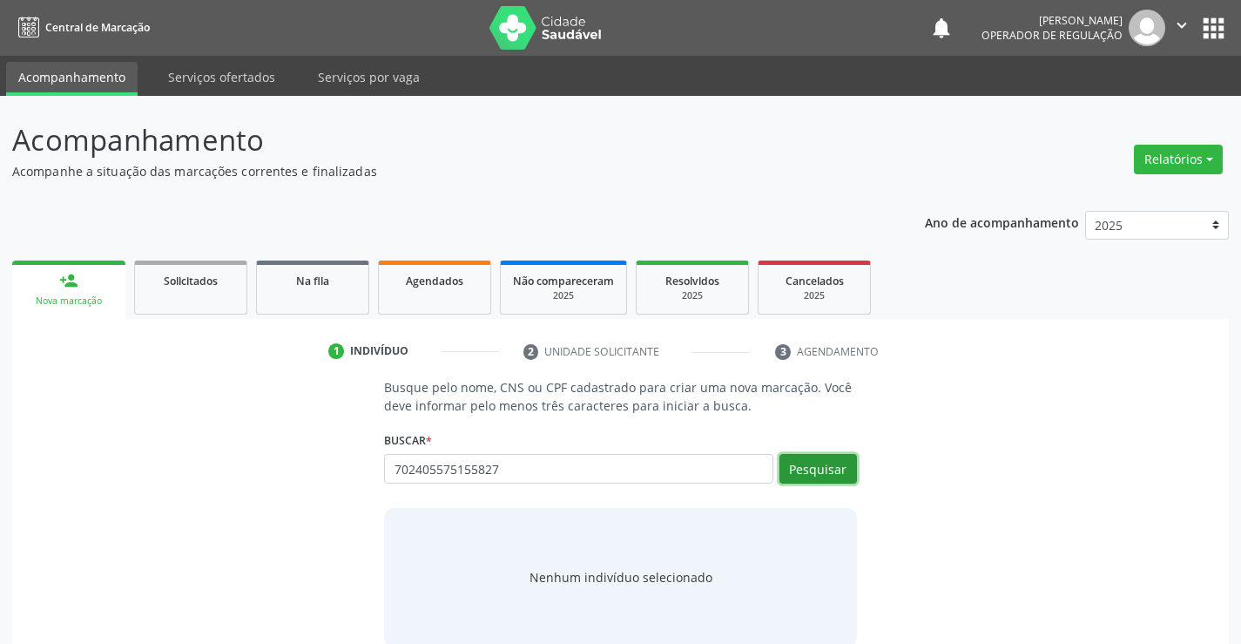
click at [799, 464] on button "Pesquisar" at bounding box center [818, 469] width 78 height 30
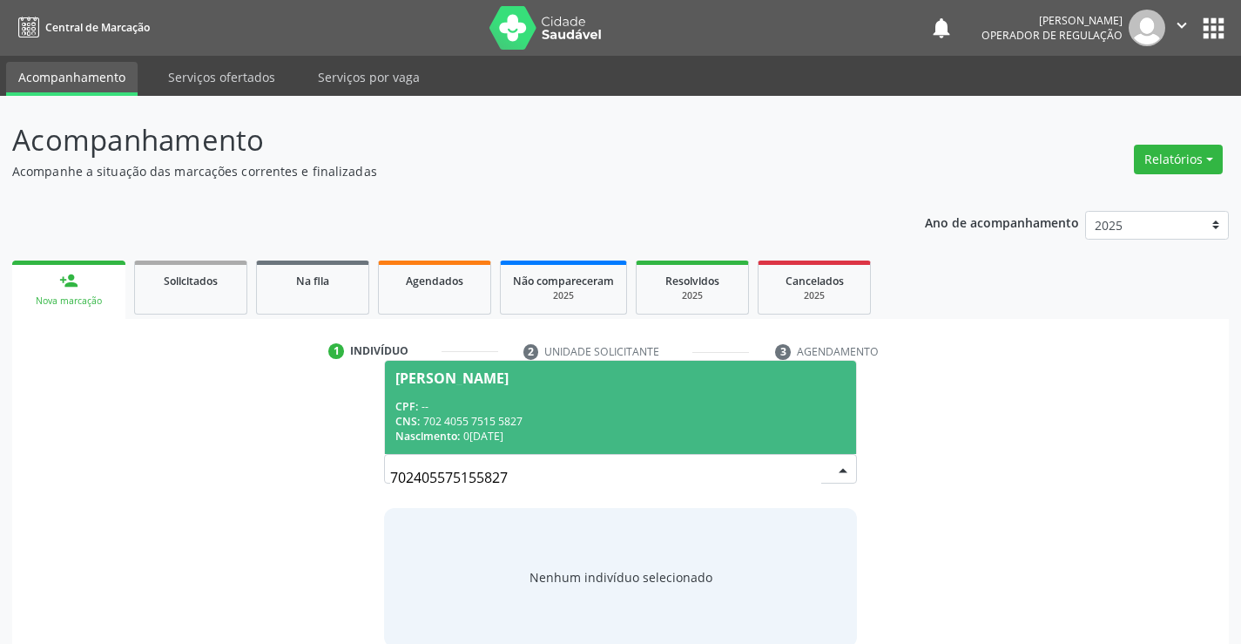
click at [656, 403] on div "CPF: --" at bounding box center [619, 406] width 449 height 15
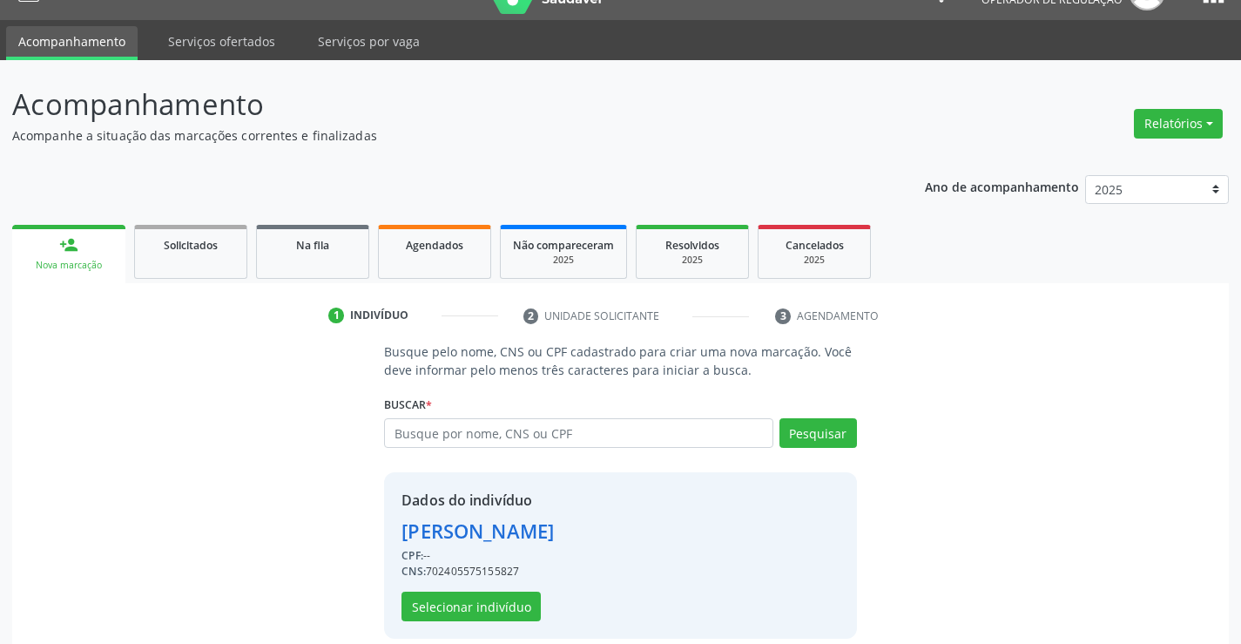
scroll to position [55, 0]
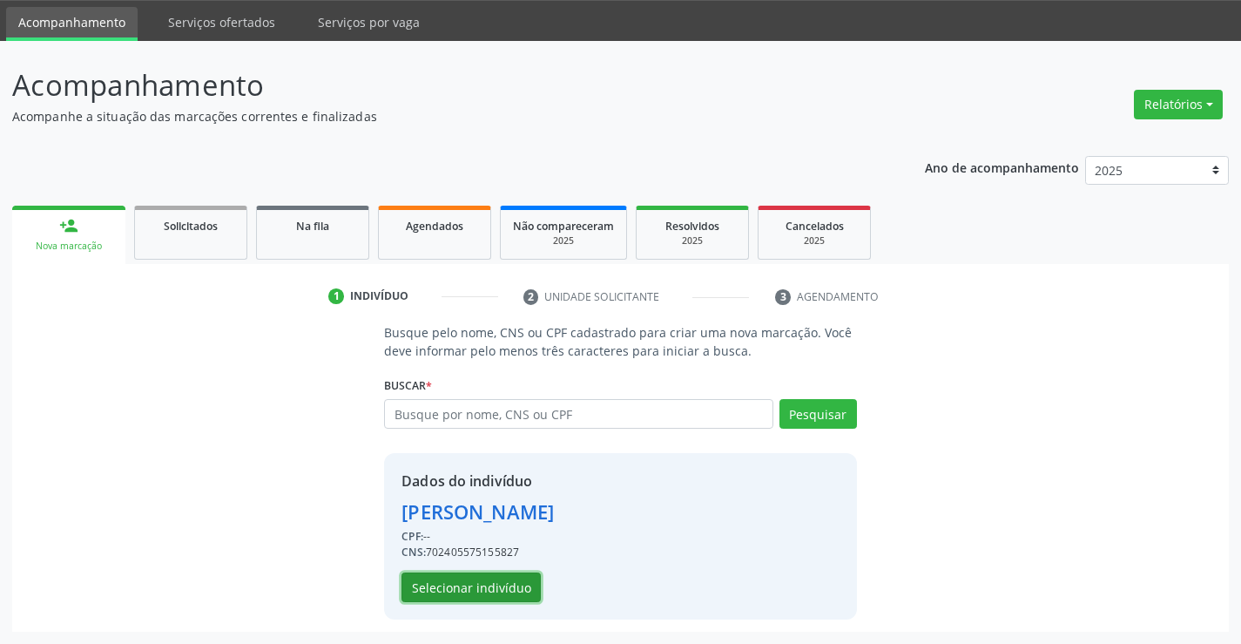
click at [450, 590] on button "Selecionar indivíduo" at bounding box center [470, 587] width 139 height 30
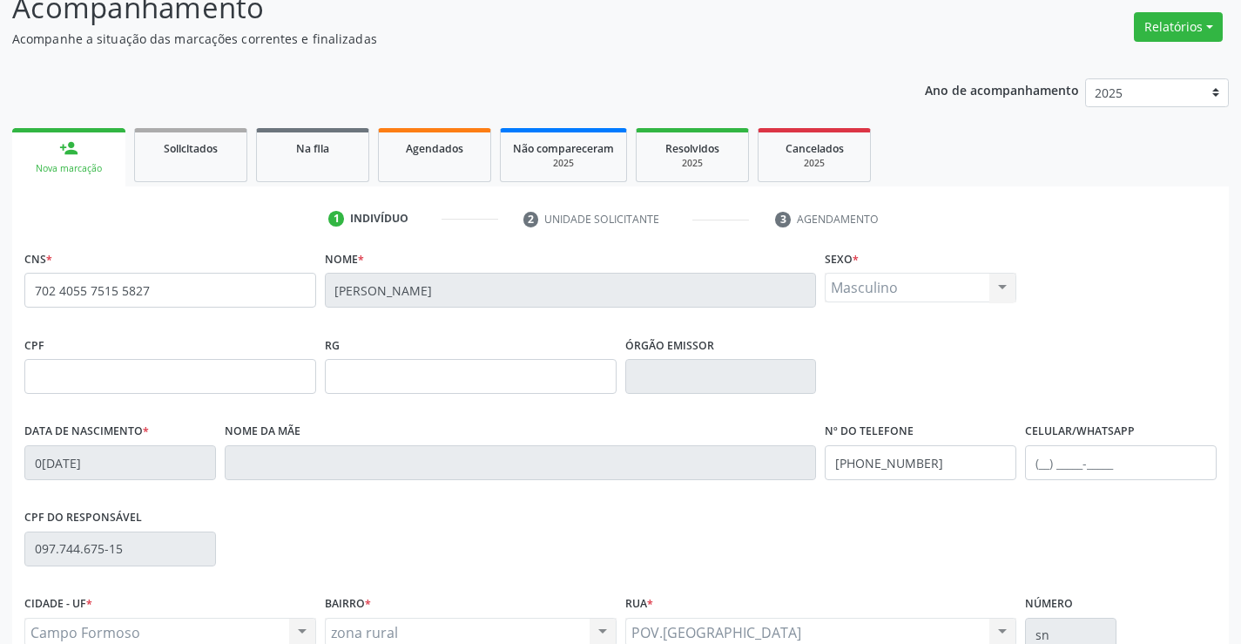
scroll to position [300, 0]
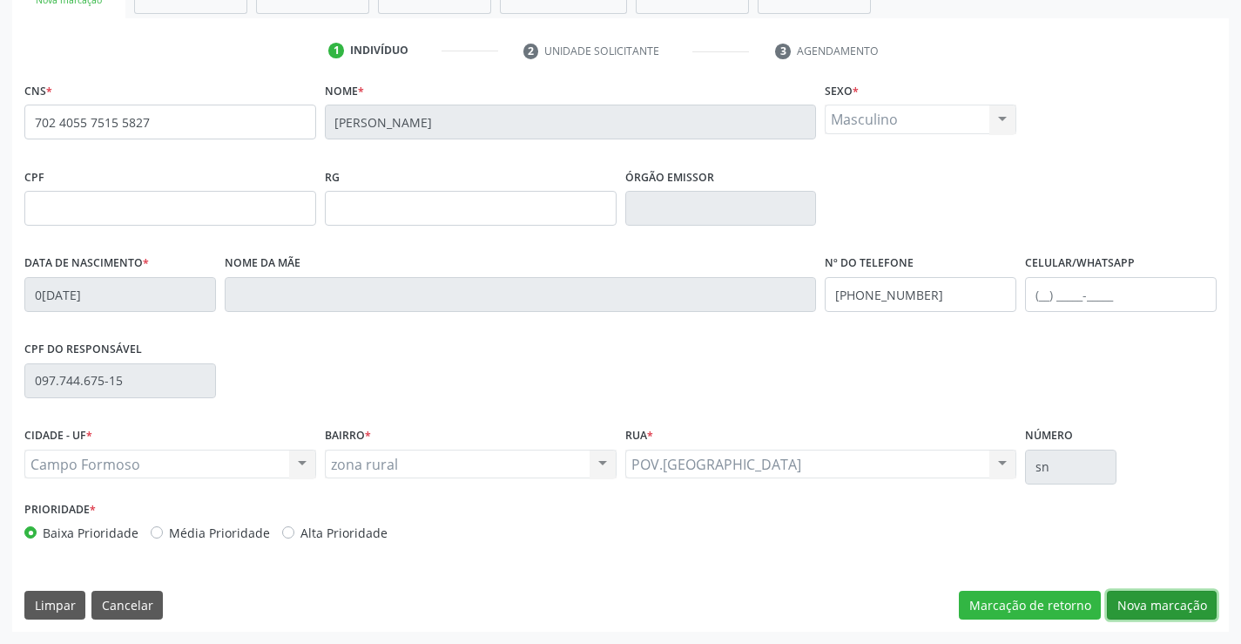
click at [1151, 604] on button "Nova marcação" at bounding box center [1162, 605] width 110 height 30
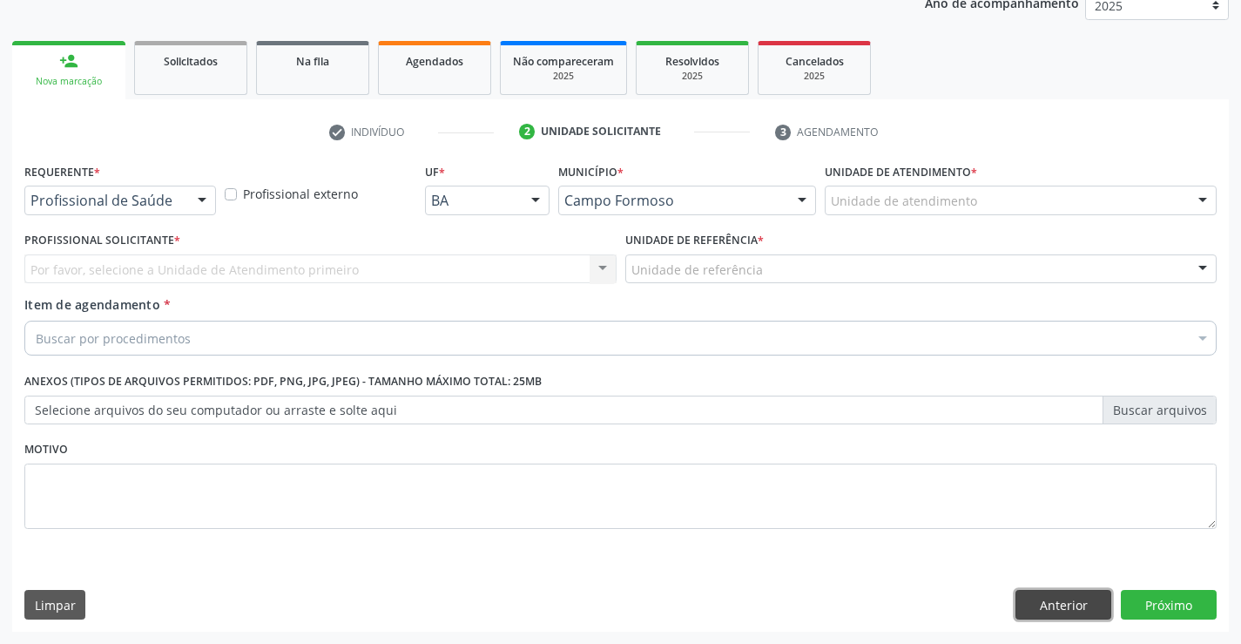
click at [1034, 602] on button "Anterior" at bounding box center [1063, 605] width 96 height 30
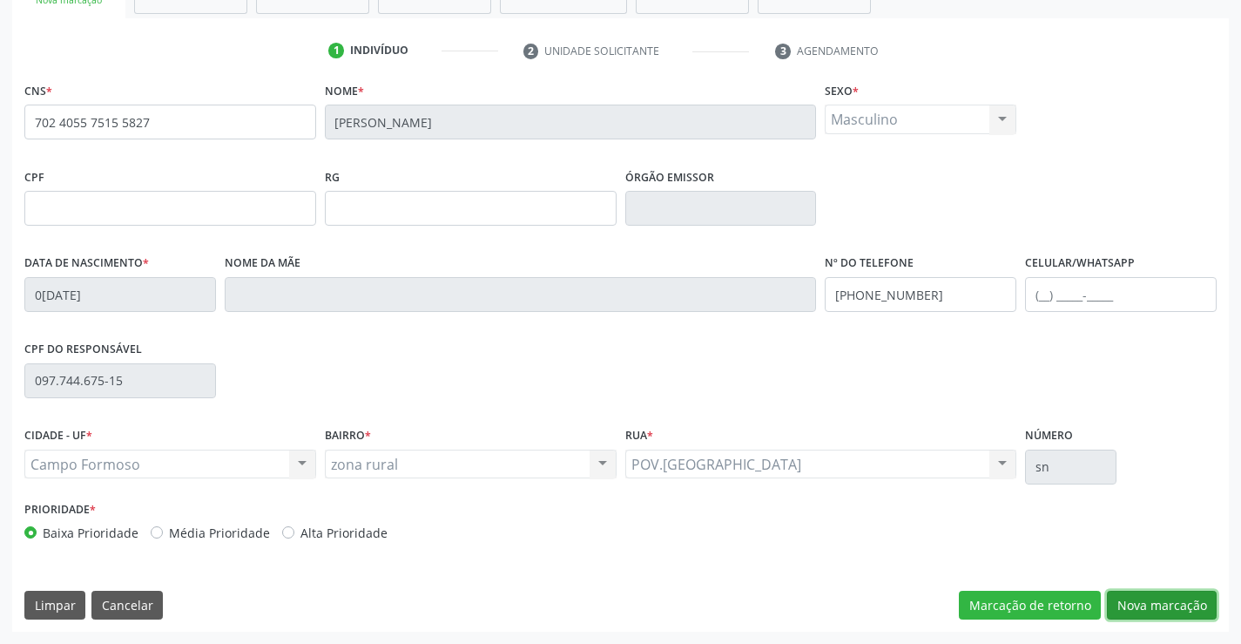
drag, startPoint x: 1143, startPoint y: 606, endPoint x: 975, endPoint y: 553, distance: 175.4
click at [1131, 597] on button "Nova marcação" at bounding box center [1162, 605] width 110 height 30
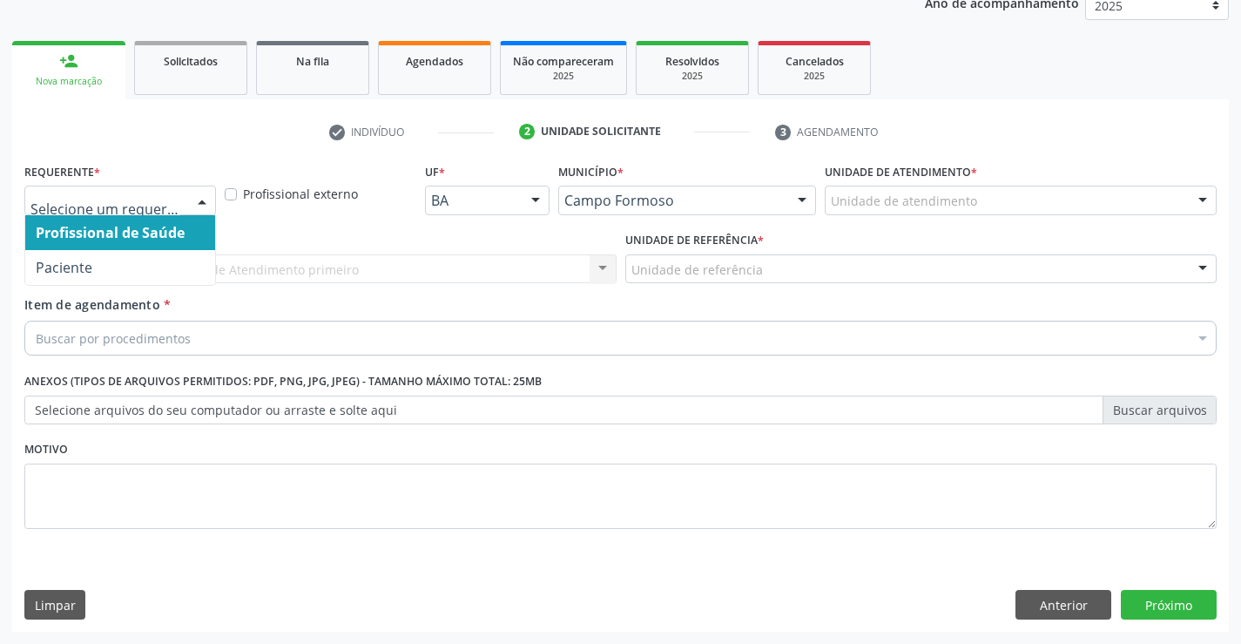
drag, startPoint x: 132, startPoint y: 201, endPoint x: 102, endPoint y: 252, distance: 59.0
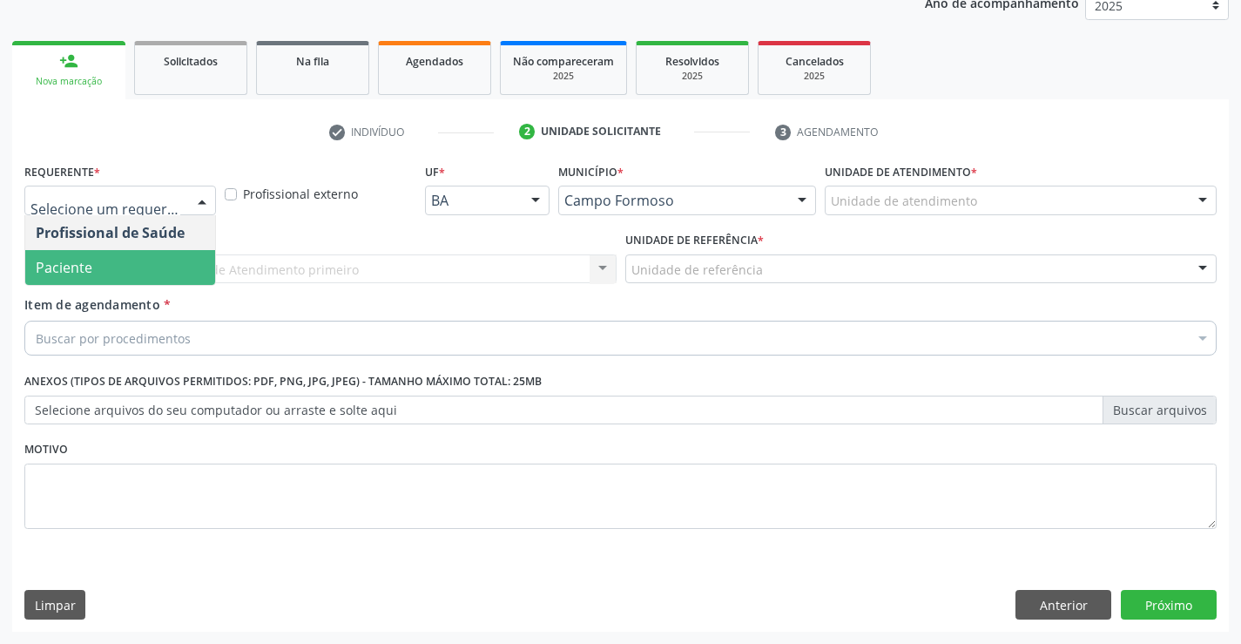
click at [97, 260] on span "Paciente" at bounding box center [120, 267] width 190 height 35
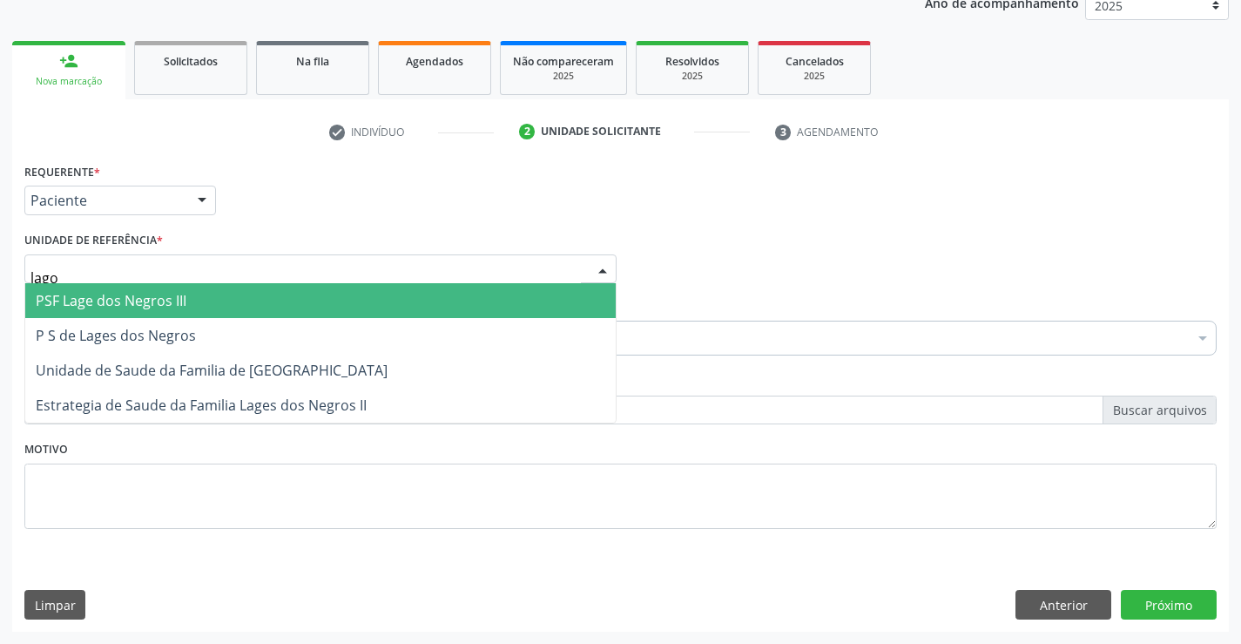
type input "lagoa"
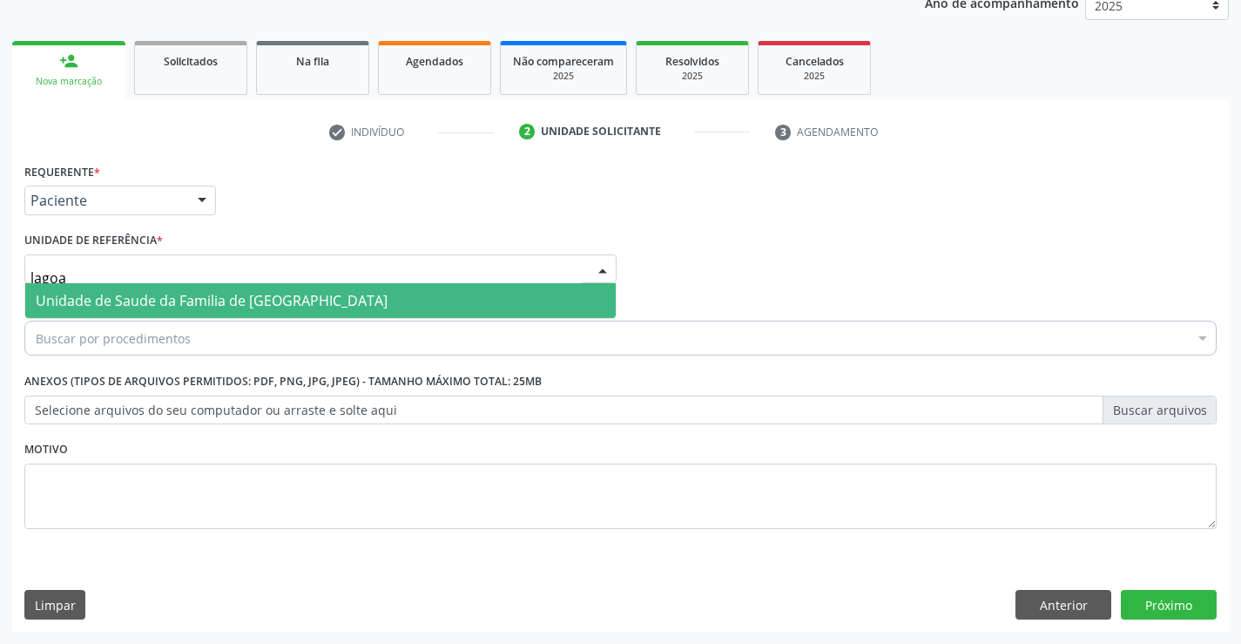
drag, startPoint x: 98, startPoint y: 293, endPoint x: 97, endPoint y: 305, distance: 12.3
click at [97, 305] on span "Unidade de Saude da Familia de [GEOGRAPHIC_DATA]" at bounding box center [212, 300] width 352 height 19
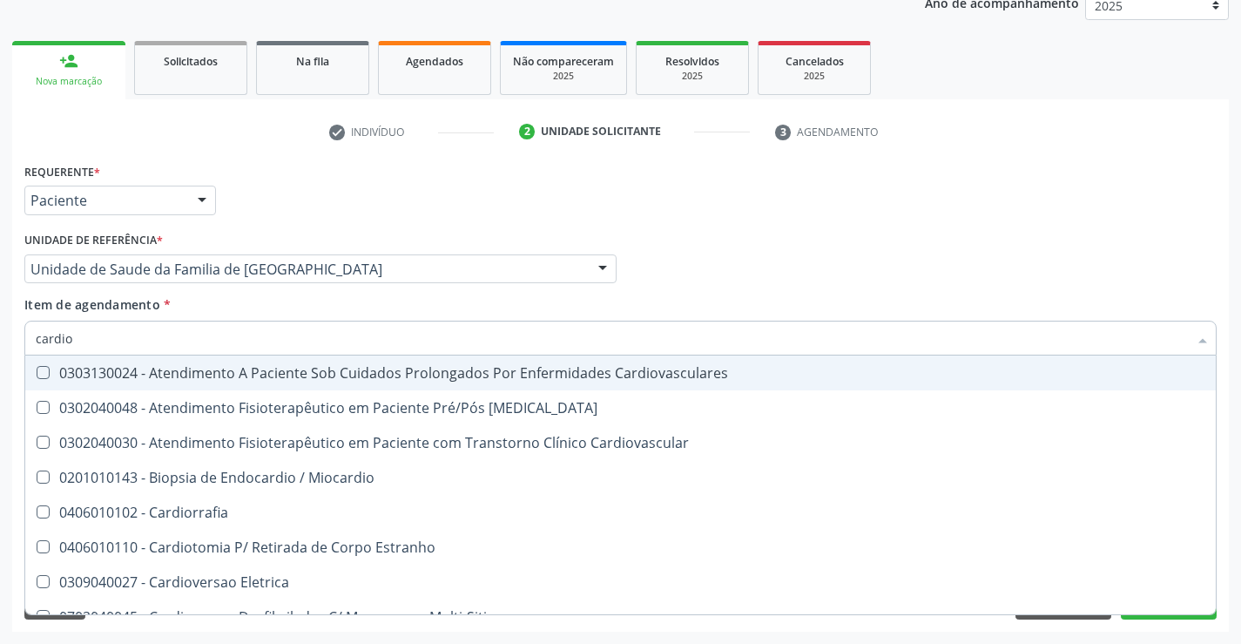
type input "cardiol"
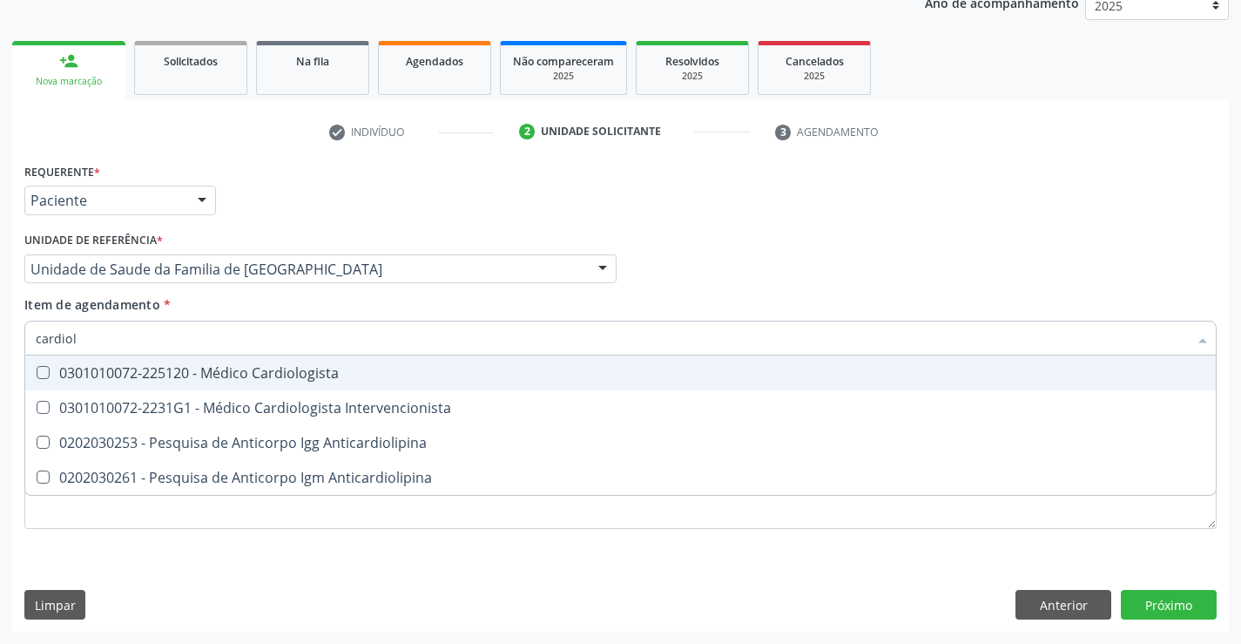
drag, startPoint x: 124, startPoint y: 368, endPoint x: 61, endPoint y: 405, distance: 72.6
click at [98, 377] on div "0301010072-225120 - Médico Cardiologista" at bounding box center [621, 373] width 1170 height 14
checkbox Cardiologista "true"
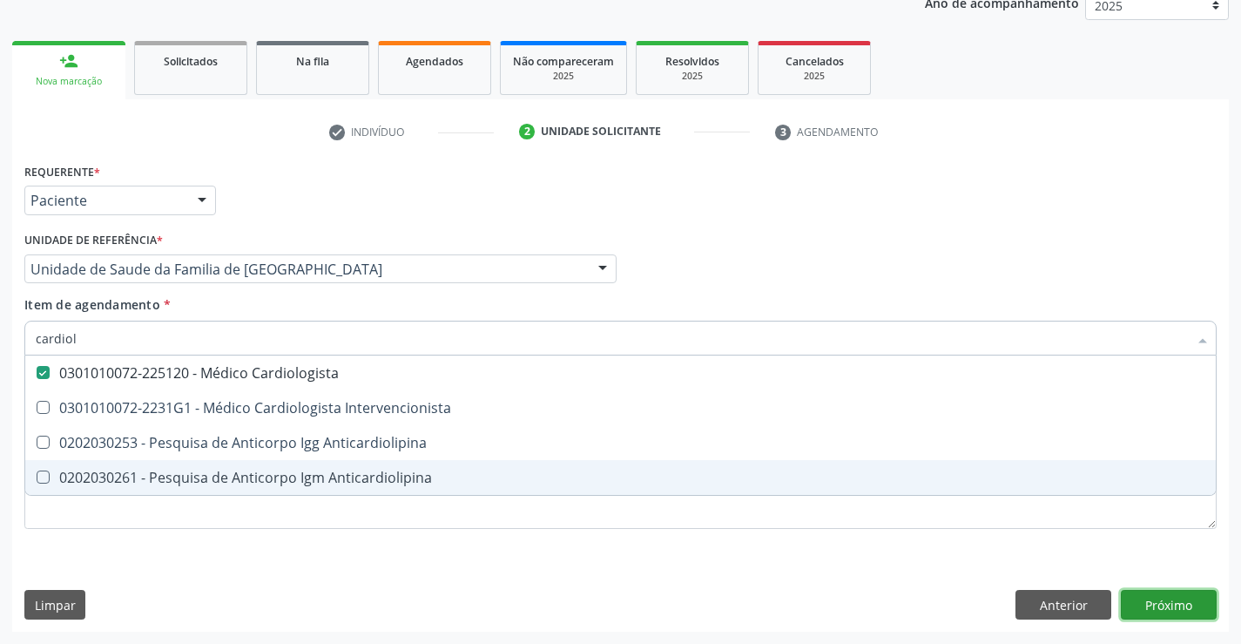
drag, startPoint x: 1156, startPoint y: 601, endPoint x: 1140, endPoint y: 539, distance: 64.0
click at [1145, 562] on div "Requerente * Paciente Profissional de Saúde Paciente Nenhum resultado encontrad…" at bounding box center [620, 394] width 1217 height 473
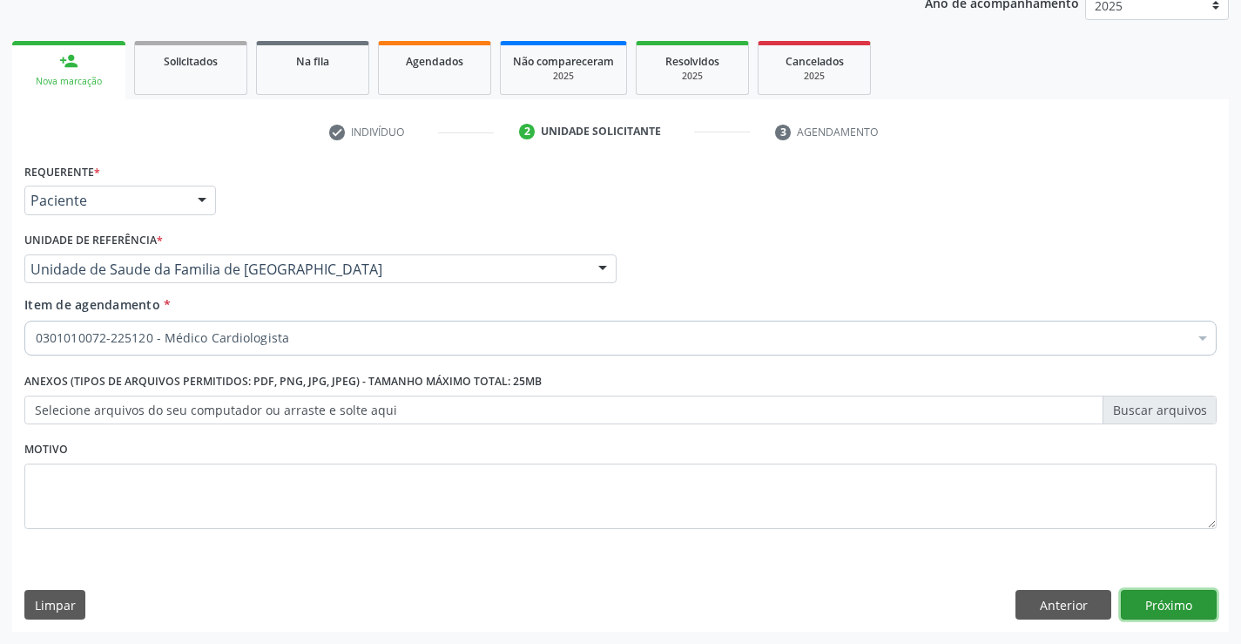
click at [1158, 597] on button "Próximo" at bounding box center [1169, 605] width 96 height 30
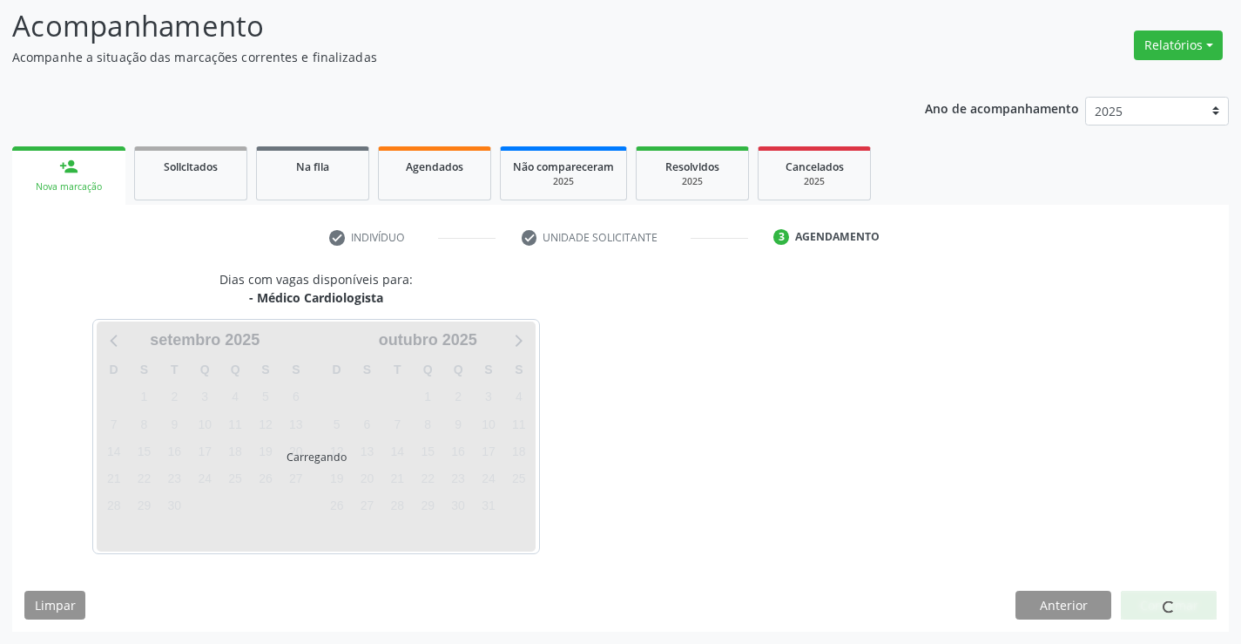
scroll to position [114, 0]
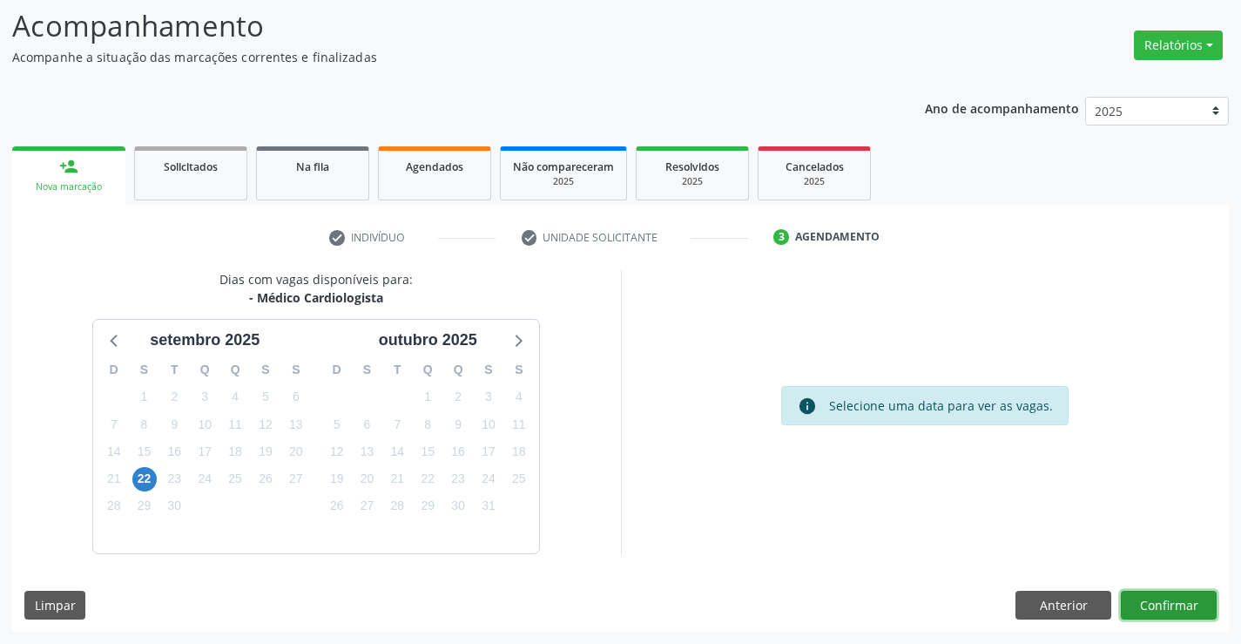
drag, startPoint x: 1157, startPoint y: 597, endPoint x: 1136, endPoint y: 581, distance: 26.7
click at [1147, 587] on div "Dias com vagas disponíveis para: - Médico Cardiologista setembro 2025 D S T Q Q…" at bounding box center [620, 450] width 1217 height 361
click at [1163, 604] on button "Confirmar" at bounding box center [1169, 605] width 96 height 30
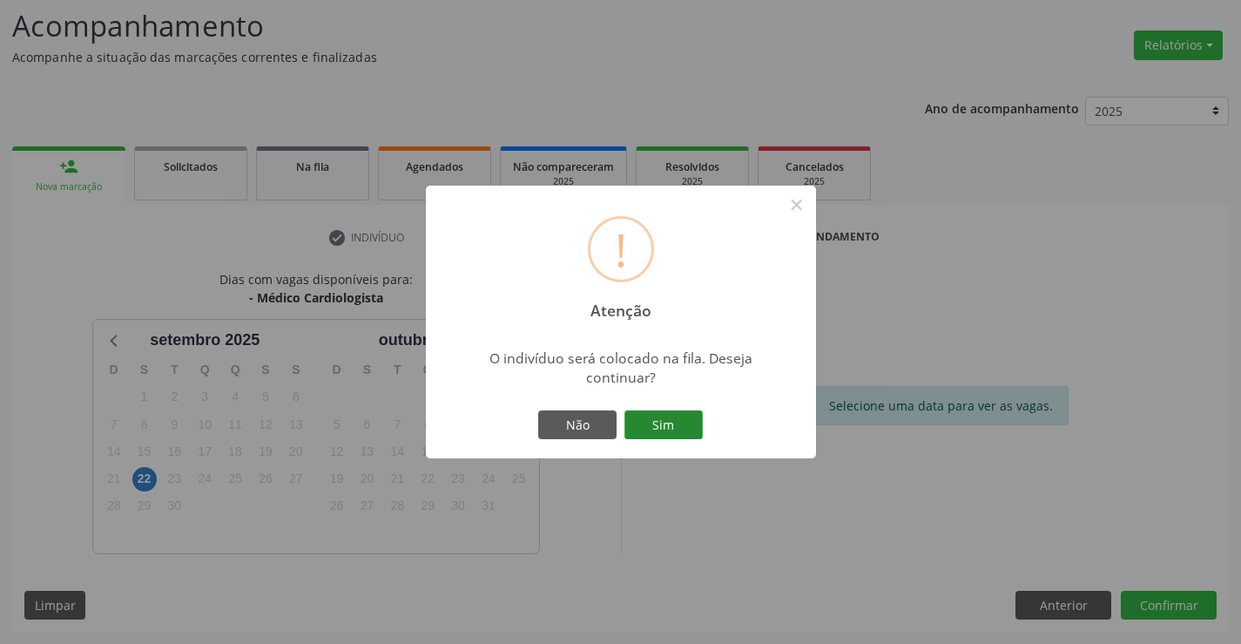
click at [673, 413] on button "Sim" at bounding box center [663, 425] width 78 height 30
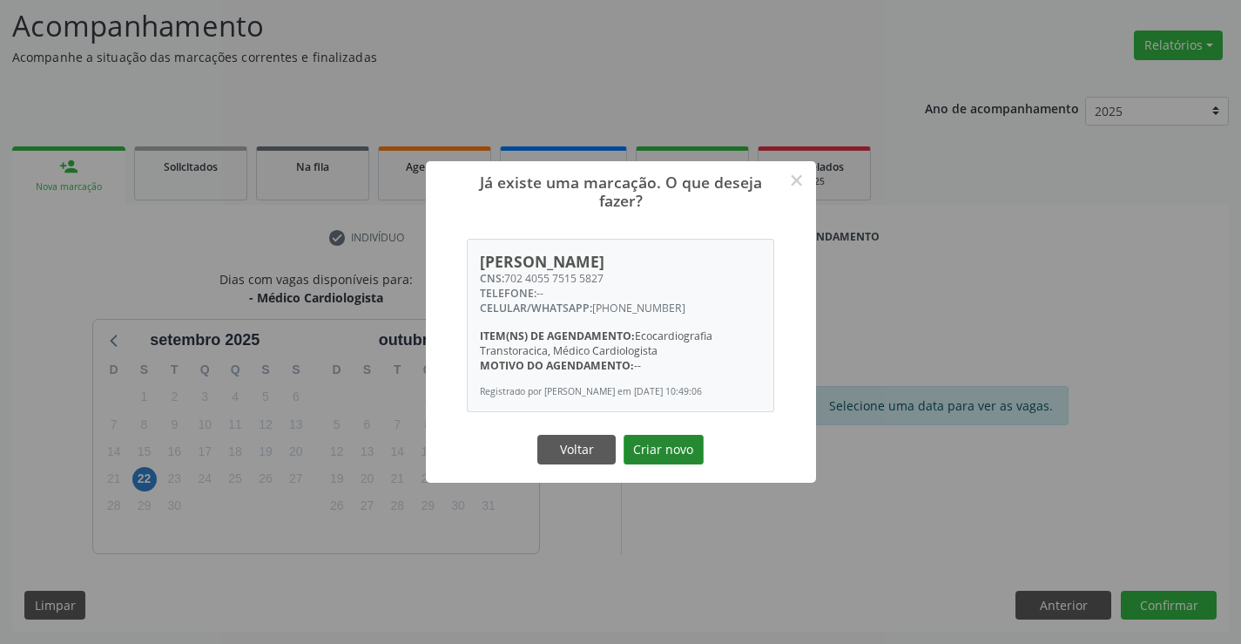
click at [642, 460] on button "Criar novo" at bounding box center [664, 450] width 80 height 30
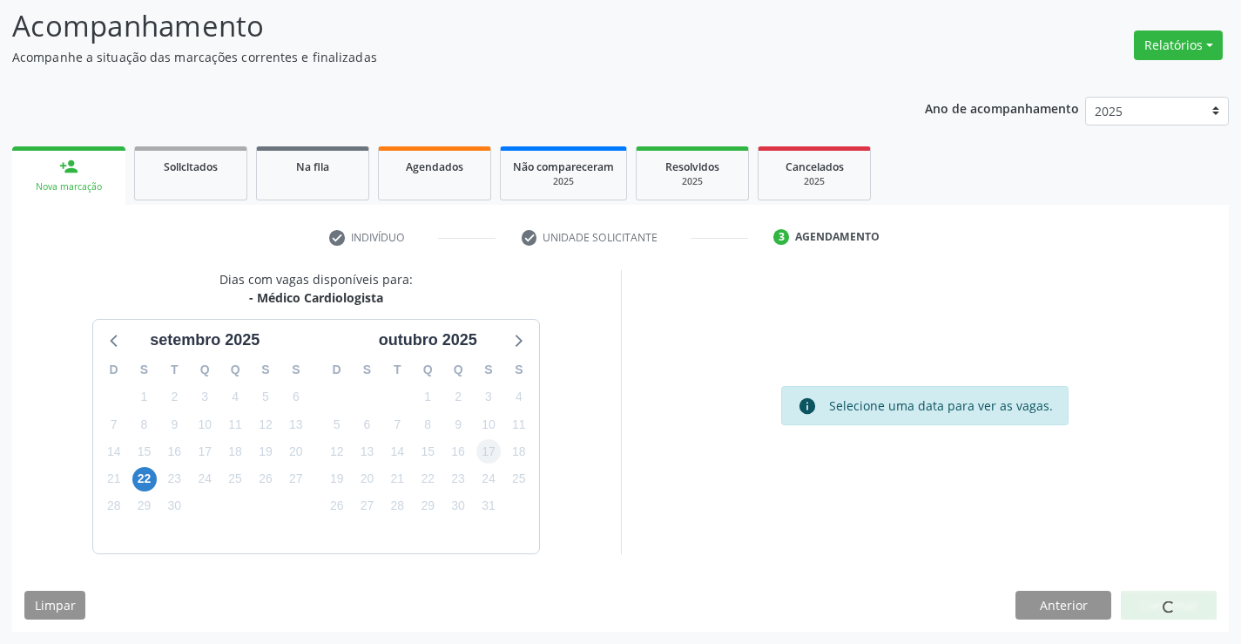
scroll to position [0, 0]
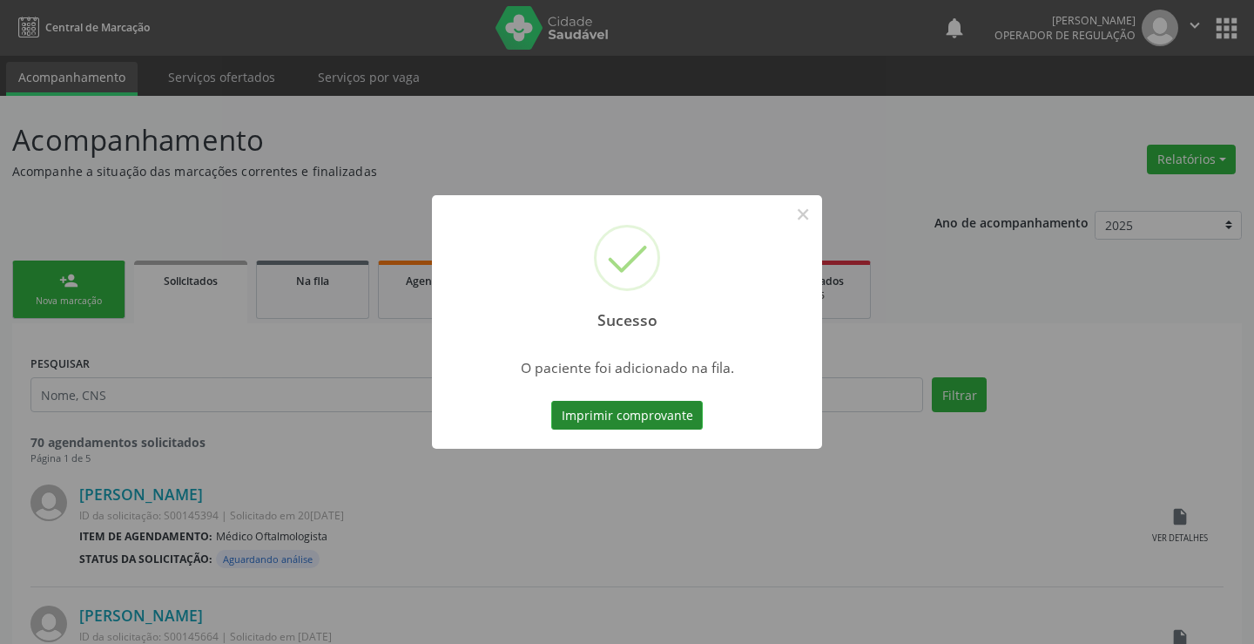
click at [654, 404] on button "Imprimir comprovante" at bounding box center [627, 416] width 152 height 30
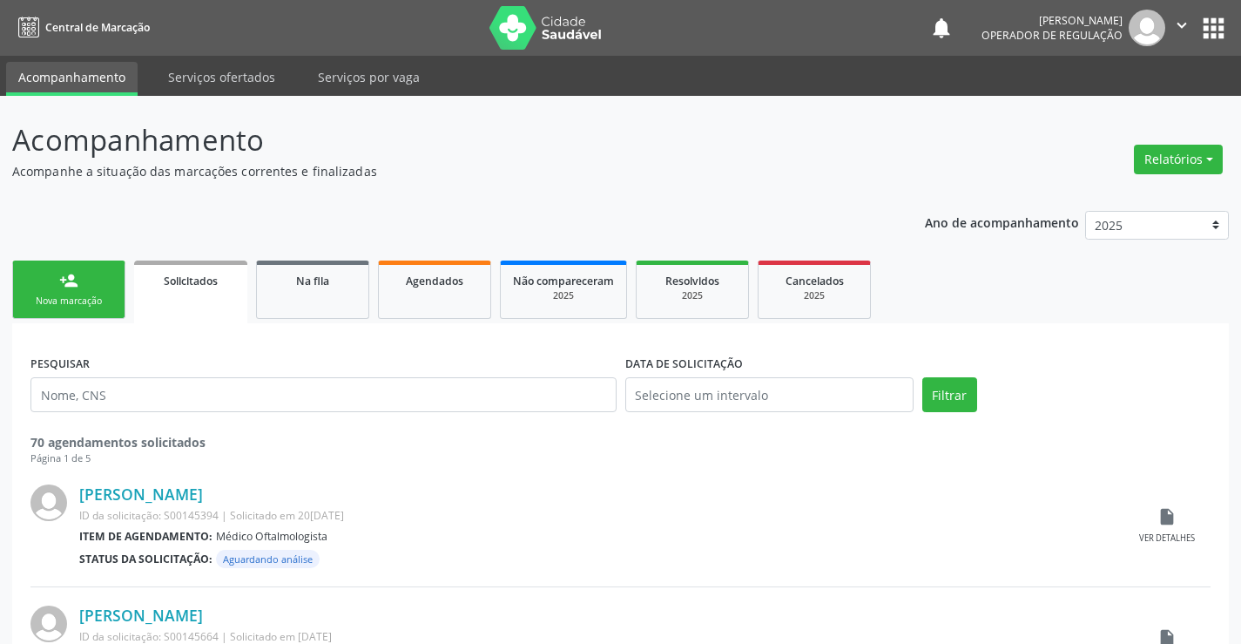
click at [74, 282] on div "person_add" at bounding box center [68, 280] width 19 height 19
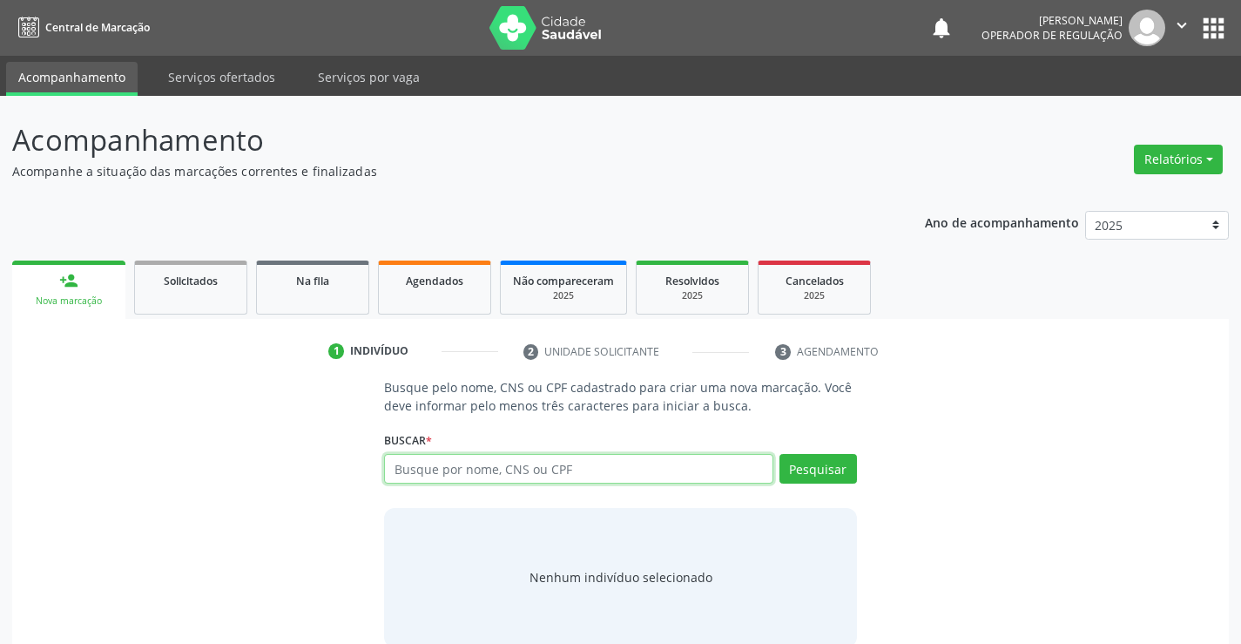
click at [470, 472] on input "text" at bounding box center [578, 469] width 388 height 30
type input "705002859256852"
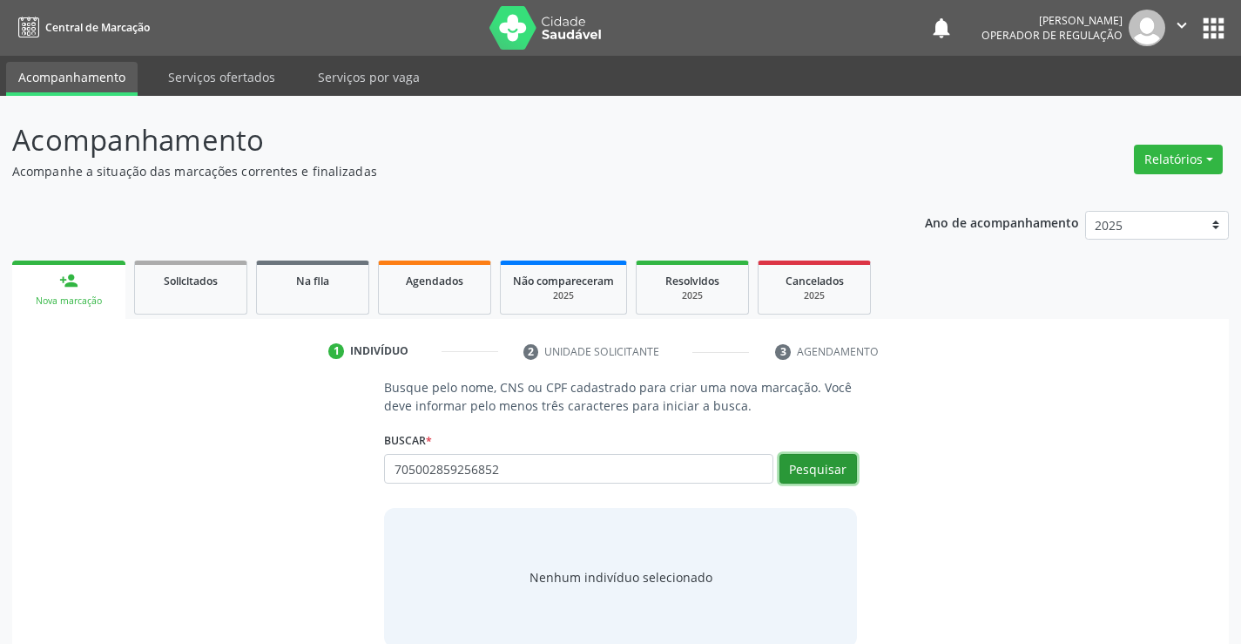
drag, startPoint x: 833, startPoint y: 465, endPoint x: 823, endPoint y: 472, distance: 12.6
click at [832, 465] on button "Pesquisar" at bounding box center [818, 469] width 78 height 30
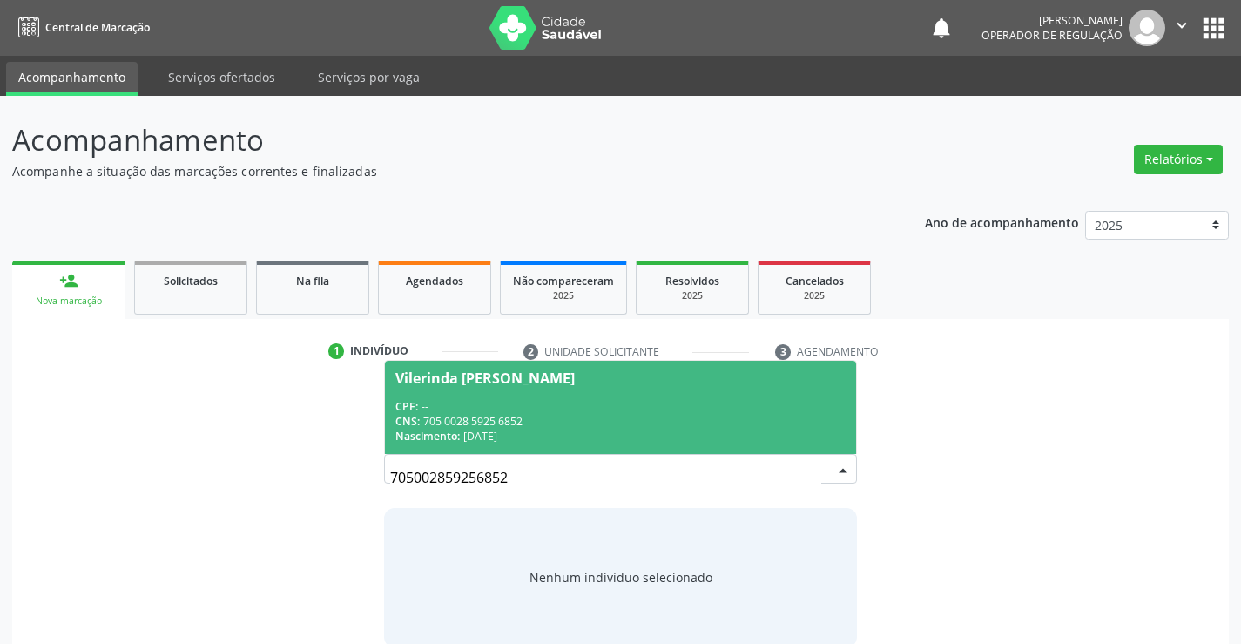
click at [706, 415] on div "CNS: 705 0028 5925 6852" at bounding box center [619, 421] width 449 height 15
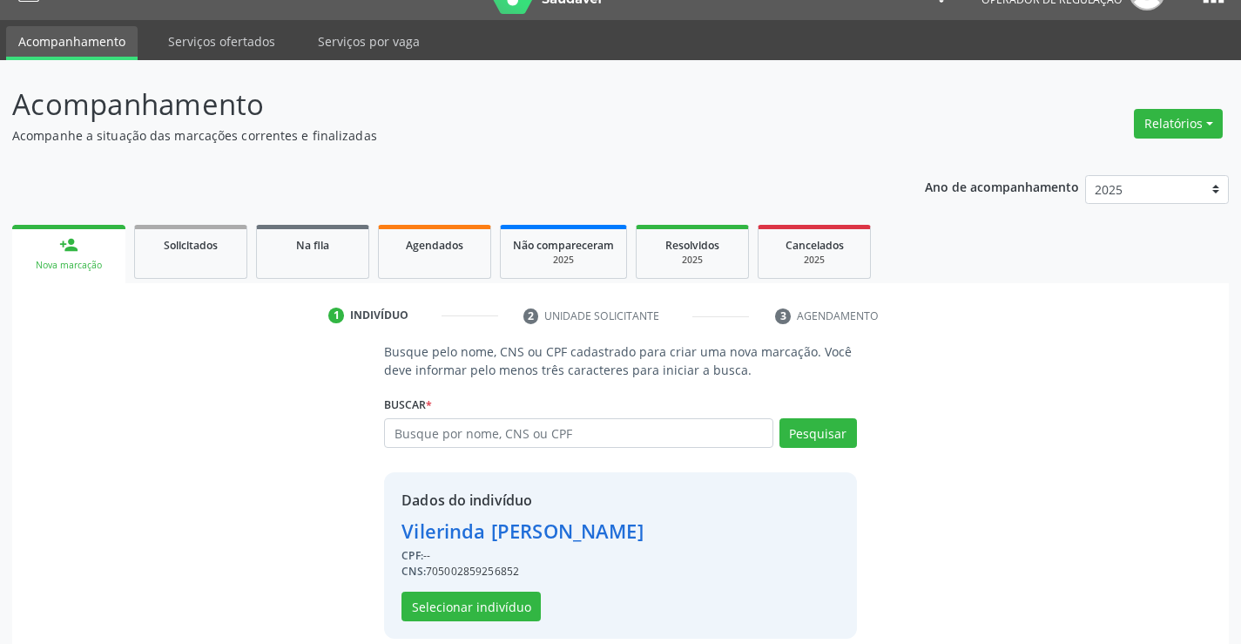
scroll to position [55, 0]
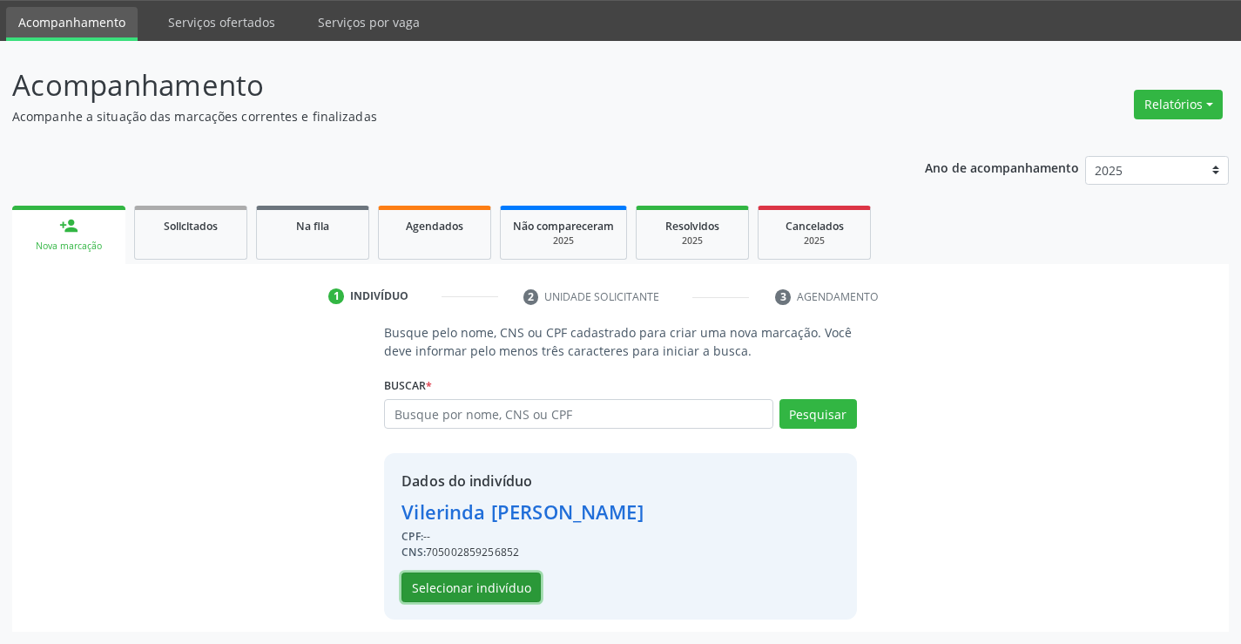
click at [489, 582] on button "Selecionar indivíduo" at bounding box center [470, 587] width 139 height 30
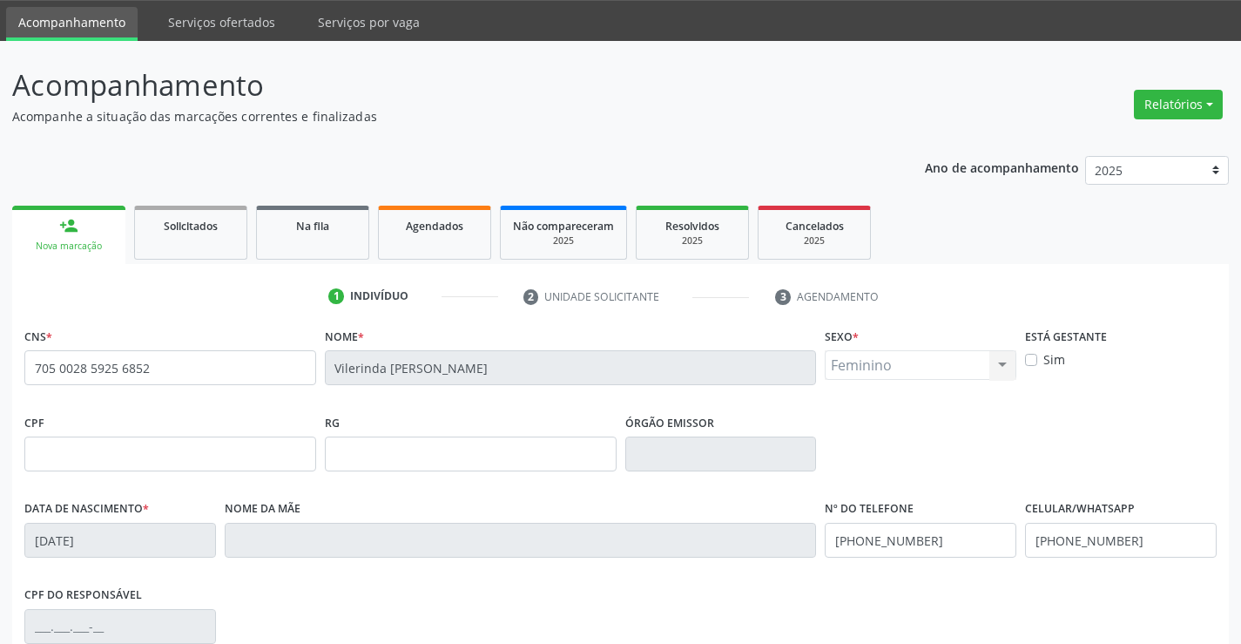
scroll to position [300, 0]
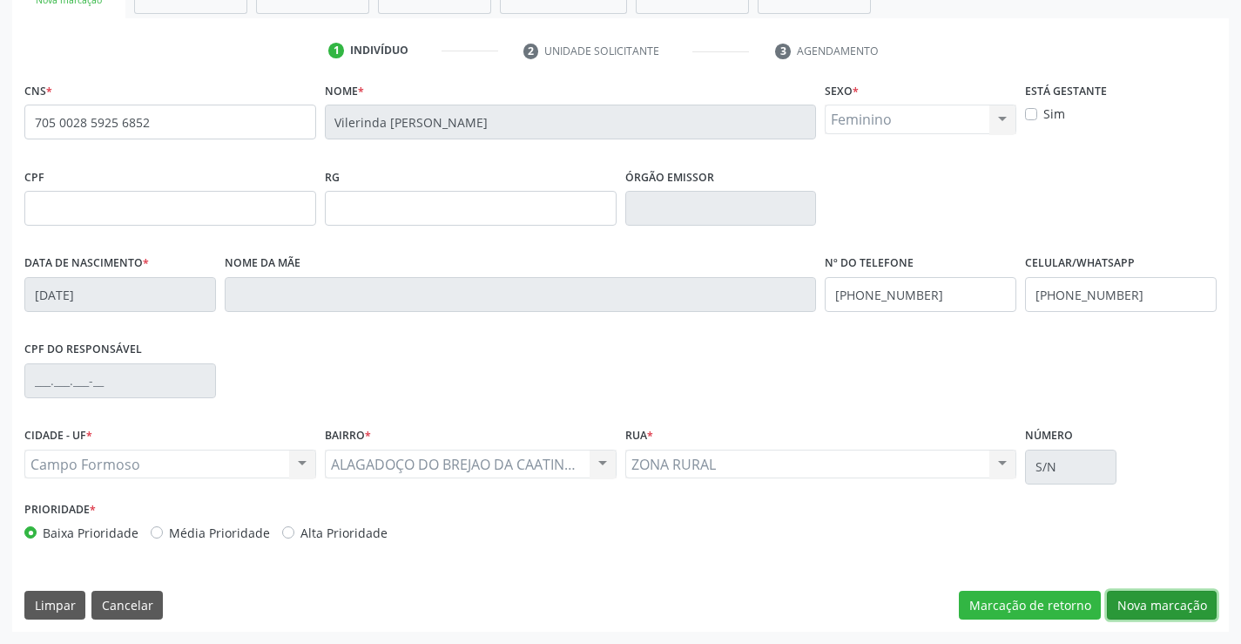
click at [1132, 603] on button "Nova marcação" at bounding box center [1162, 605] width 110 height 30
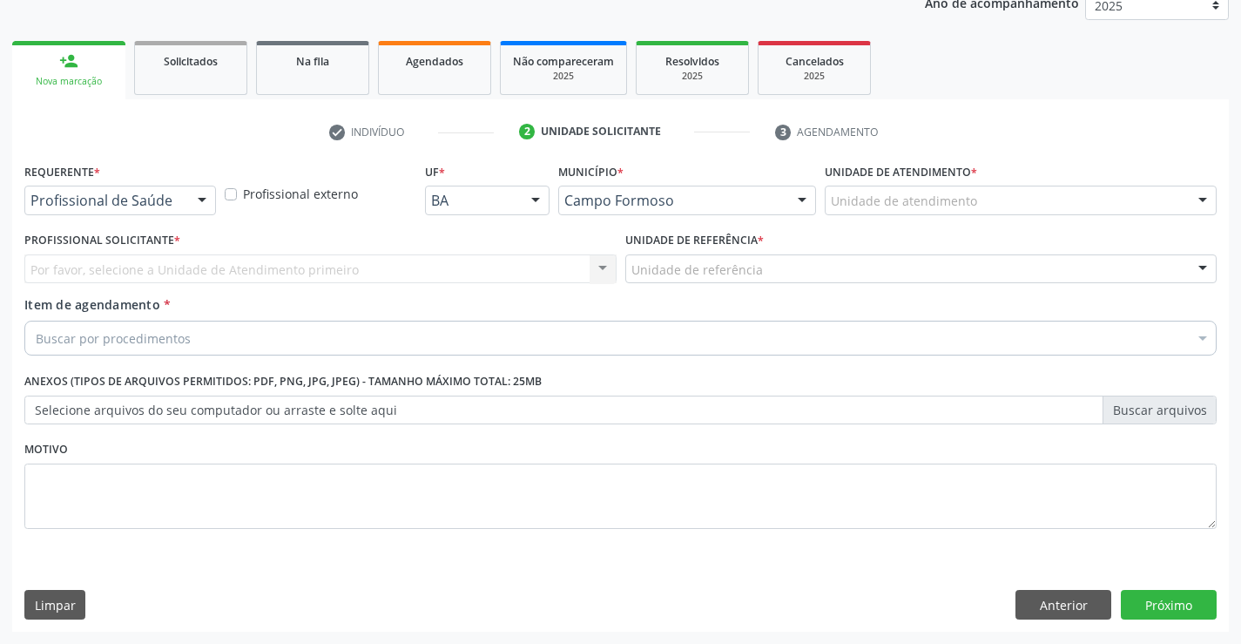
drag, startPoint x: 134, startPoint y: 189, endPoint x: 118, endPoint y: 227, distance: 41.7
click at [132, 190] on div "Profissional de Saúde" at bounding box center [120, 200] width 192 height 30
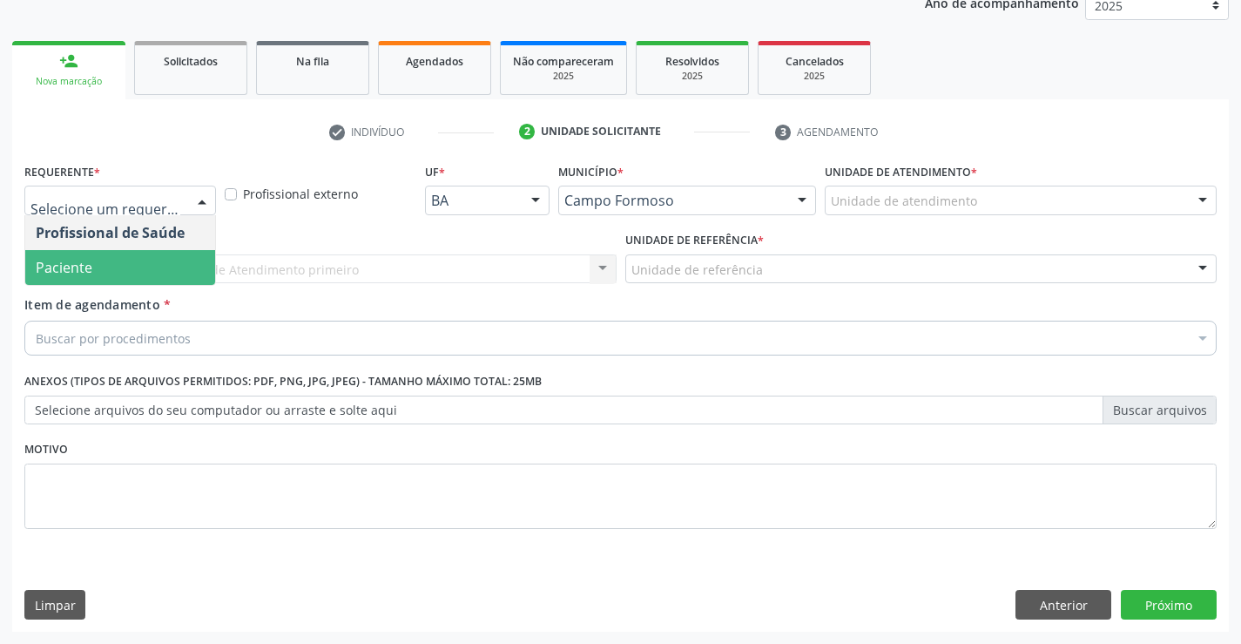
click at [99, 260] on span "Paciente" at bounding box center [120, 267] width 190 height 35
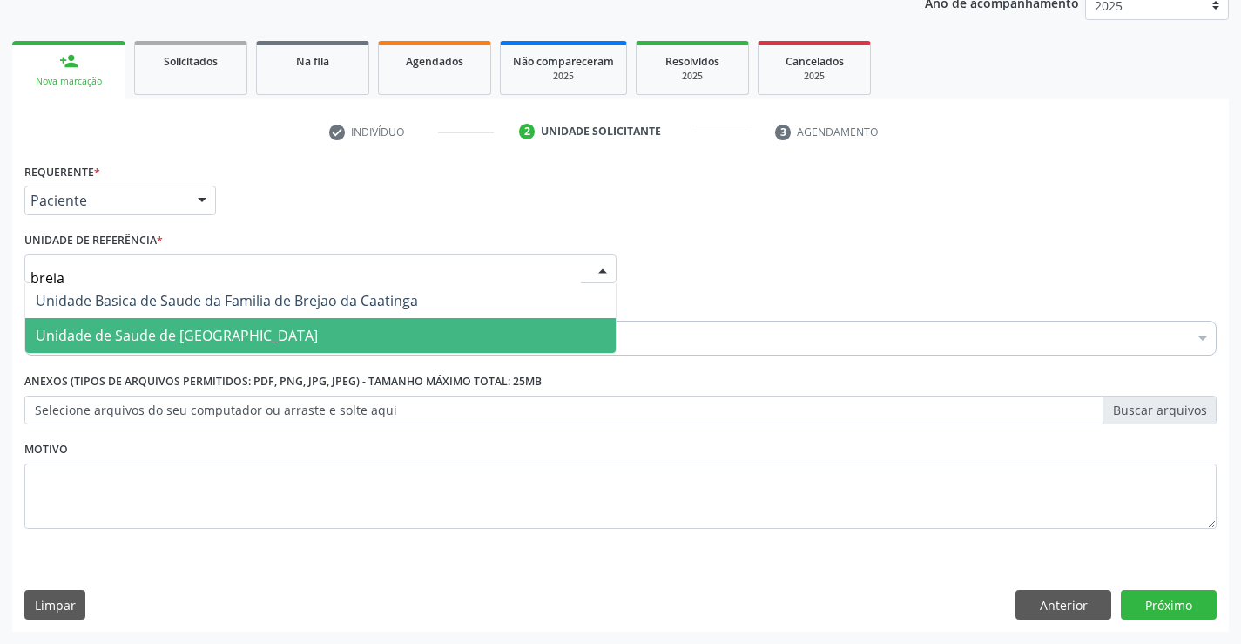
type input "brejao"
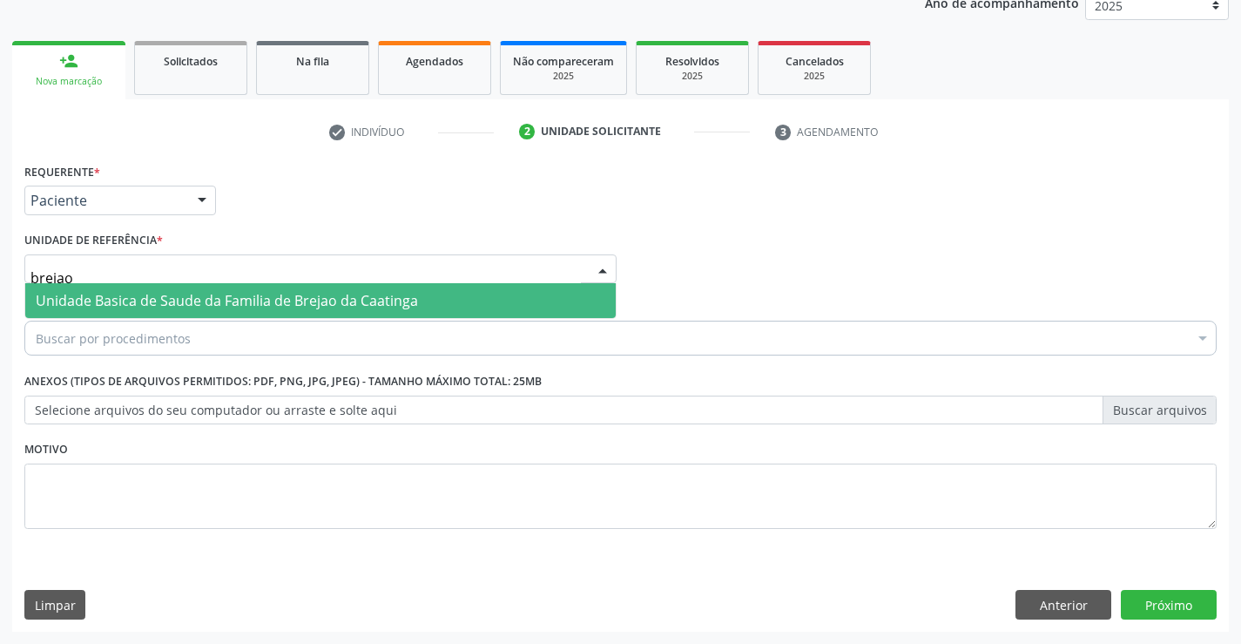
drag, startPoint x: 198, startPoint y: 294, endPoint x: 187, endPoint y: 301, distance: 12.6
click at [194, 294] on span "Unidade Basica de Saude da Familia de Brejao da Caatinga" at bounding box center [227, 300] width 382 height 19
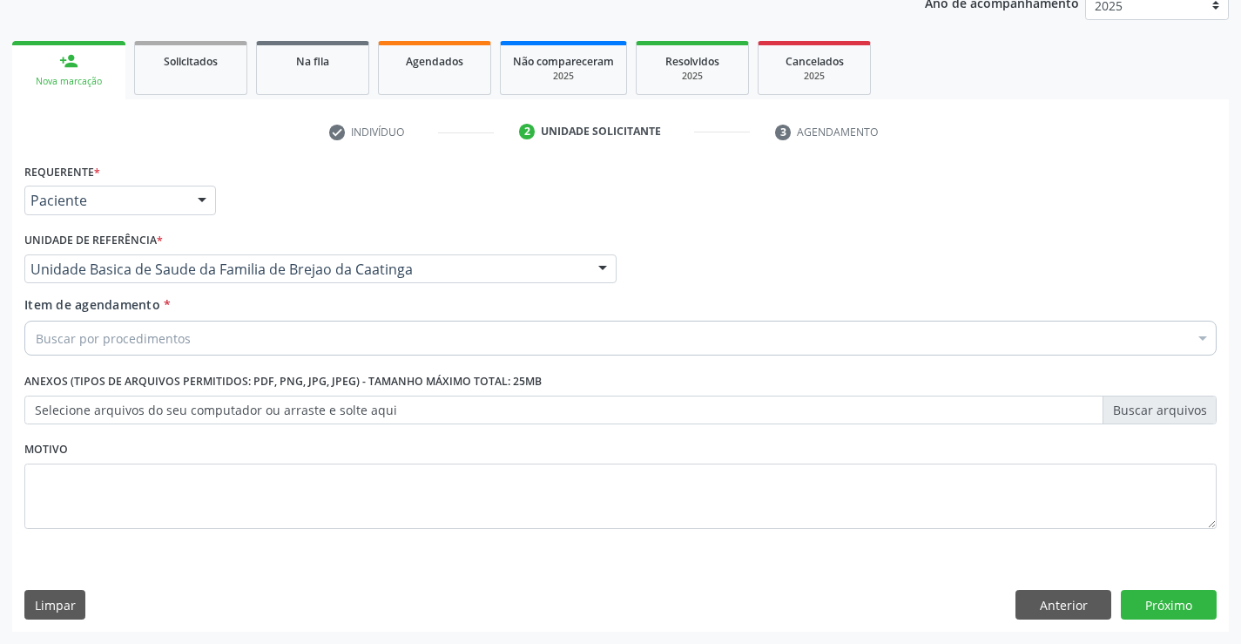
click at [169, 325] on div "Buscar por procedimentos" at bounding box center [620, 337] width 1192 height 35
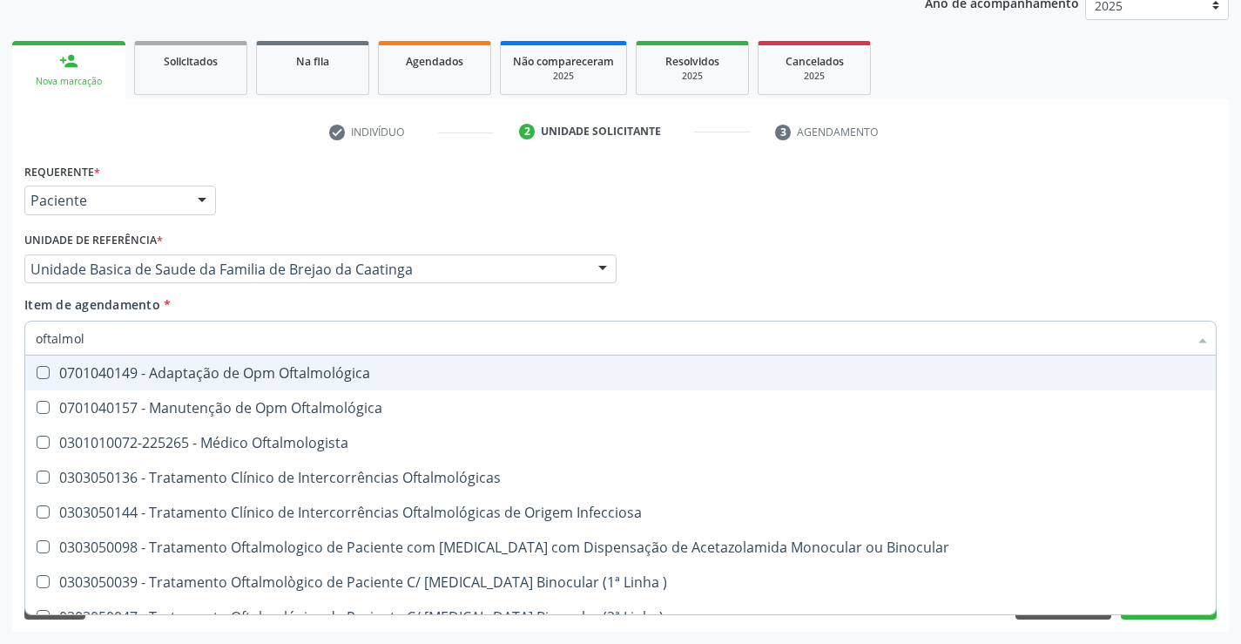
type input "oftalmolo"
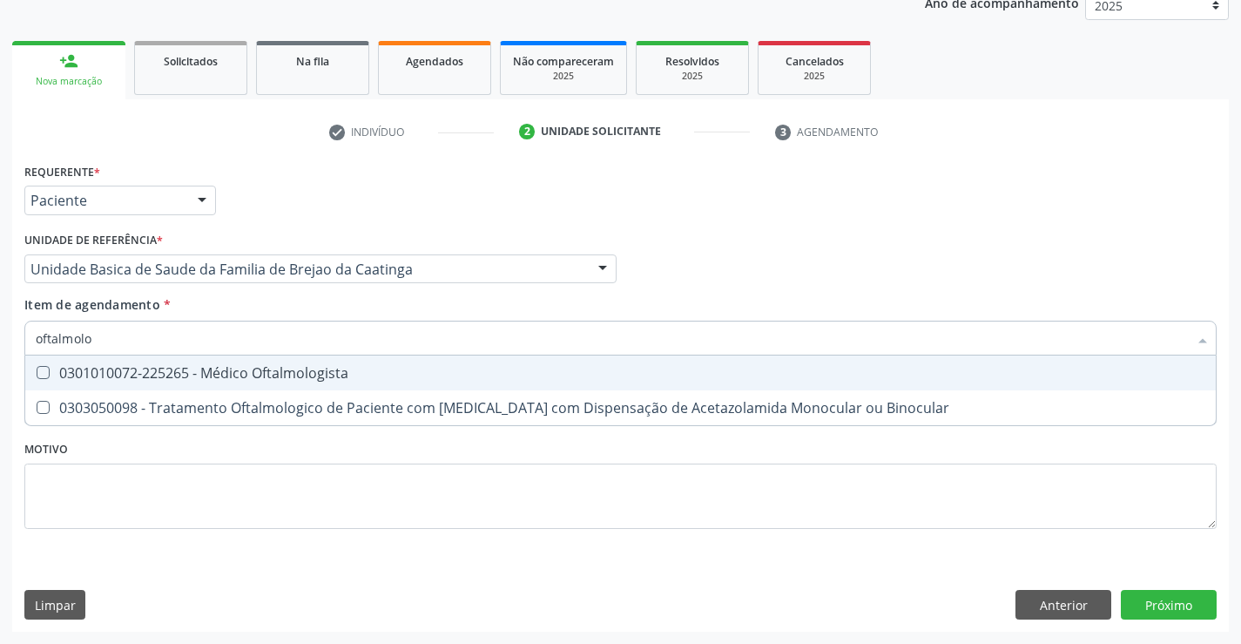
click at [149, 375] on div "0301010072-225265 - Médico Oftalmologista" at bounding box center [621, 373] width 1170 height 14
checkbox Oftalmologista "true"
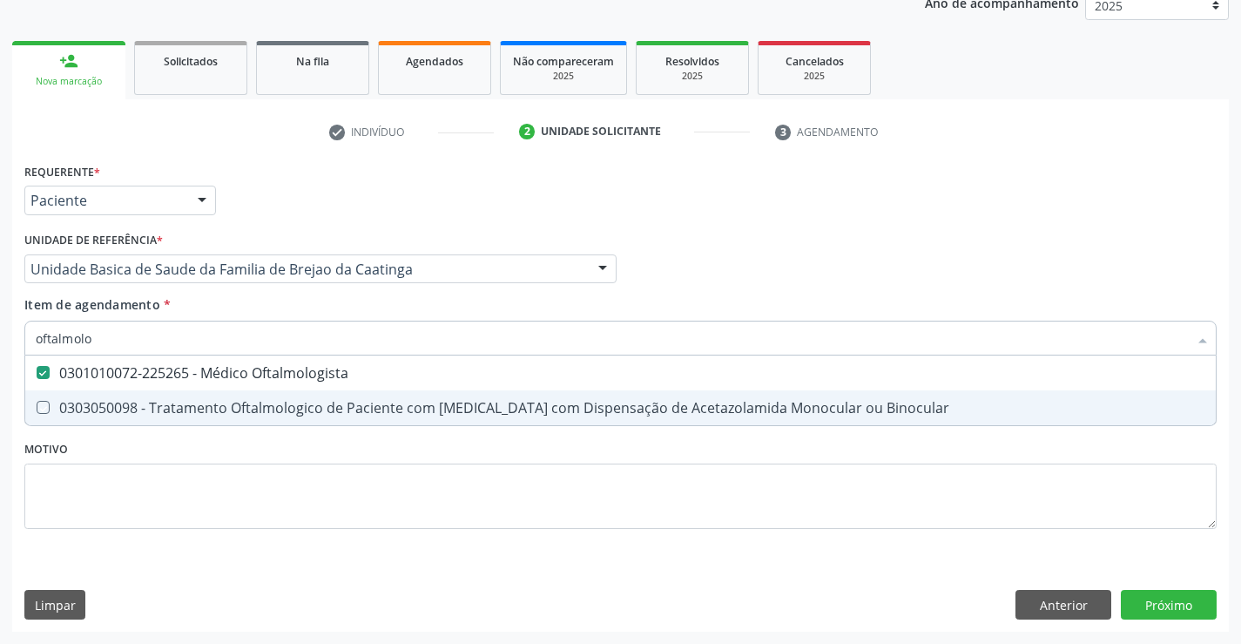
click at [1144, 586] on div "Requerente * Paciente Profissional de Saúde Paciente Nenhum resultado encontrad…" at bounding box center [620, 394] width 1217 height 473
checkbox Binocular "true"
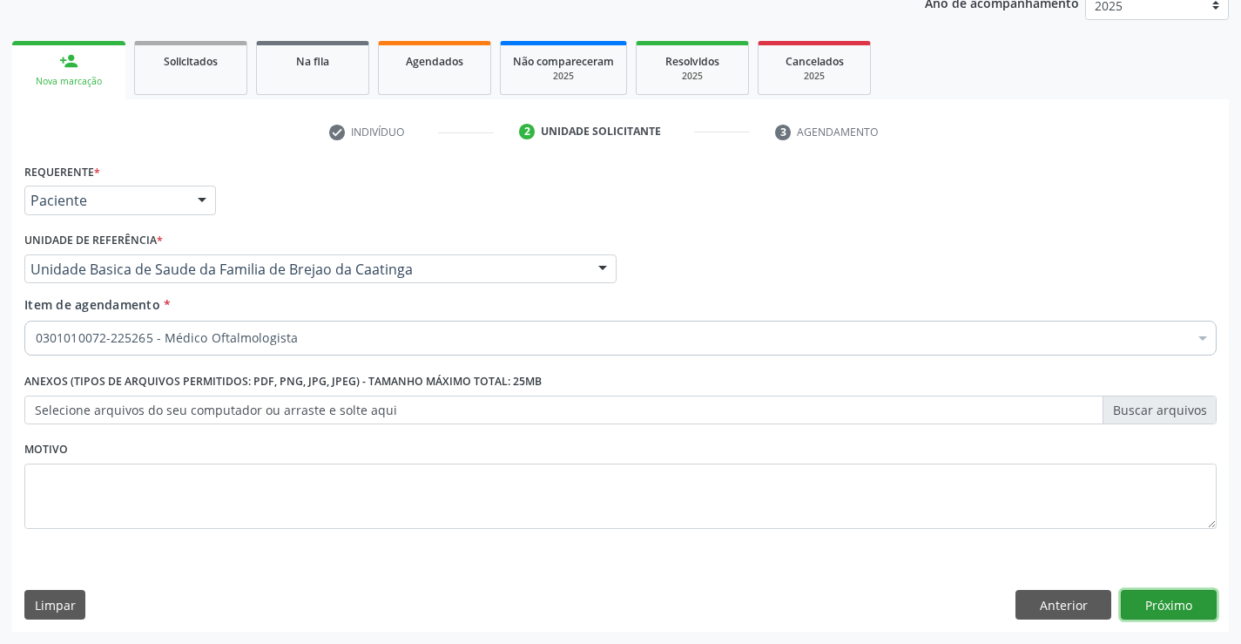
click at [1144, 602] on button "Próximo" at bounding box center [1169, 605] width 96 height 30
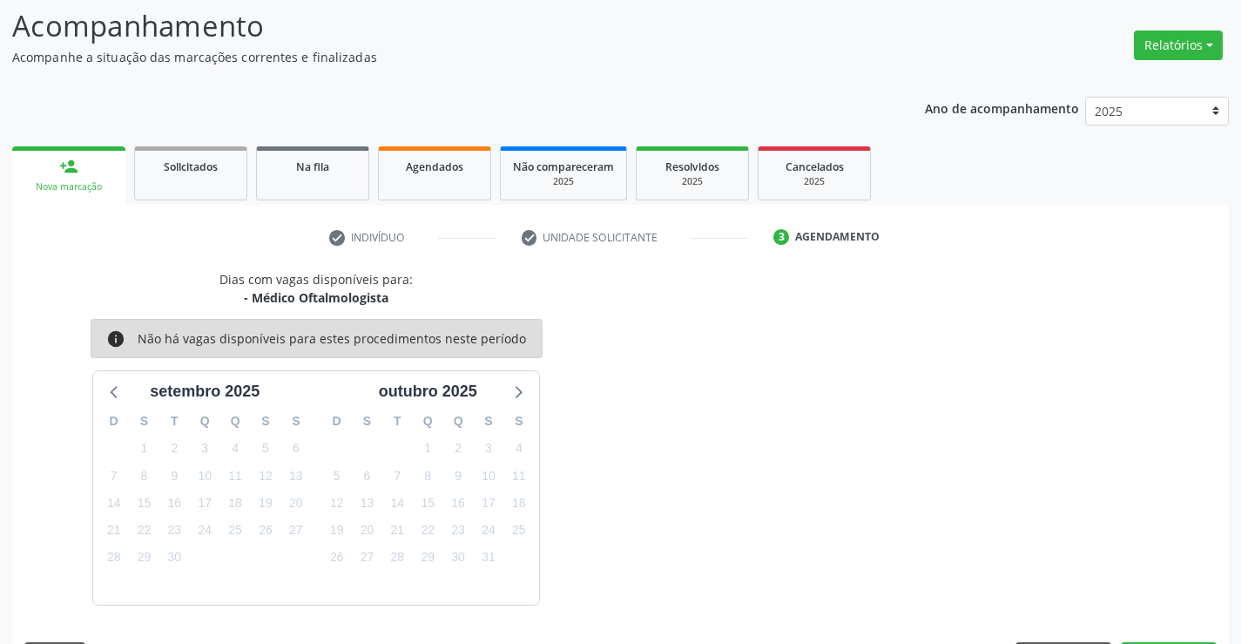
scroll to position [165, 0]
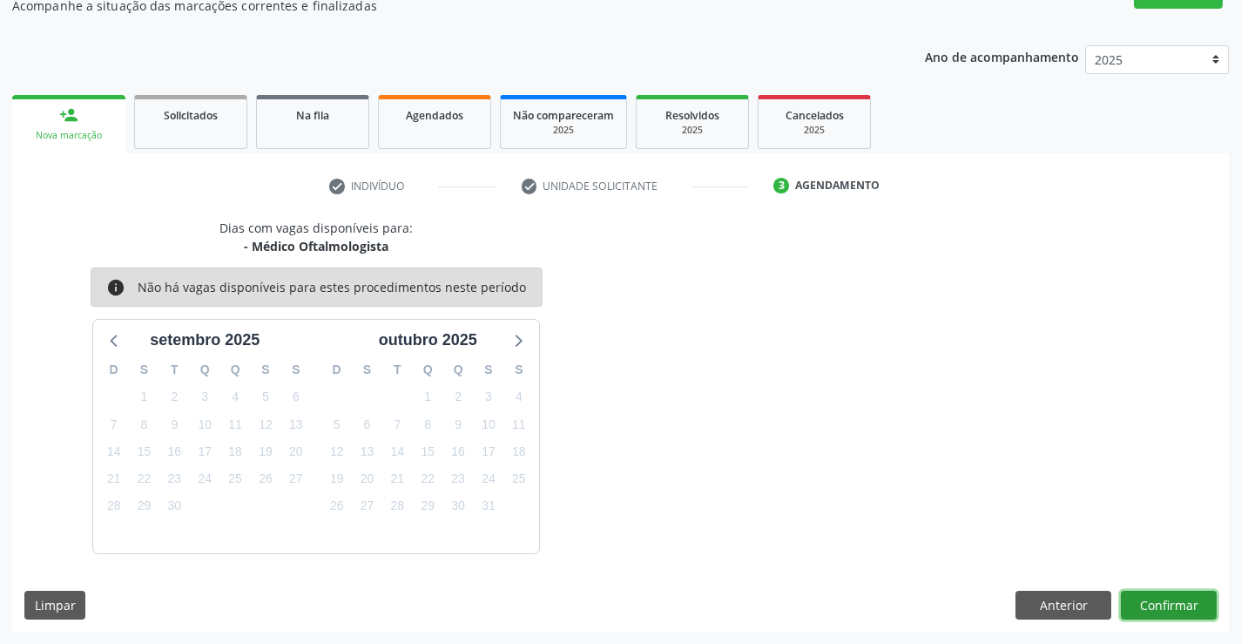
click at [1170, 594] on button "Confirmar" at bounding box center [1169, 605] width 96 height 30
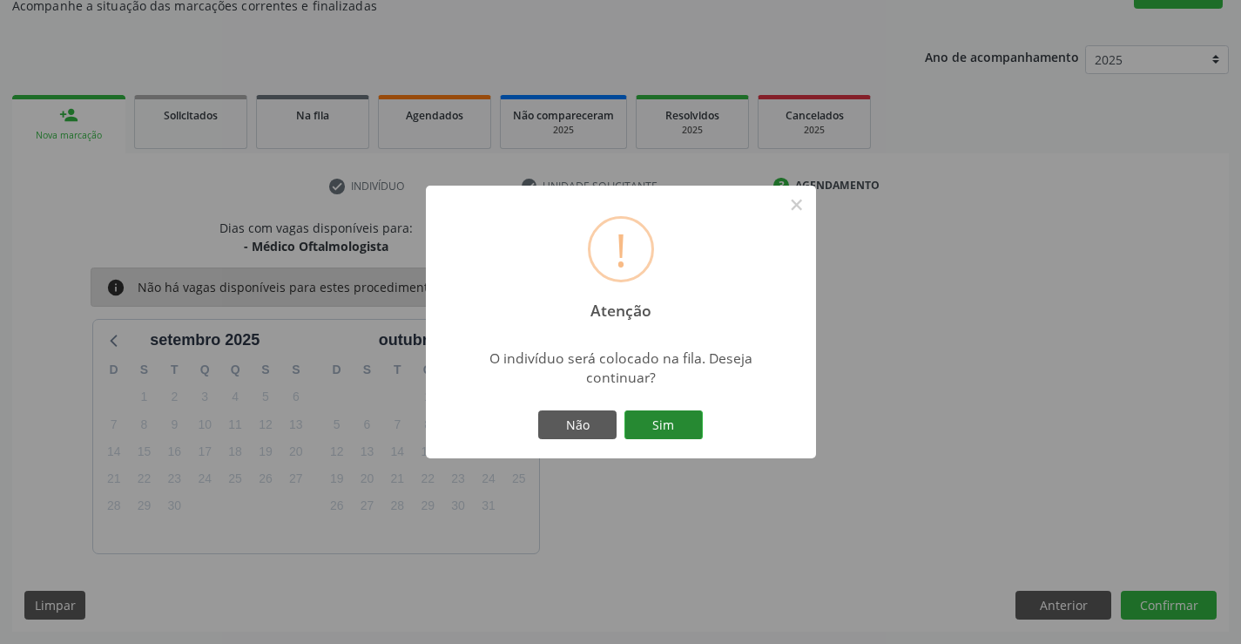
click at [646, 414] on button "Sim" at bounding box center [663, 425] width 78 height 30
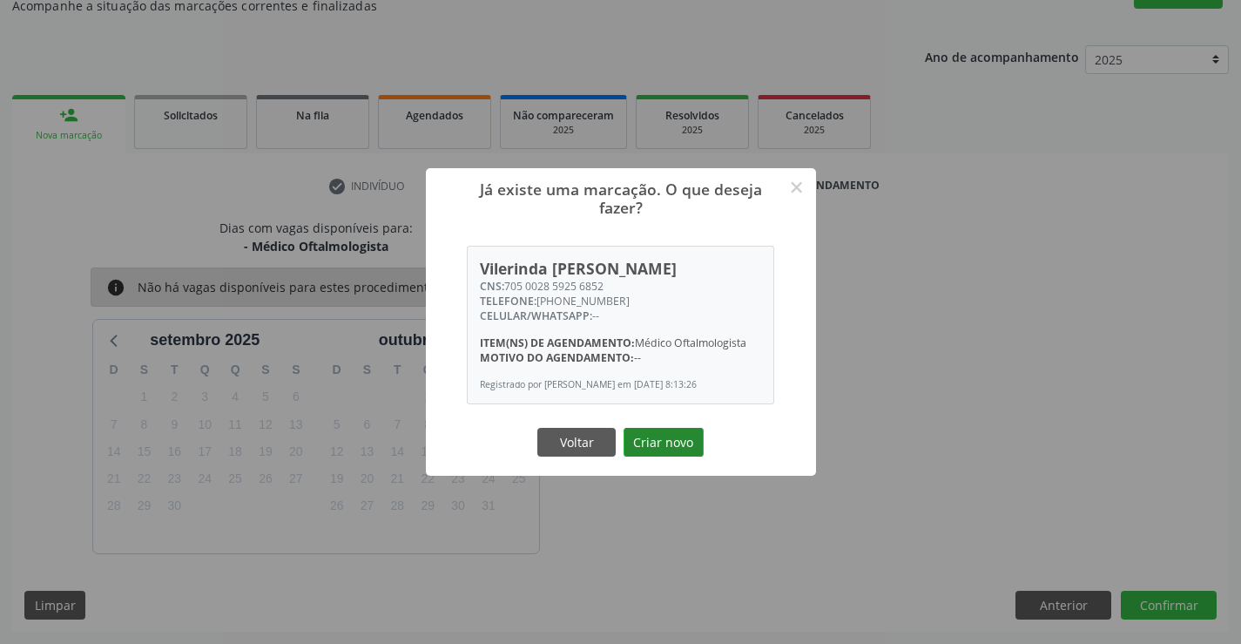
click at [679, 455] on button "Criar novo" at bounding box center [664, 443] width 80 height 30
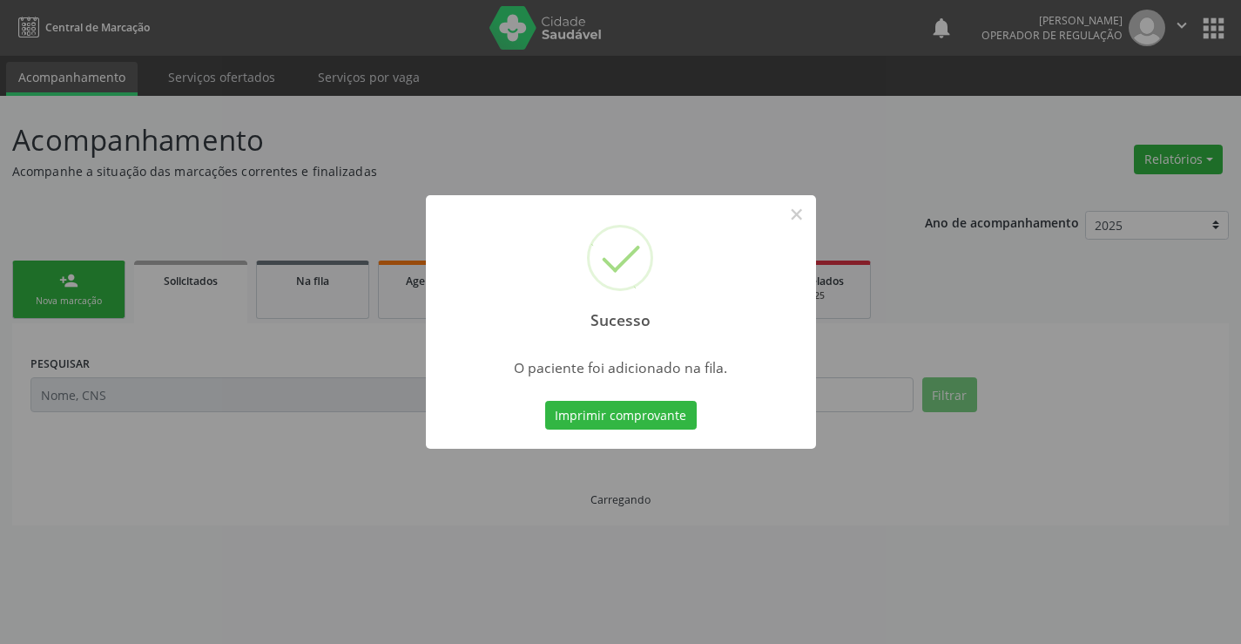
scroll to position [0, 0]
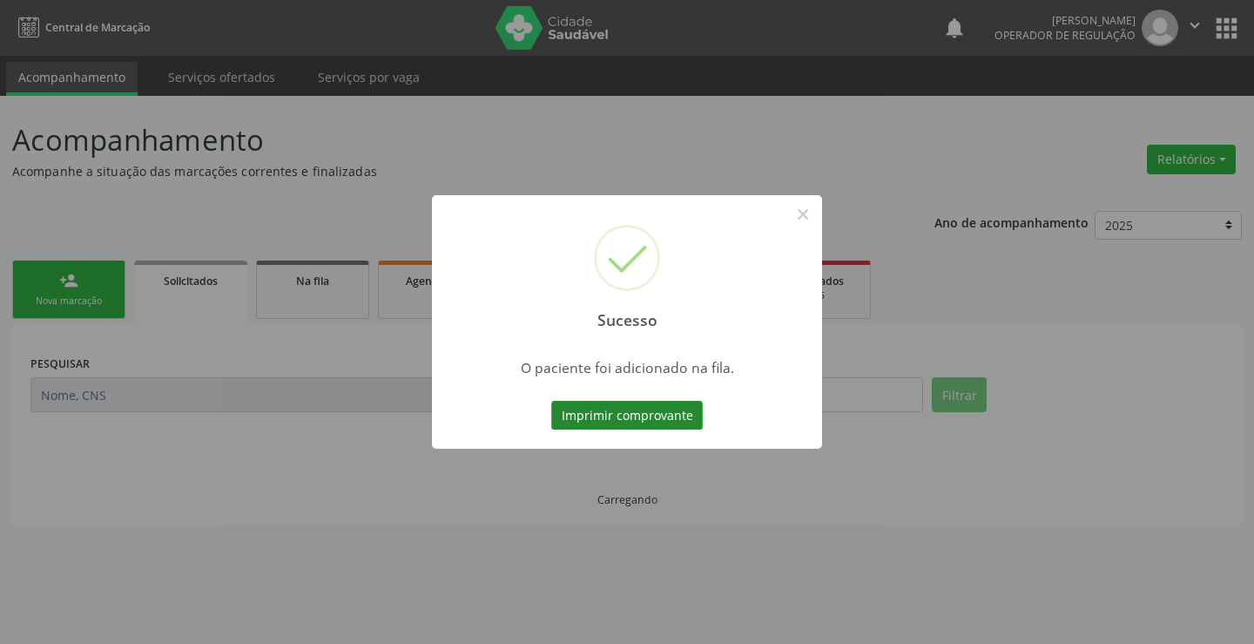
click at [670, 419] on button "Imprimir comprovante" at bounding box center [627, 416] width 152 height 30
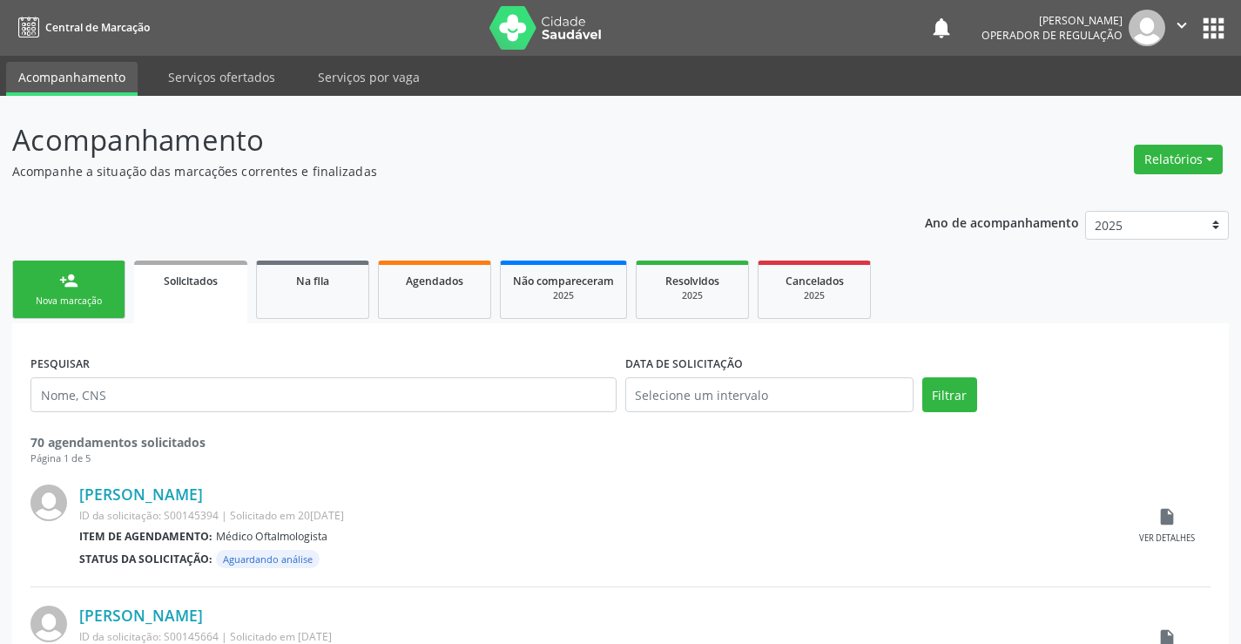
click at [70, 290] on link "person_add Nova marcação" at bounding box center [68, 289] width 113 height 58
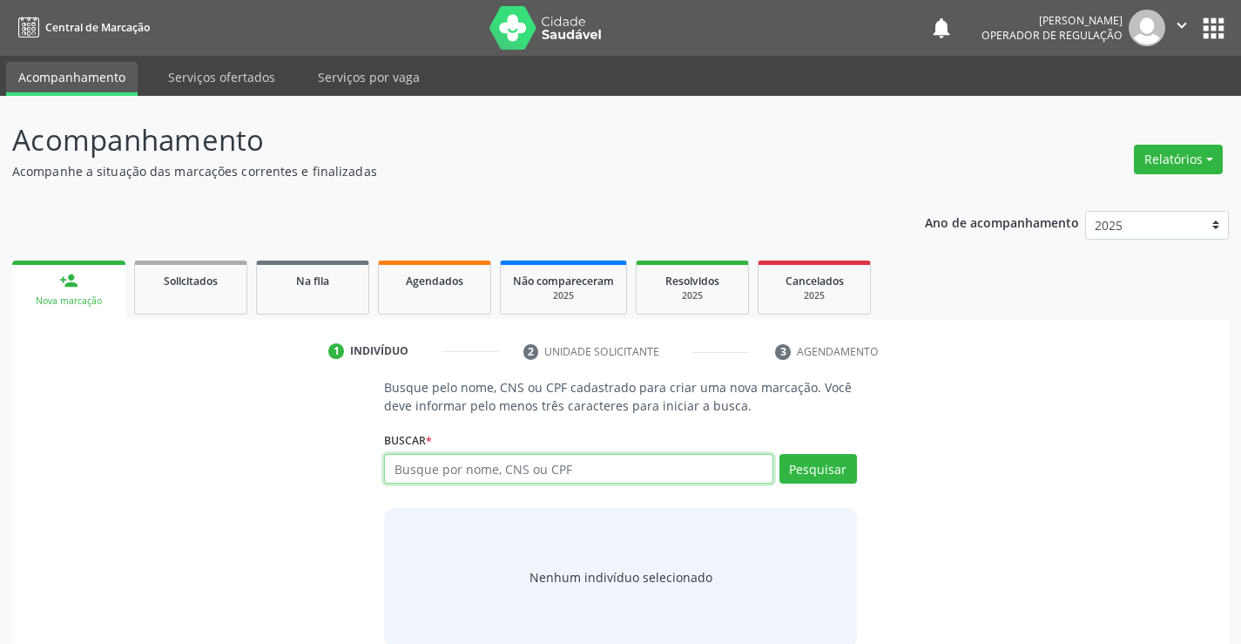
click at [406, 463] on input "text" at bounding box center [578, 469] width 388 height 30
type input "708507380984972"
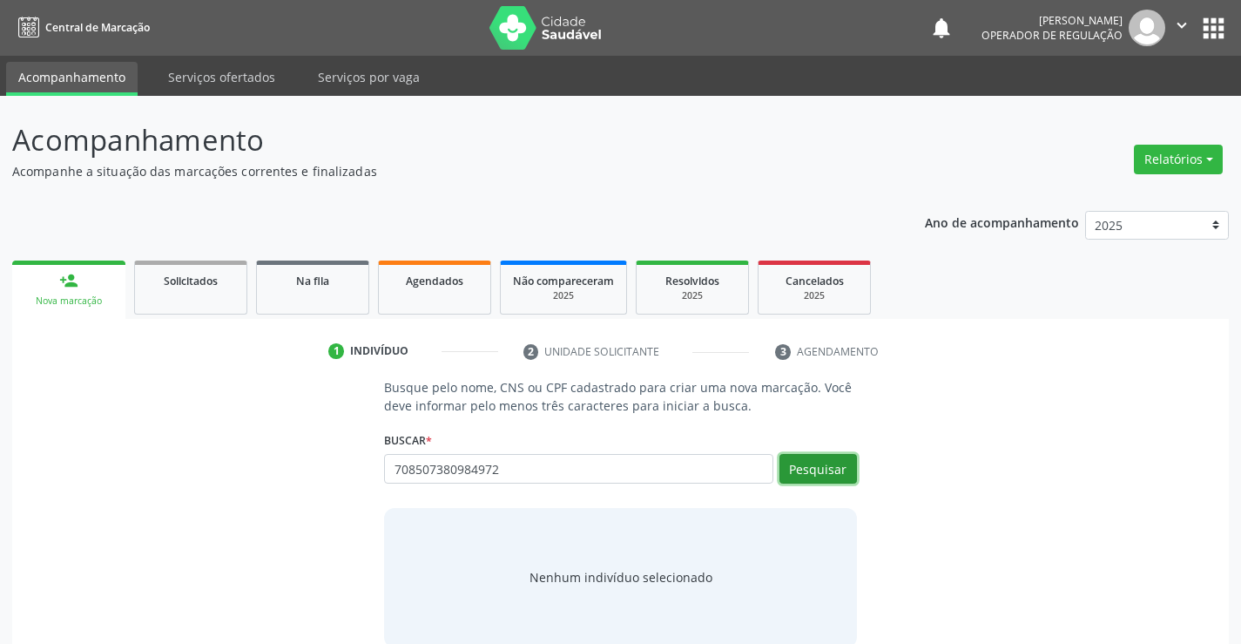
click at [812, 470] on button "Pesquisar" at bounding box center [818, 469] width 78 height 30
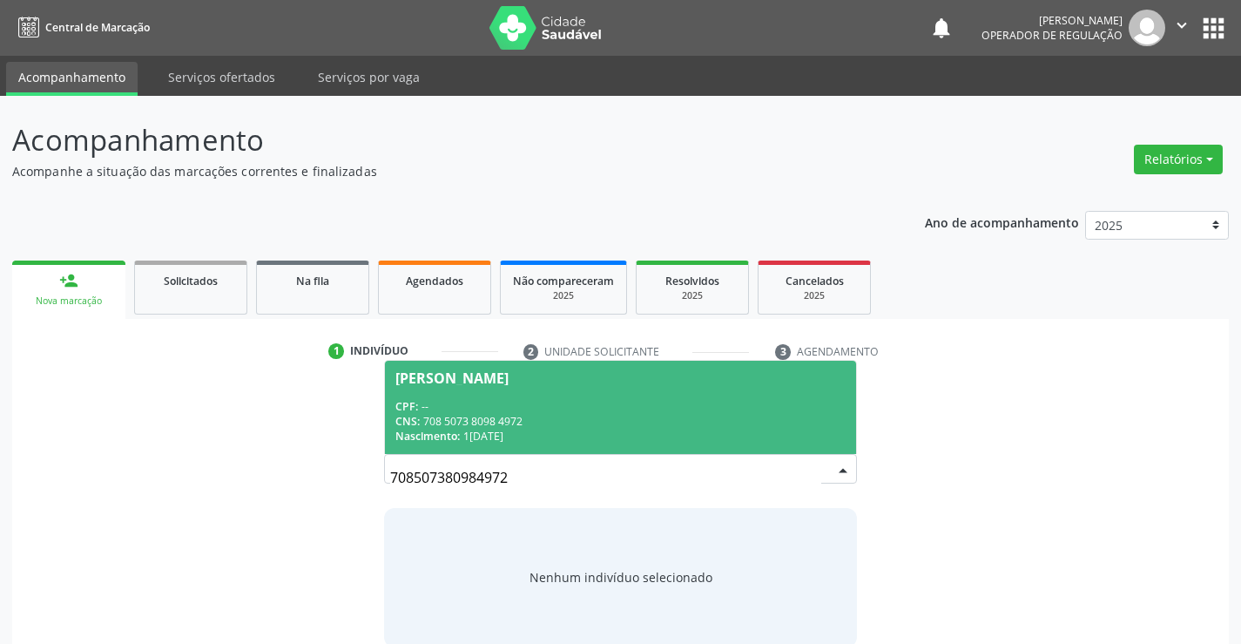
click at [720, 414] on div "CNS: 708 5073 8098 4972" at bounding box center [619, 421] width 449 height 15
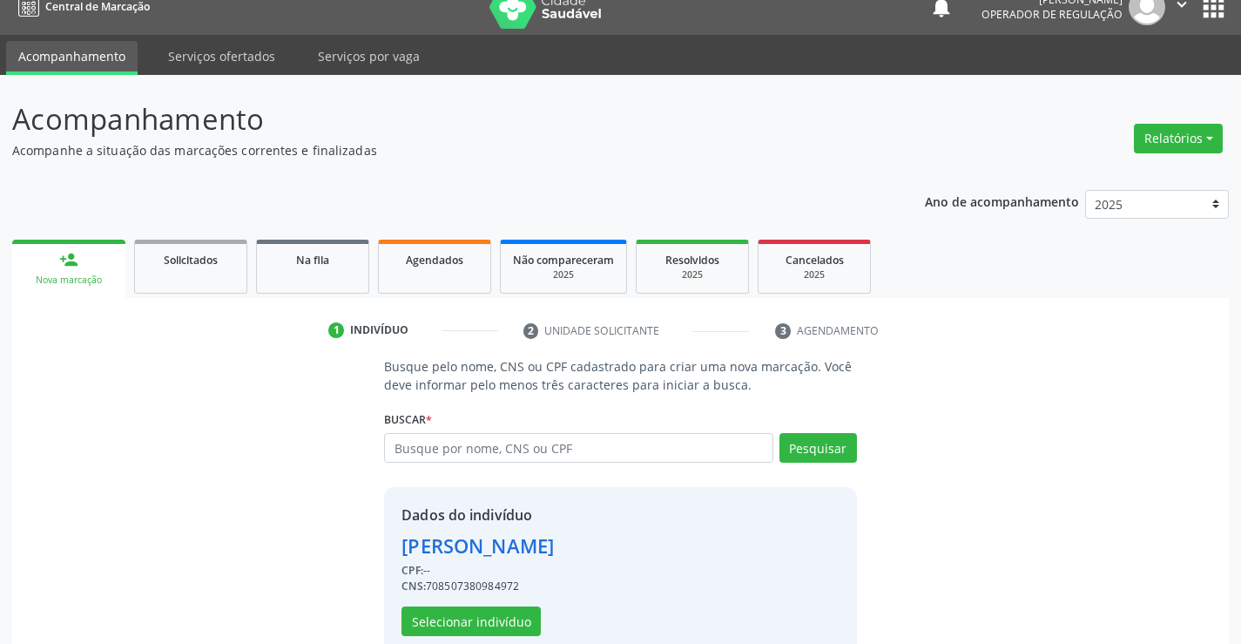
scroll to position [55, 0]
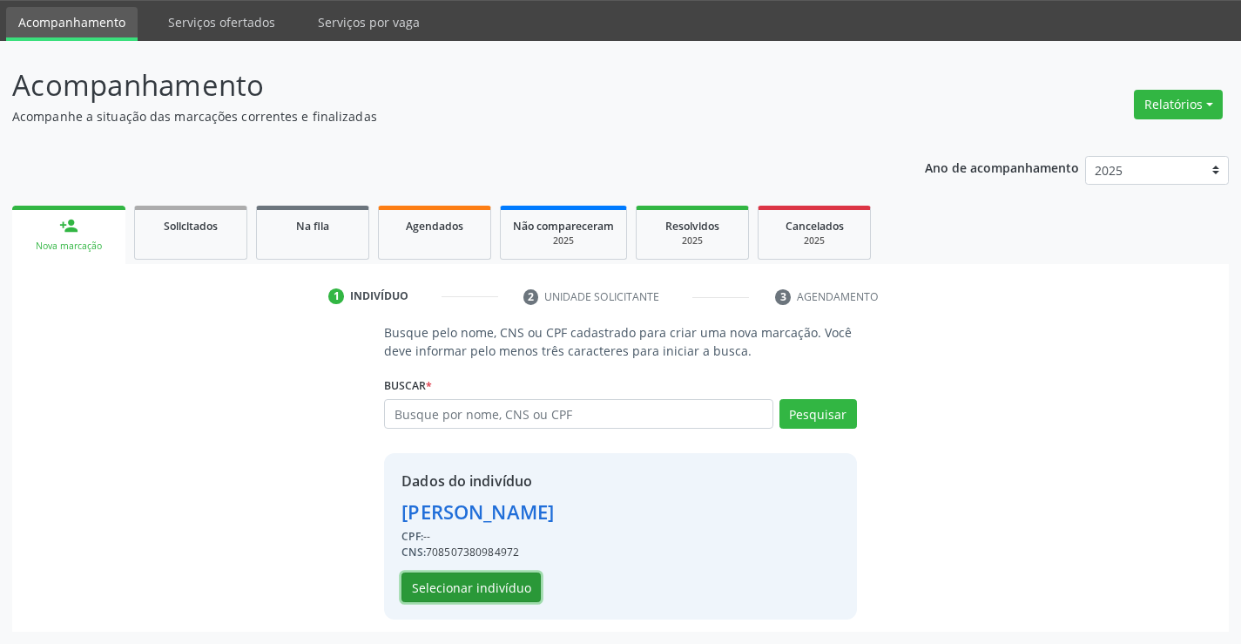
click at [496, 580] on button "Selecionar indivíduo" at bounding box center [470, 587] width 139 height 30
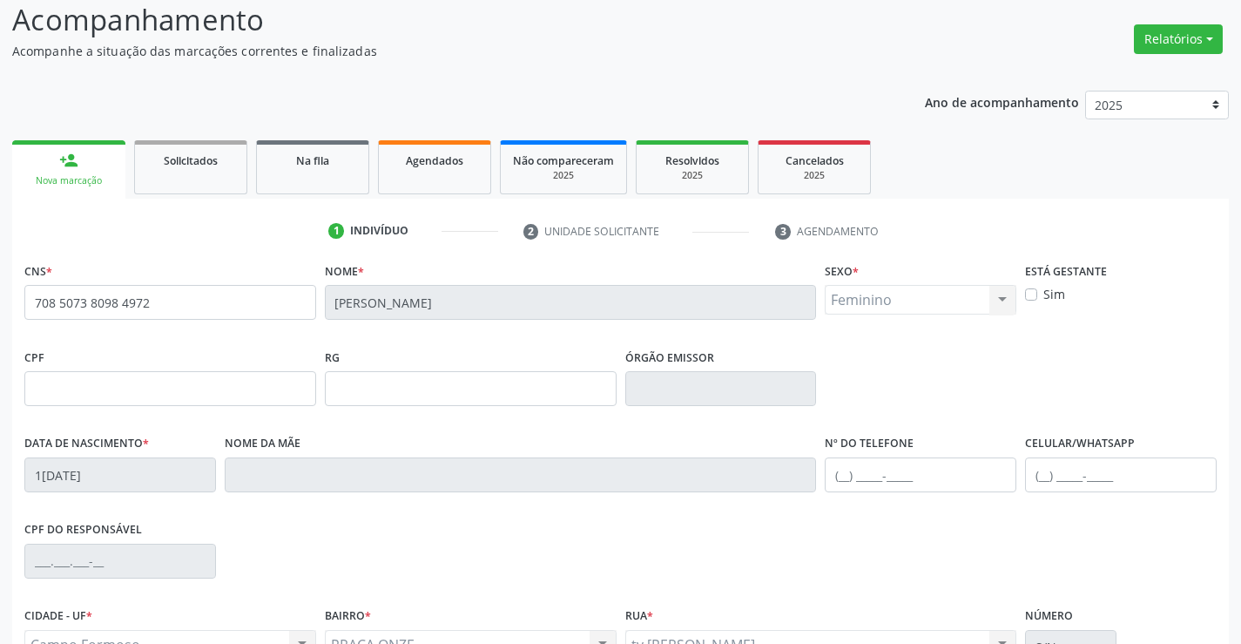
scroll to position [300, 0]
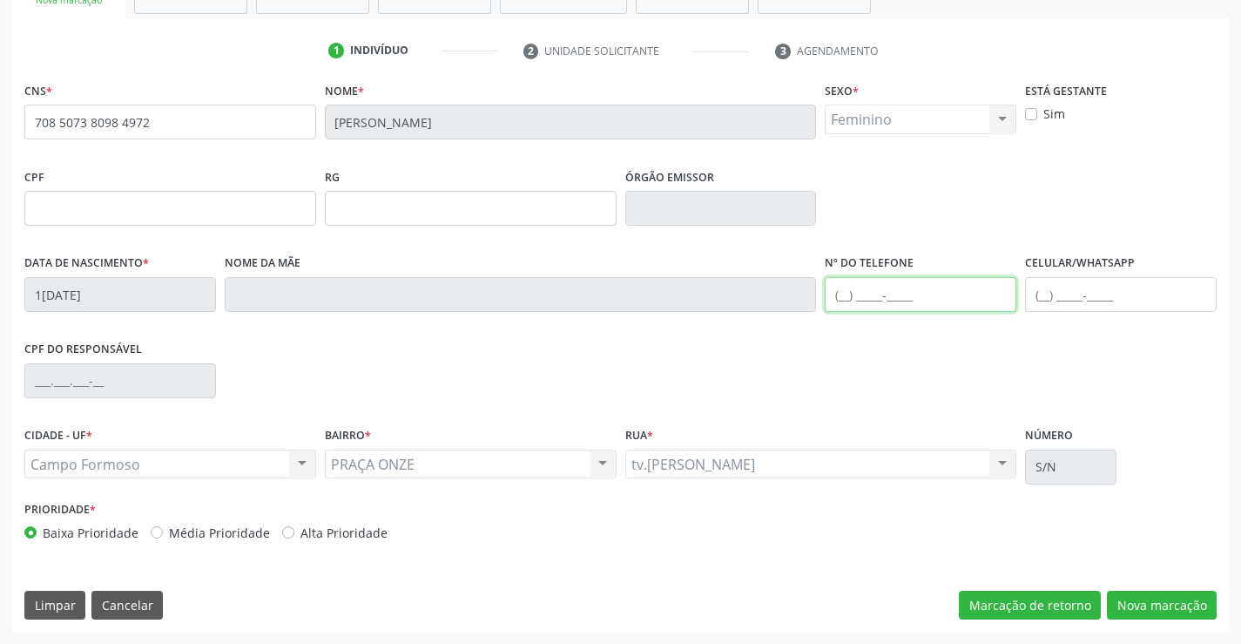
click at [894, 291] on input "text" at bounding box center [921, 294] width 192 height 35
type input "(74) 98816-1654"
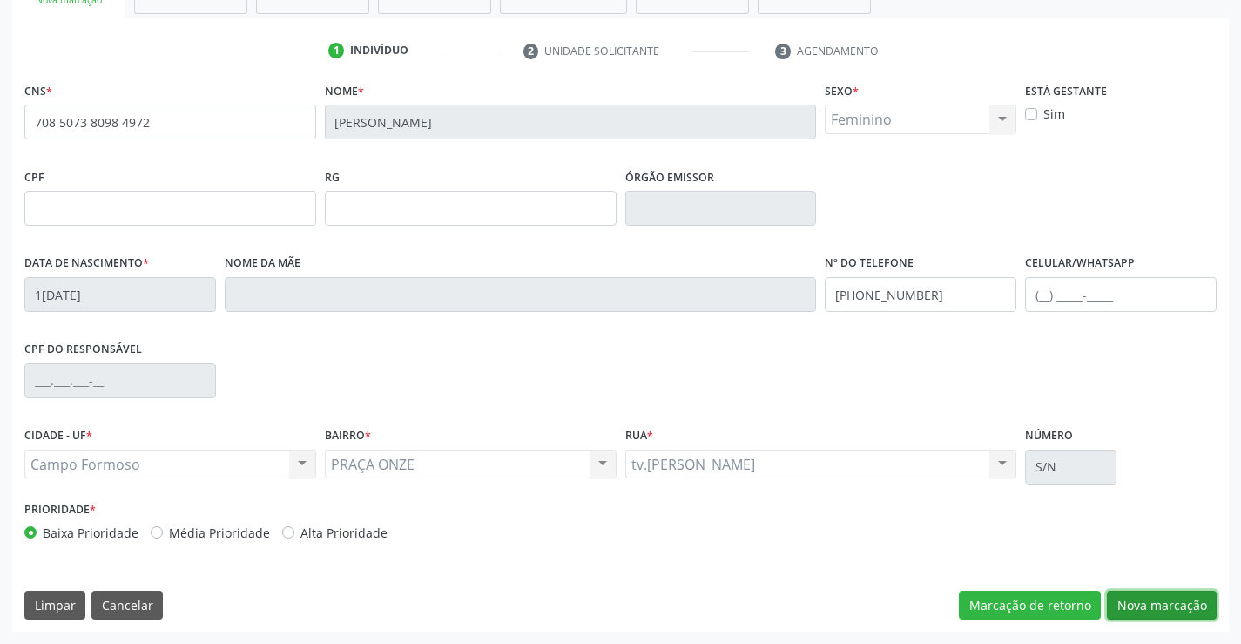
click at [1167, 597] on button "Nova marcação" at bounding box center [1162, 605] width 110 height 30
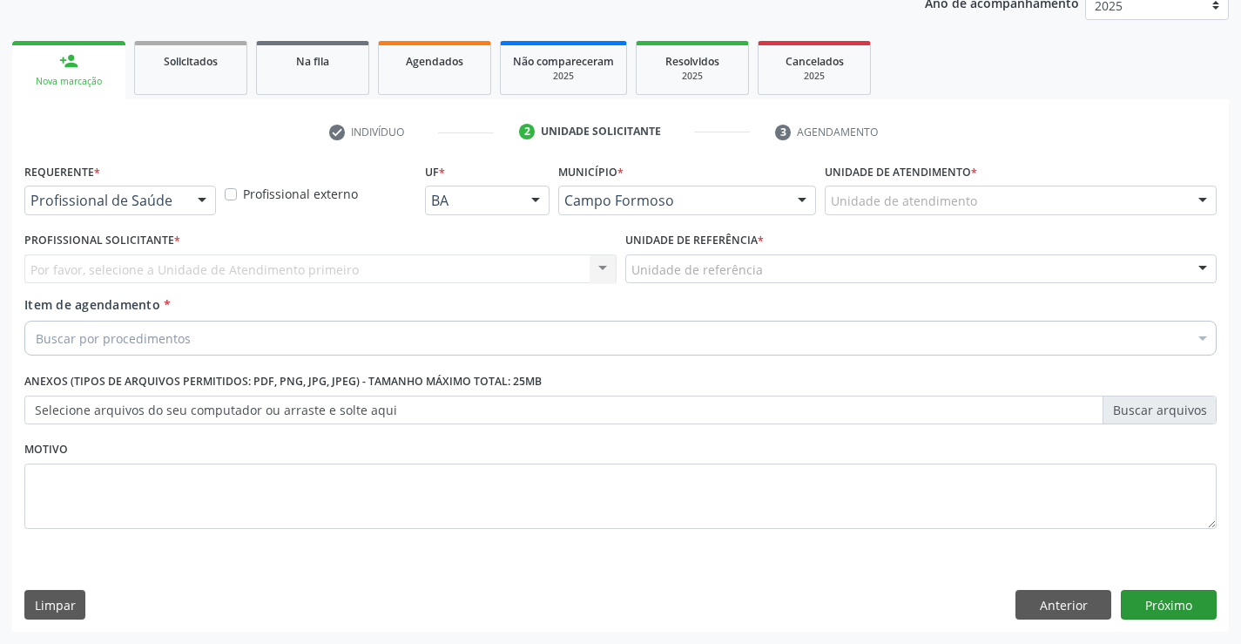
scroll to position [219, 0]
drag, startPoint x: 1163, startPoint y: 598, endPoint x: 758, endPoint y: 467, distance: 426.6
click at [1162, 598] on button "Próximo" at bounding box center [1169, 605] width 96 height 30
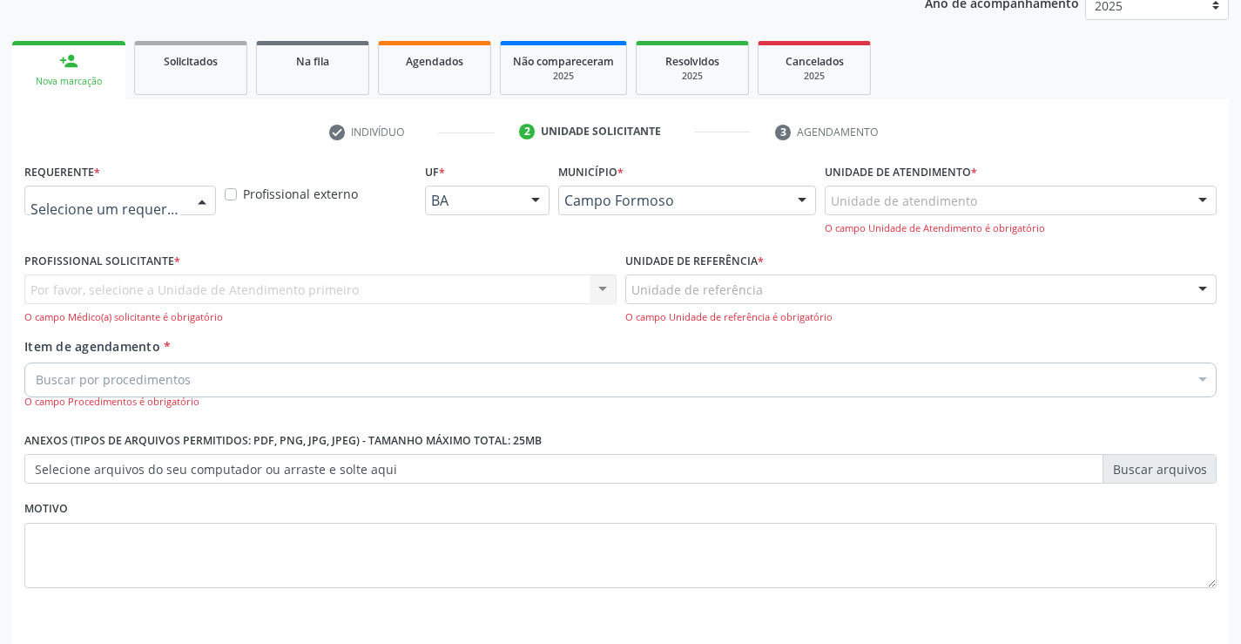
drag, startPoint x: 88, startPoint y: 206, endPoint x: 71, endPoint y: 234, distance: 32.9
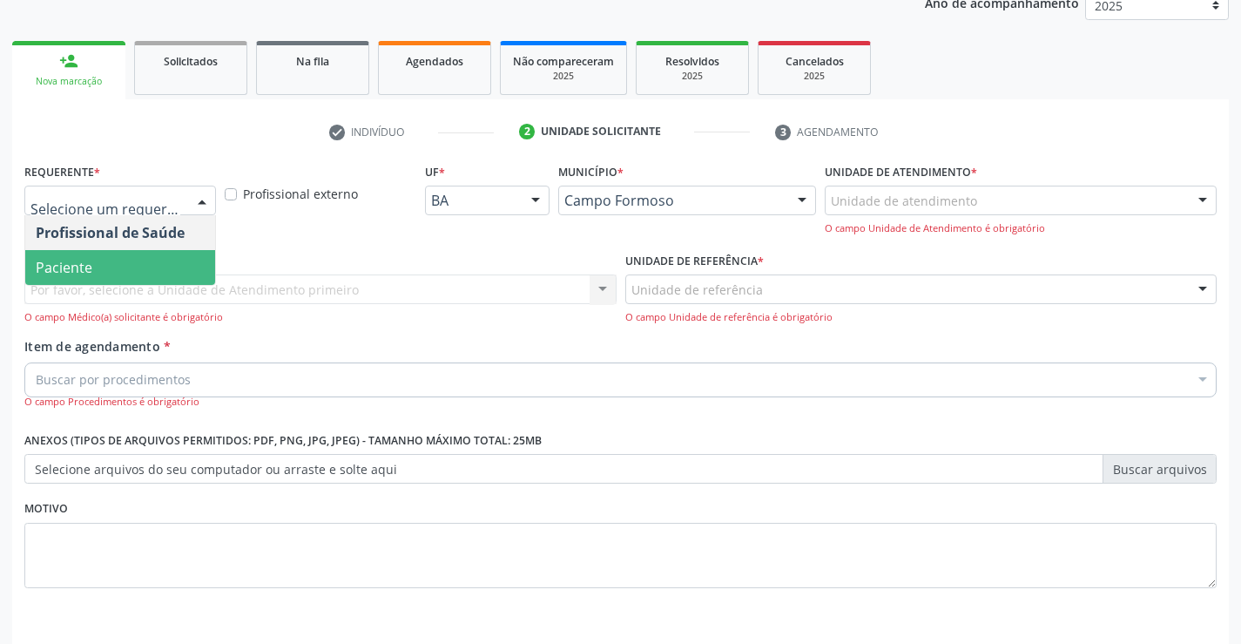
click at [59, 254] on span "Paciente" at bounding box center [120, 267] width 190 height 35
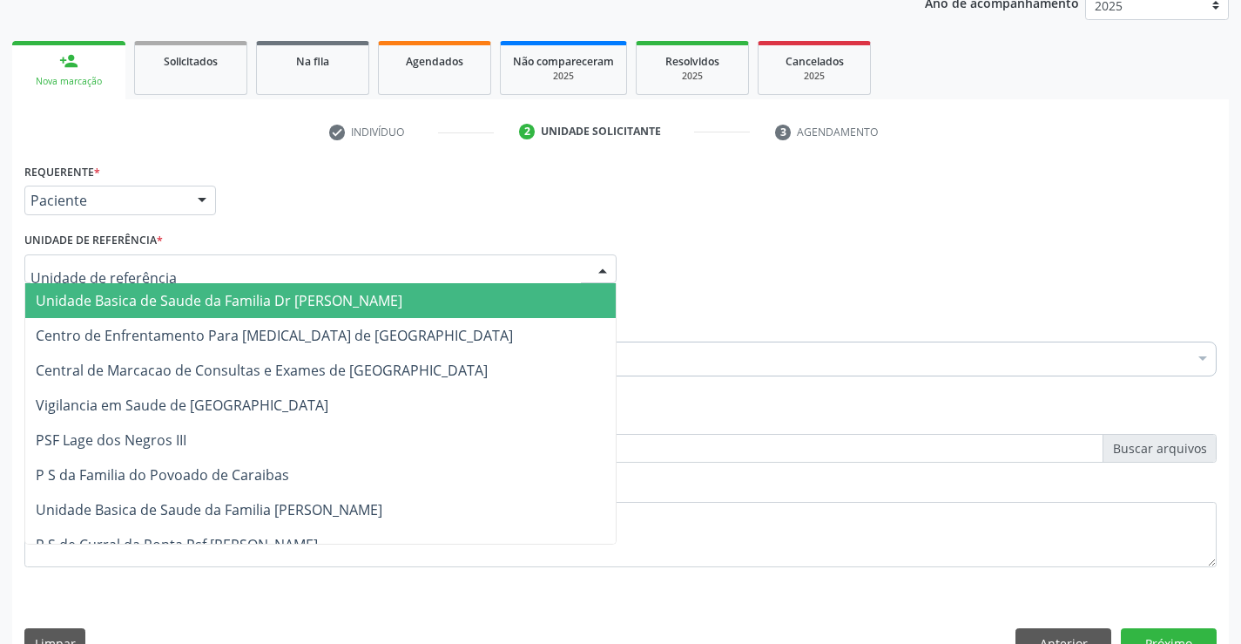
drag, startPoint x: 79, startPoint y: 297, endPoint x: 77, endPoint y: 330, distance: 33.2
click at [79, 300] on span "Unidade Basica de Saude da Familia Dr [PERSON_NAME]" at bounding box center [219, 300] width 367 height 19
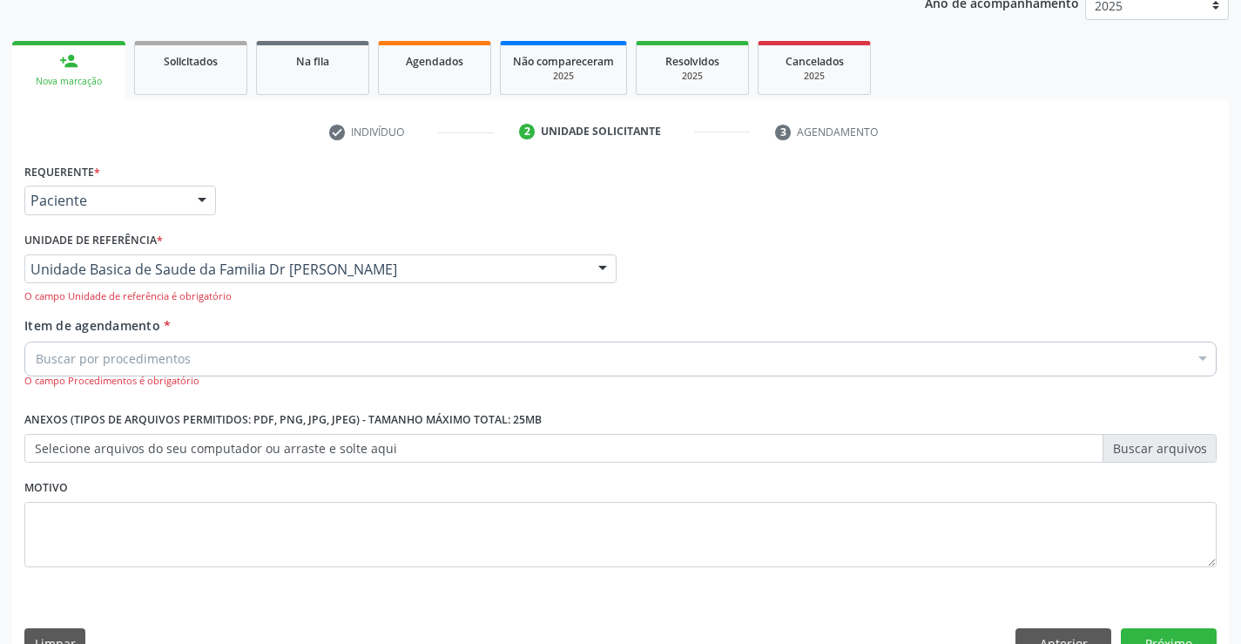
click at [66, 347] on div "Buscar por procedimentos" at bounding box center [620, 358] width 1192 height 35
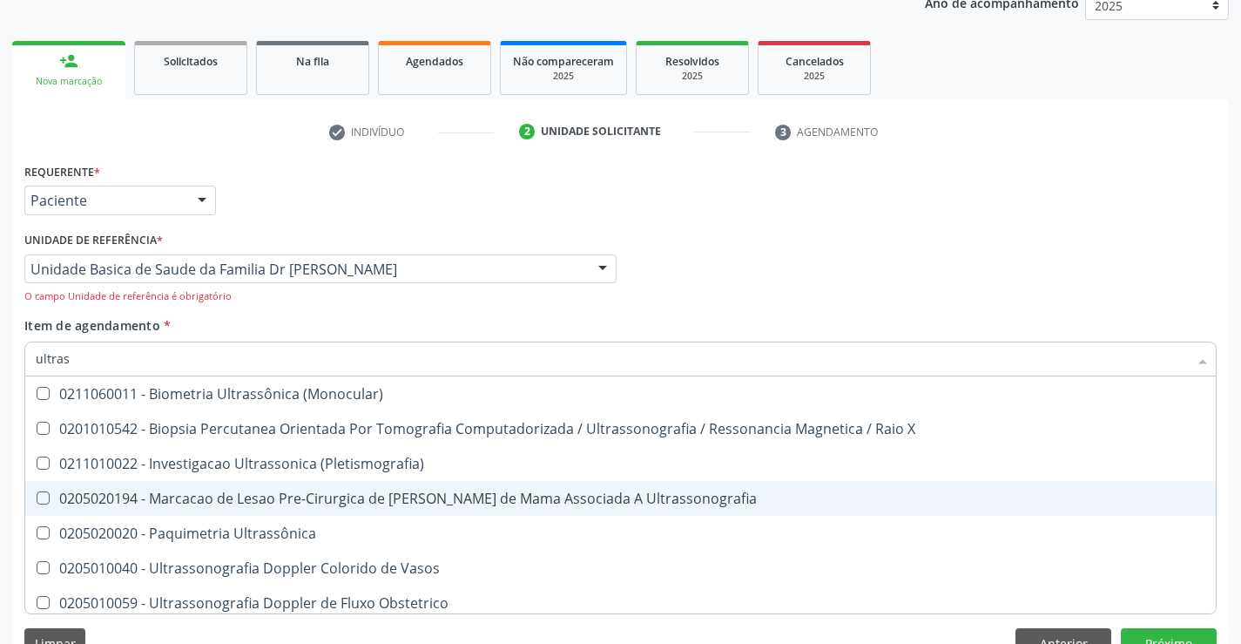
type input "ultrass"
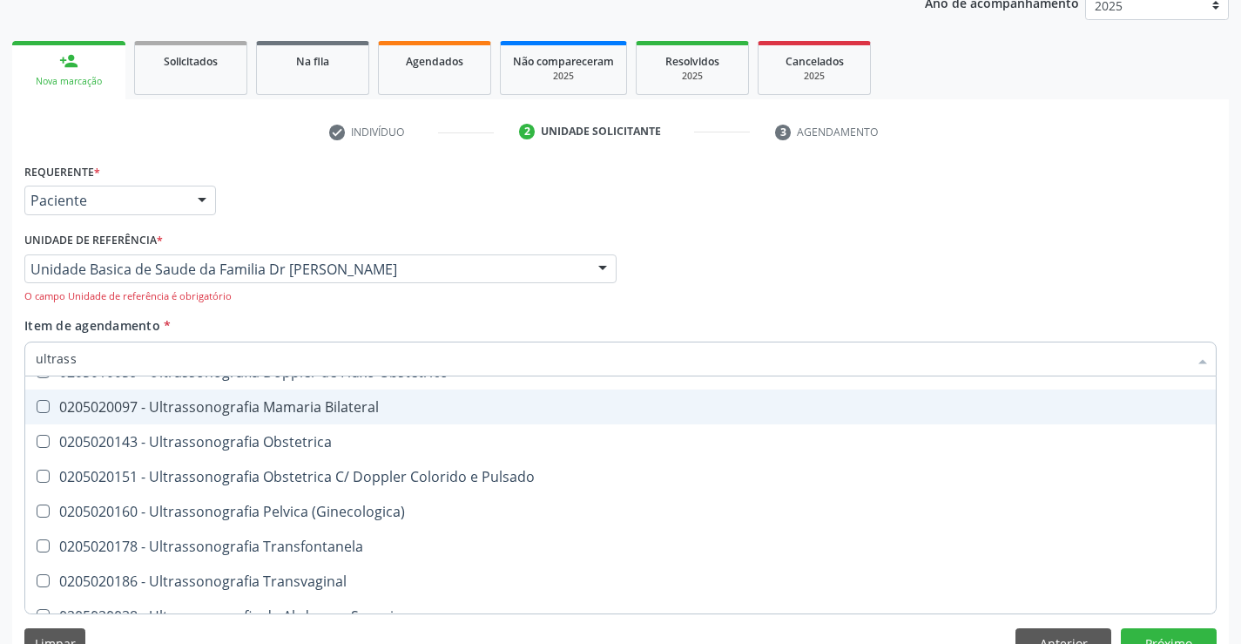
scroll to position [261, 0]
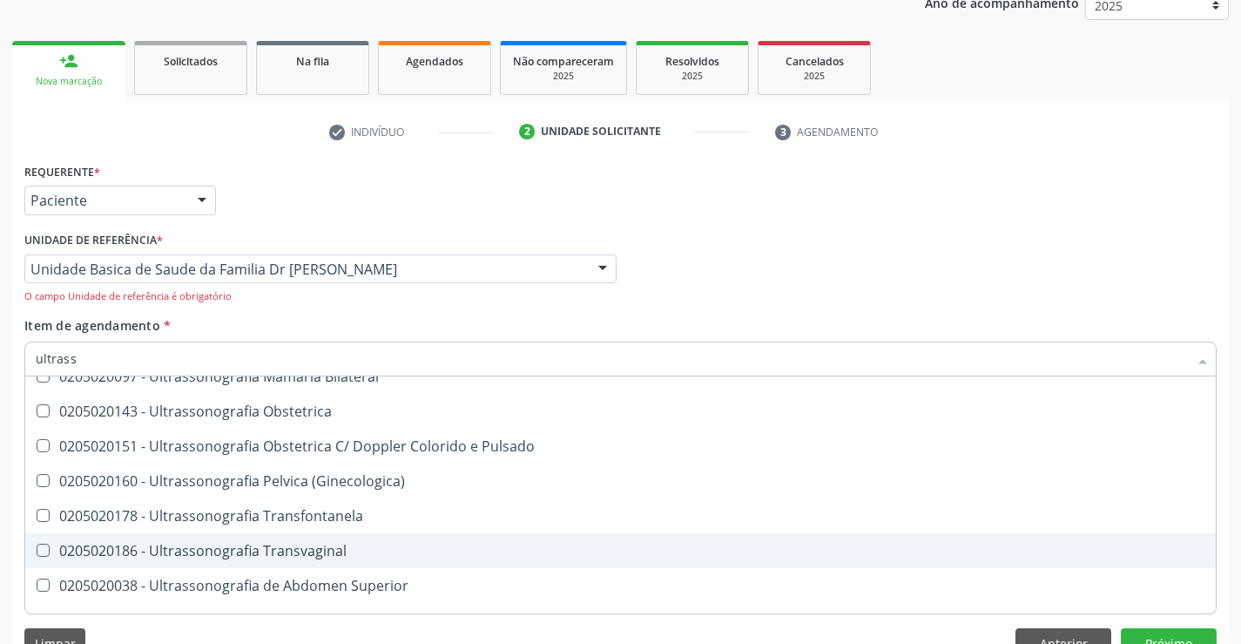
click at [343, 550] on div "0205020186 - Ultrassonografia Transvaginal" at bounding box center [621, 550] width 1170 height 14
checkbox Transvaginal "true"
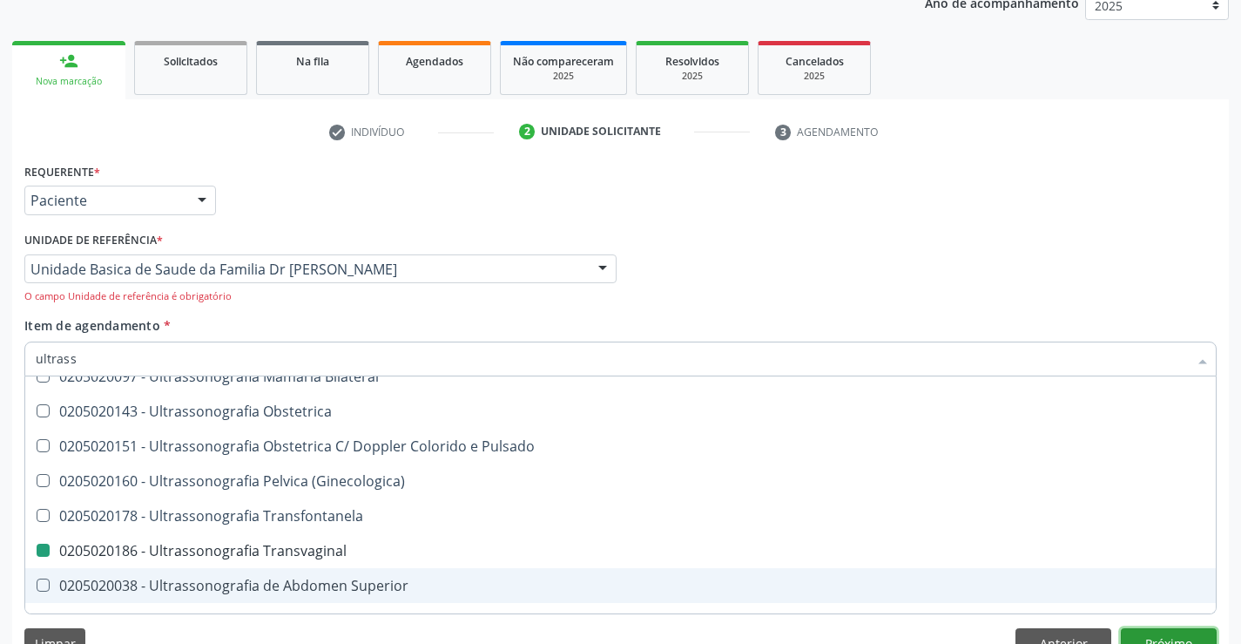
click at [1134, 631] on button "Próximo" at bounding box center [1169, 643] width 96 height 30
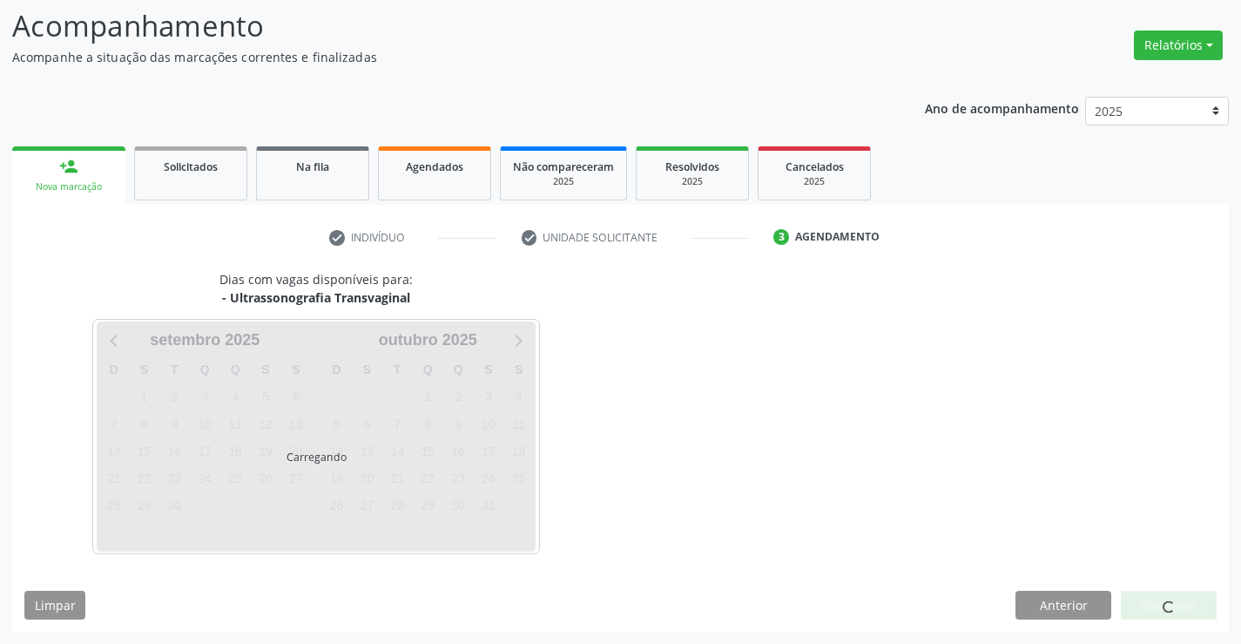
scroll to position [0, 0]
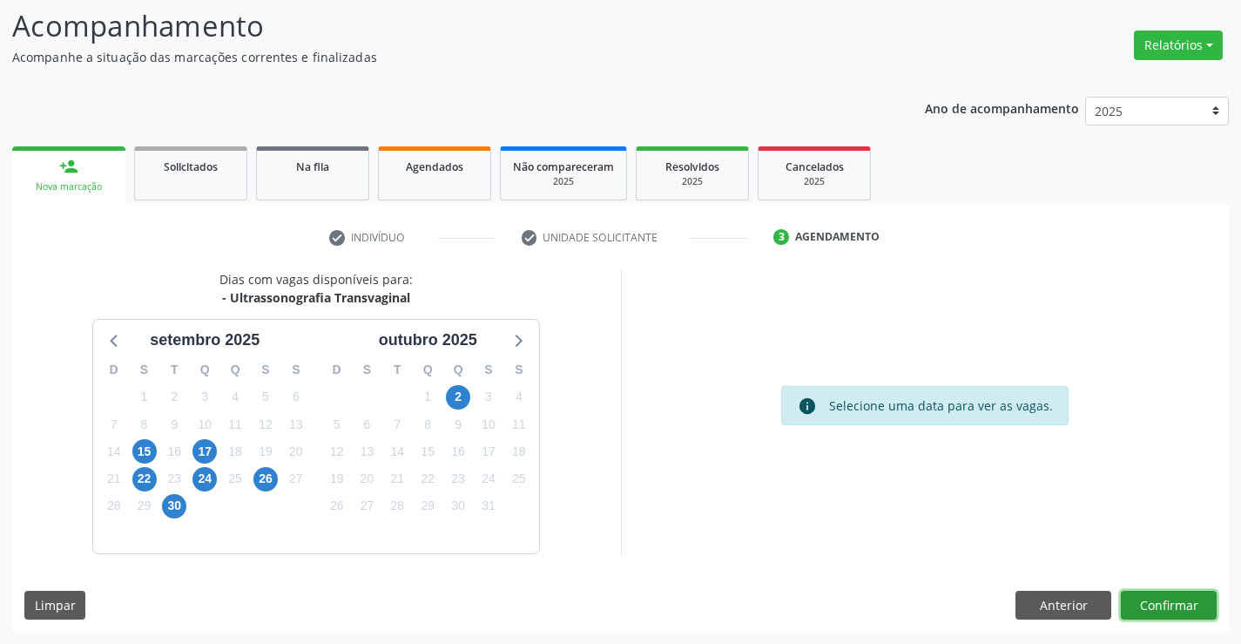
click at [1127, 605] on button "Confirmar" at bounding box center [1169, 605] width 96 height 30
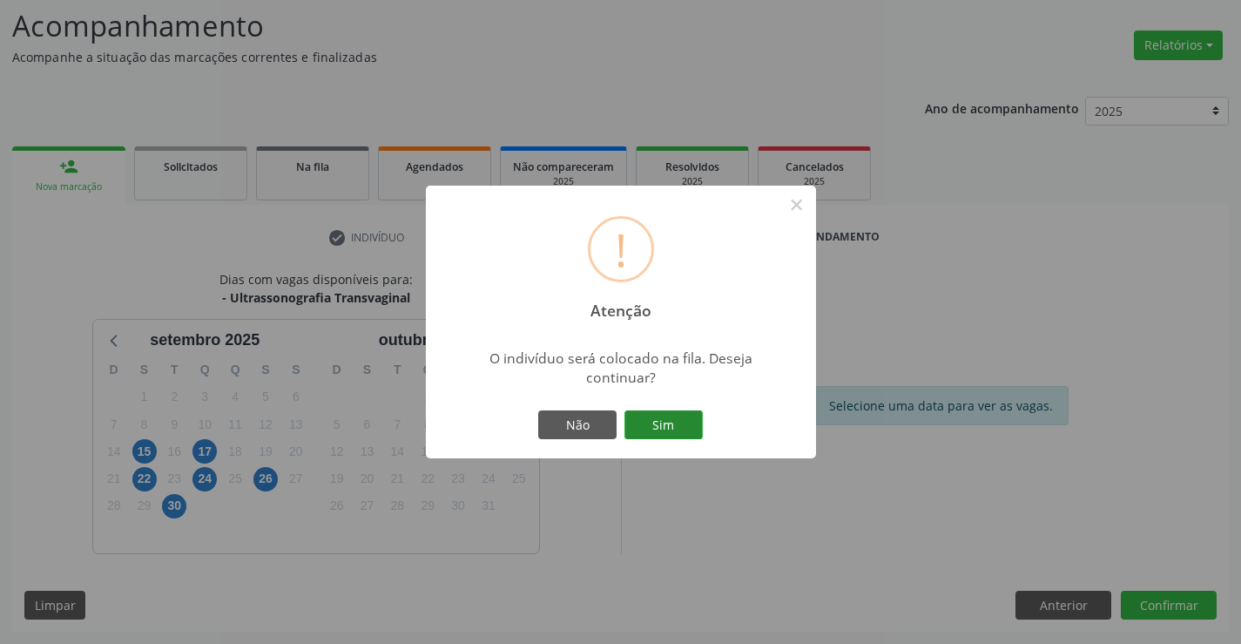
click at [651, 426] on button "Sim" at bounding box center [663, 425] width 78 height 30
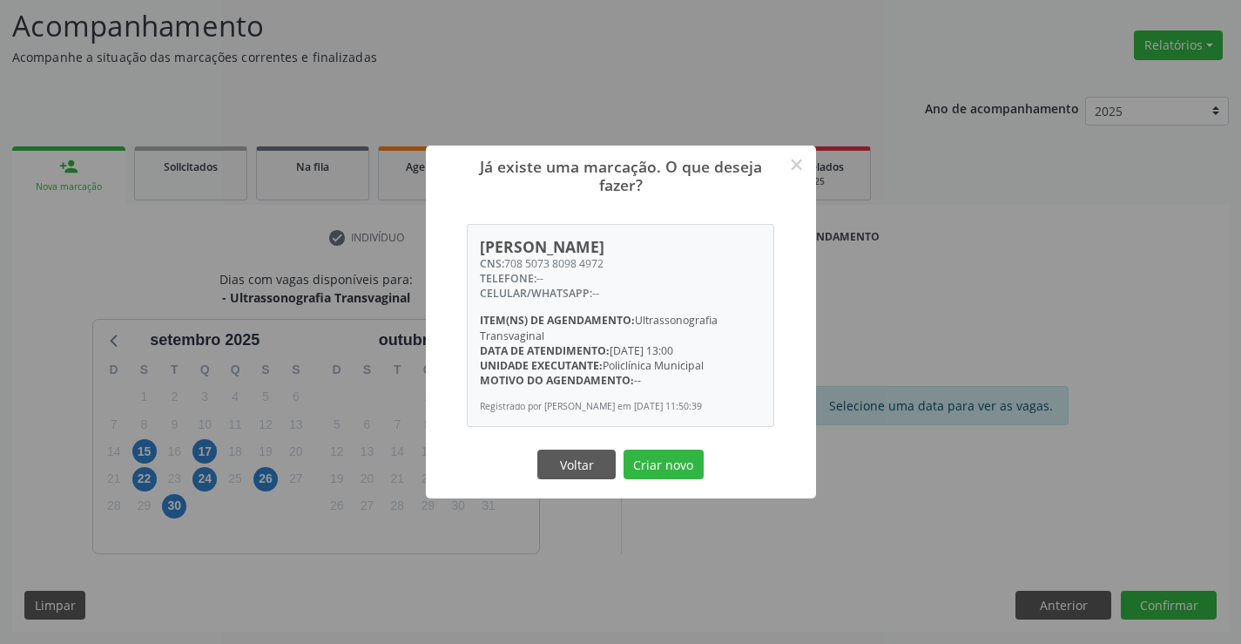
click at [661, 472] on button "Criar novo" at bounding box center [664, 464] width 80 height 30
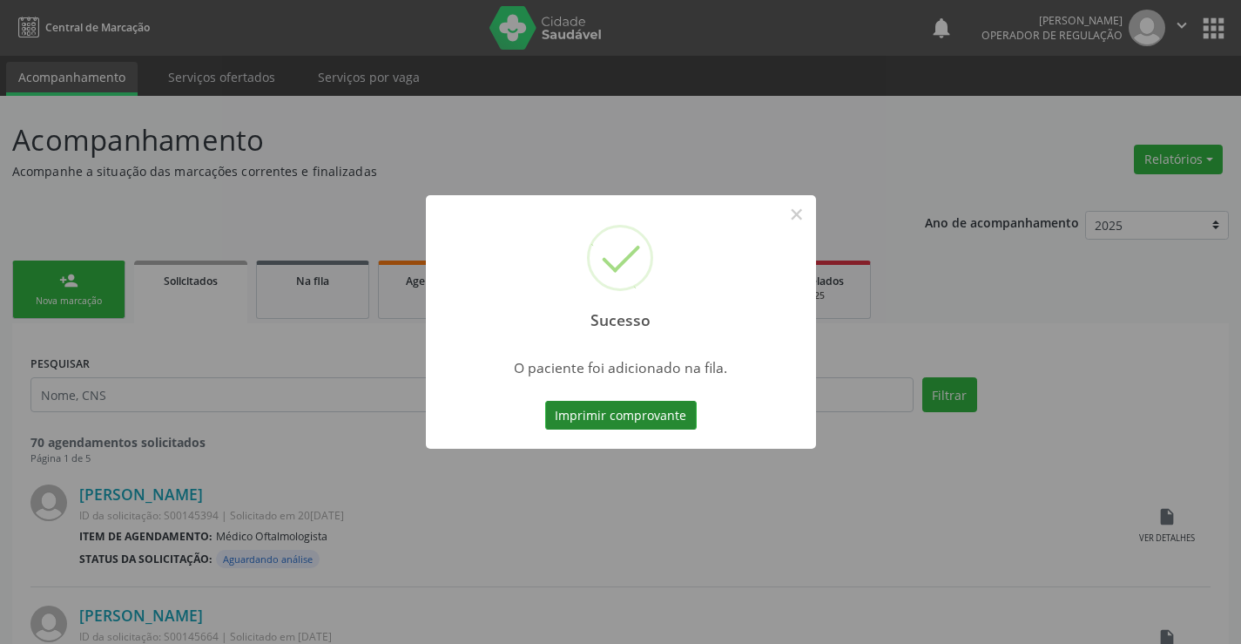
click at [656, 418] on button "Imprimir comprovante" at bounding box center [621, 416] width 152 height 30
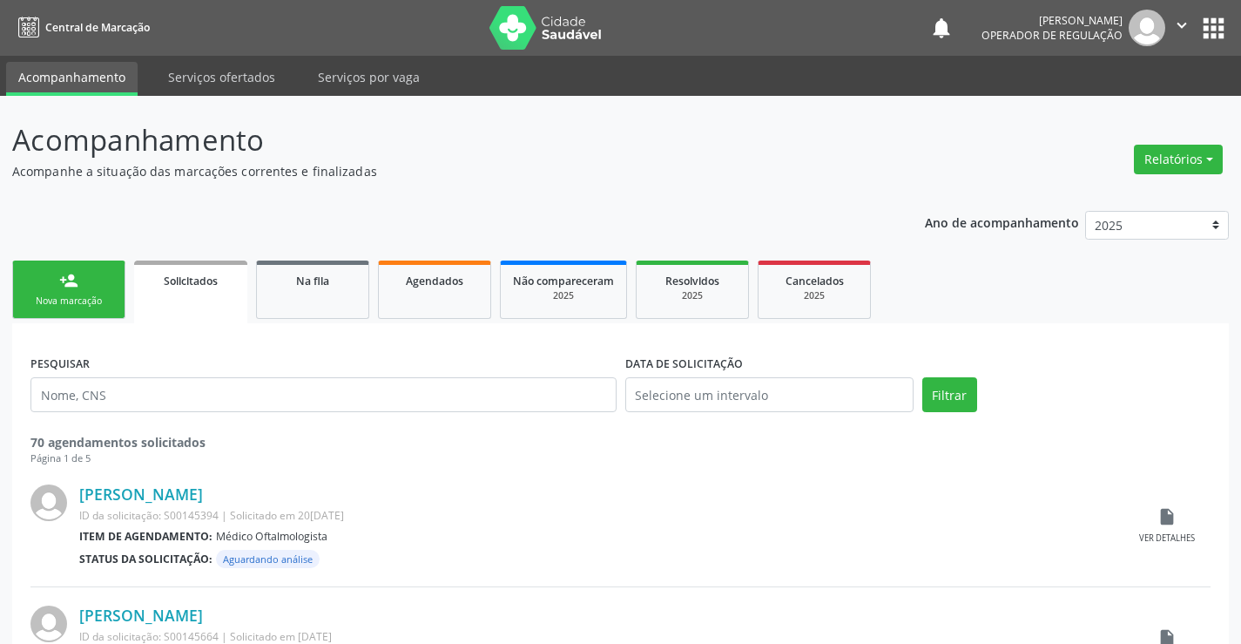
click at [1177, 27] on icon "" at bounding box center [1181, 25] width 19 height 19
click at [1135, 102] on link "Sair" at bounding box center [1137, 106] width 120 height 24
